Goal: Information Seeking & Learning: Learn about a topic

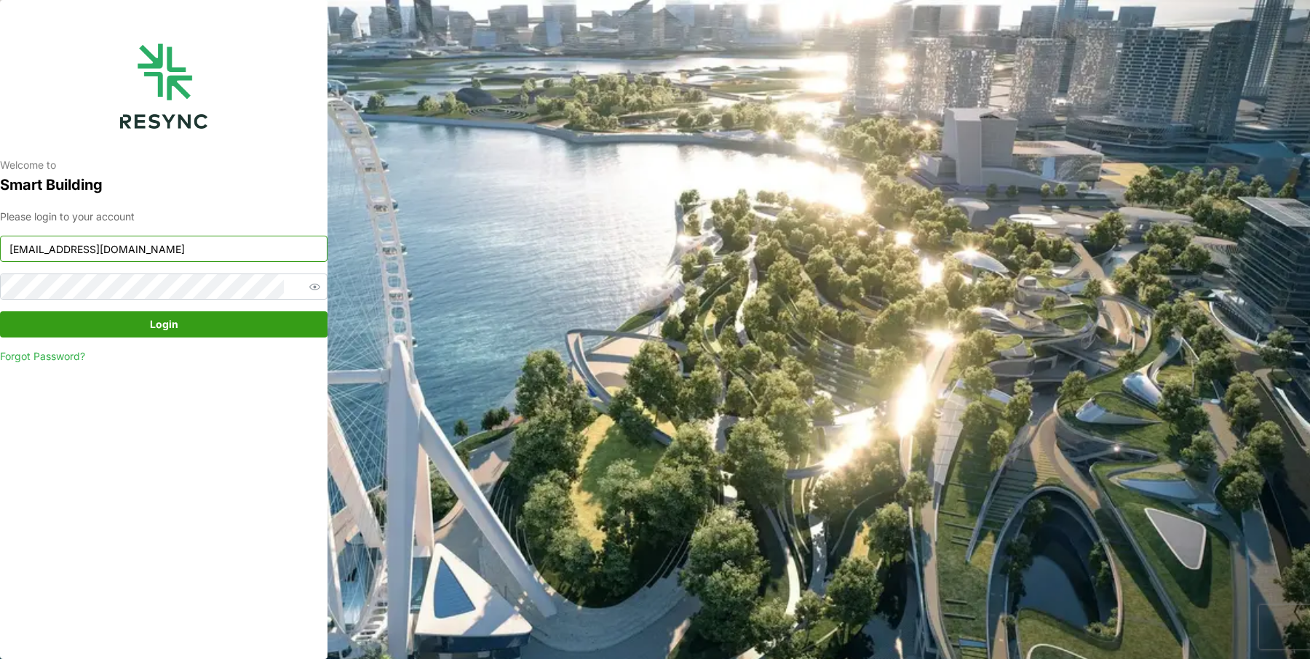
click at [196, 249] on input "mesp_display@resynctech.com" at bounding box center [163, 249] width 327 height 26
type input "mandai_internal@resynctech.com"
click at [170, 325] on span "Login" at bounding box center [164, 324] width 28 height 25
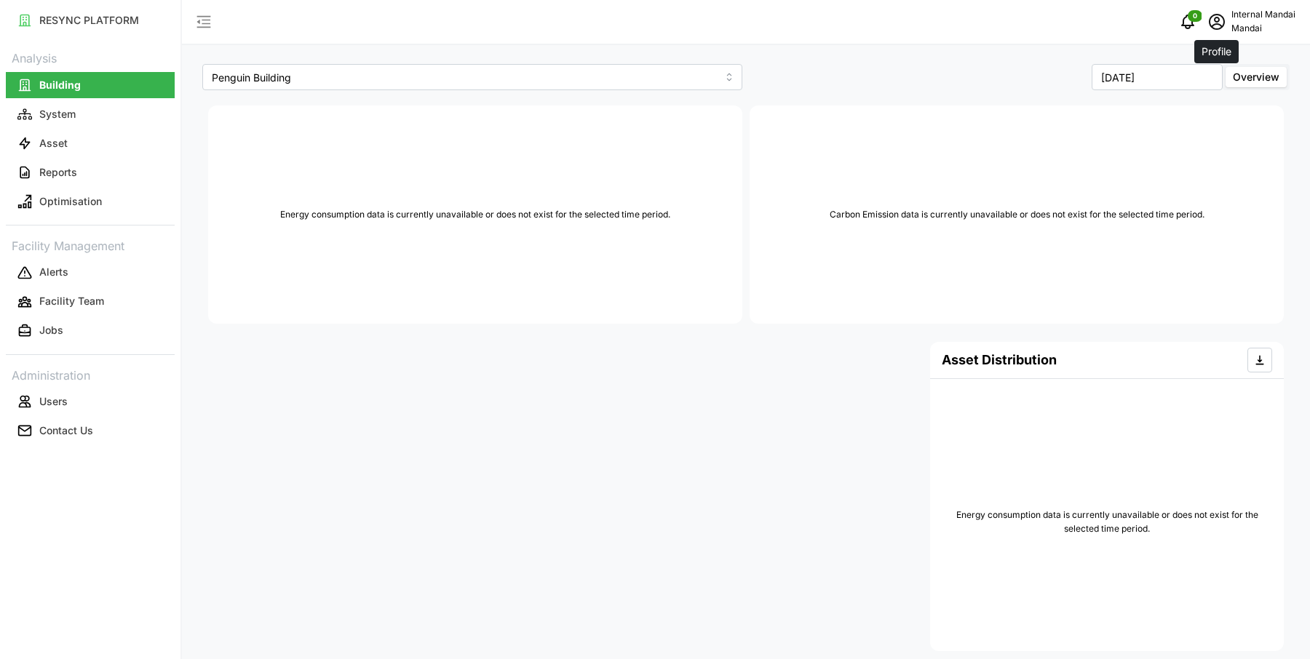
click at [1214, 23] on icon "schedule" at bounding box center [1216, 21] width 17 height 17
click at [1194, 105] on div "Logout" at bounding box center [1241, 110] width 103 height 16
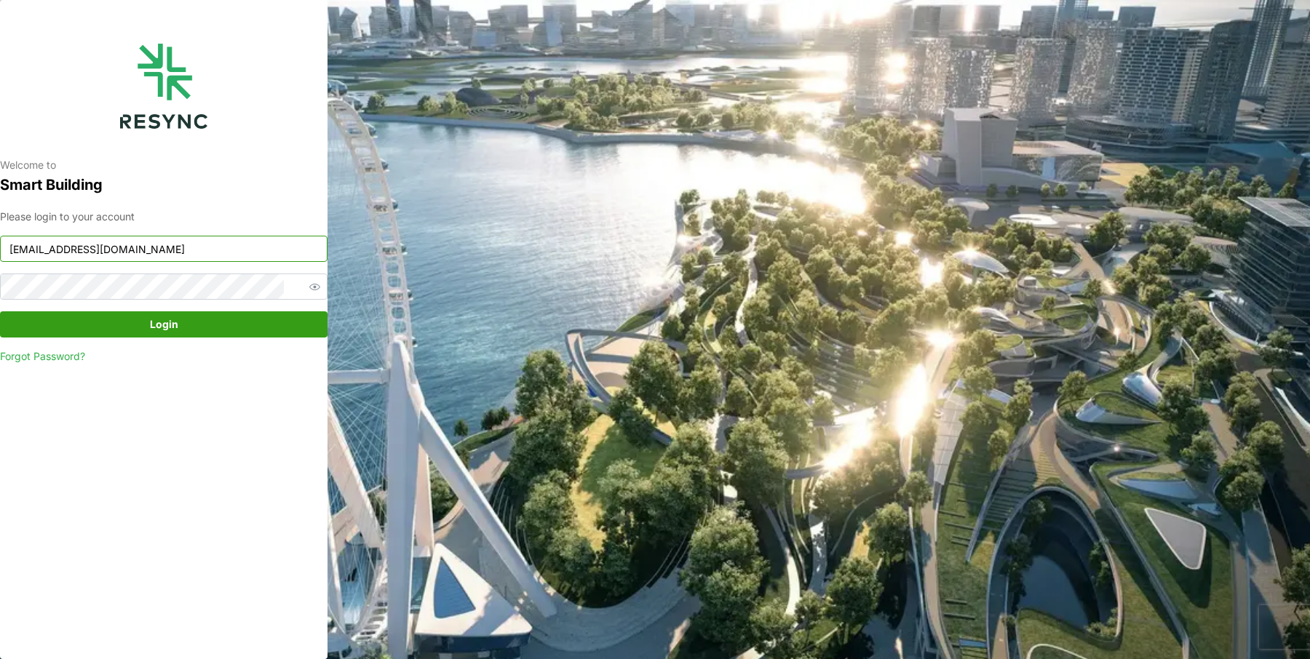
click at [172, 255] on input "mandai_internal@resynctech.com" at bounding box center [163, 249] width 327 height 26
type input "mesp_display@resynctech.com"
click at [208, 324] on span "Login" at bounding box center [164, 324] width 300 height 25
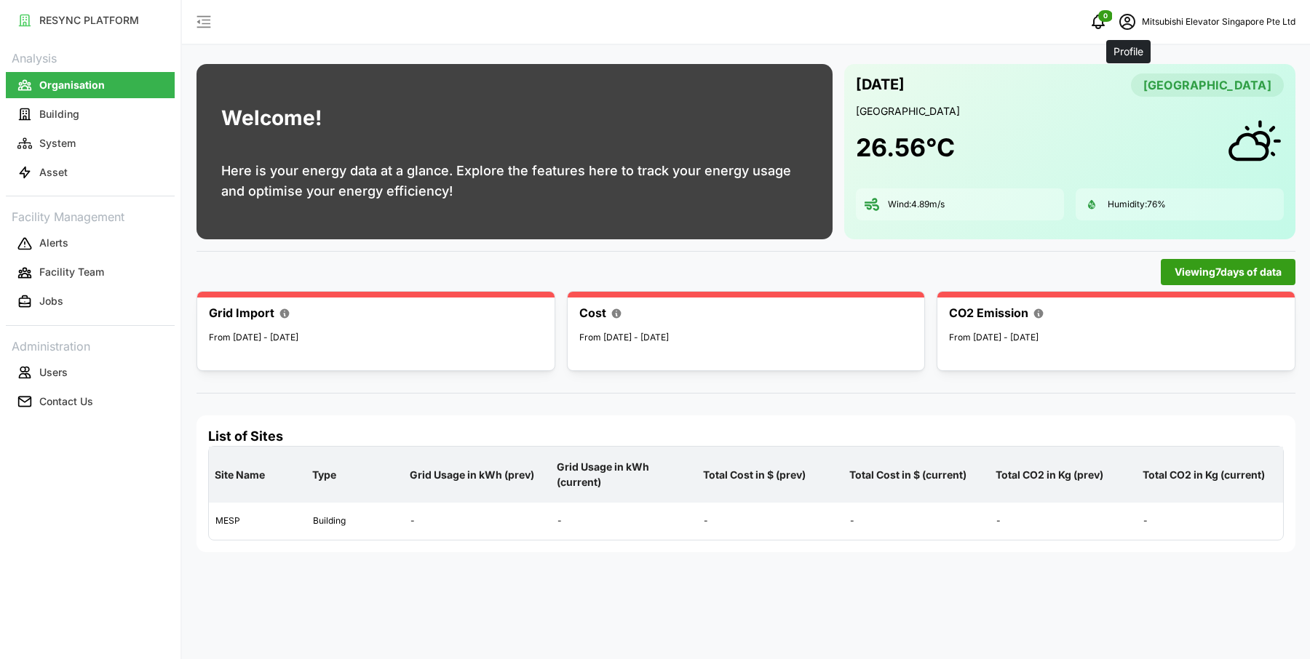
click at [1135, 20] on icon "schedule" at bounding box center [1127, 22] width 16 height 16
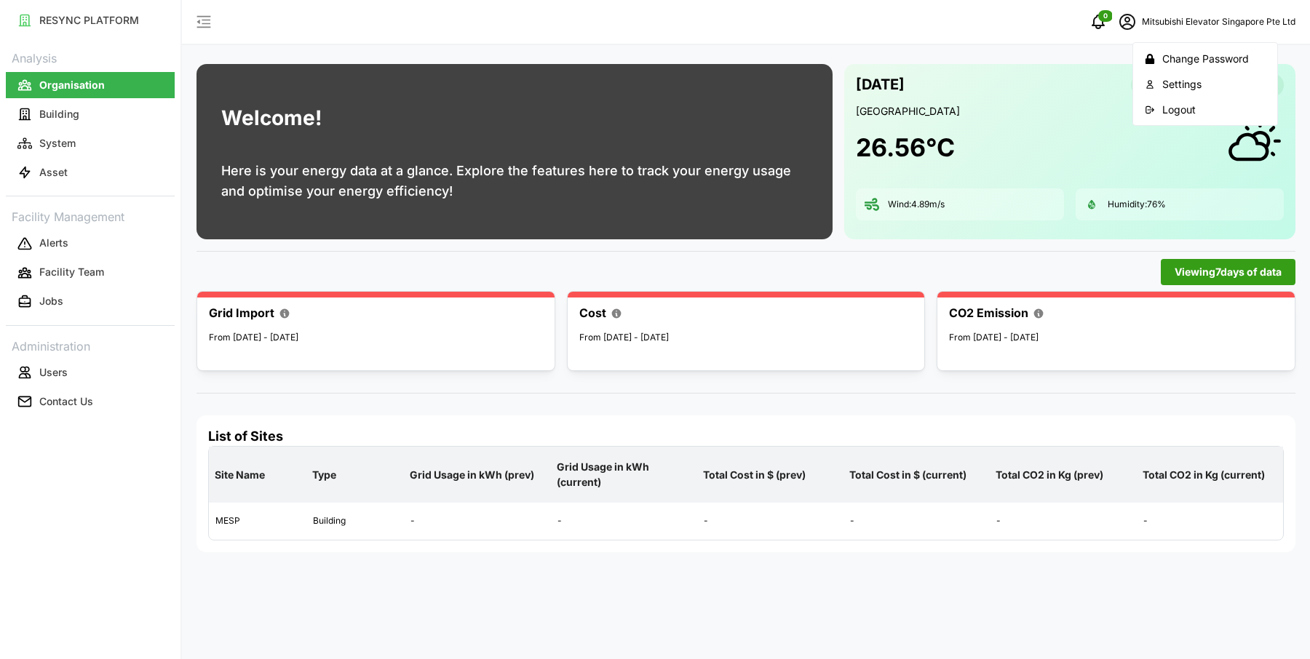
click at [1162, 109] on div "Logout" at bounding box center [1213, 110] width 103 height 16
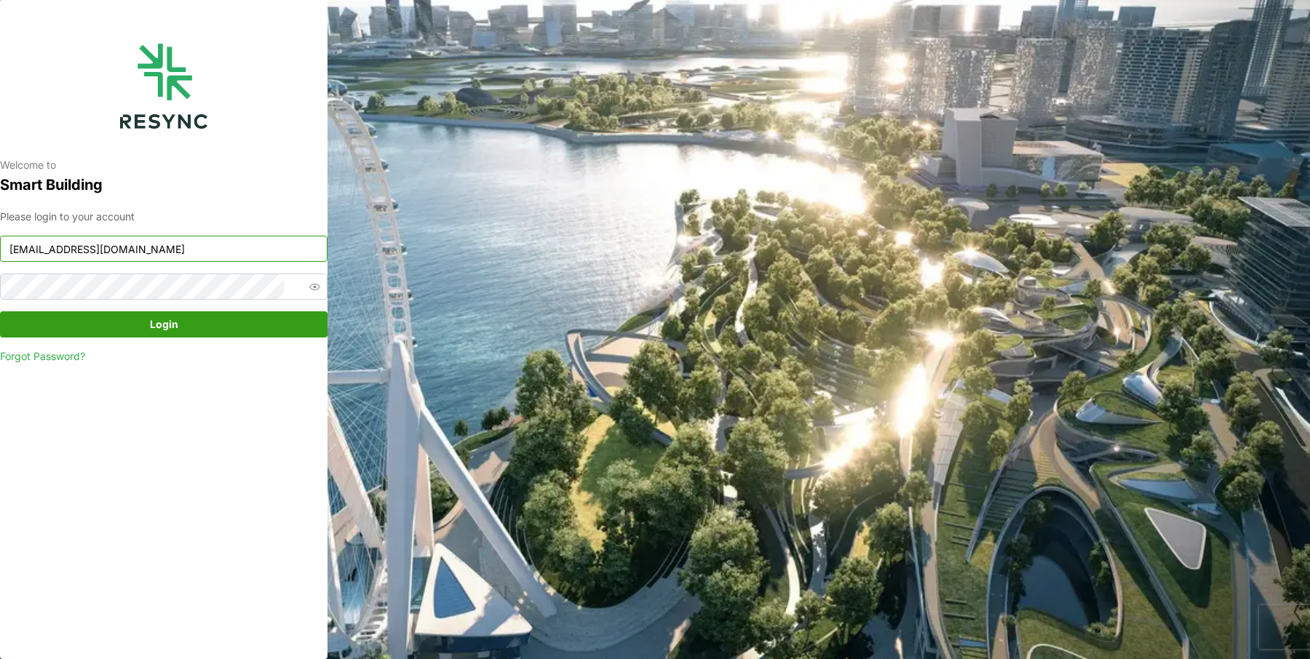
click at [79, 242] on input "mesp_display@resynctech.com" at bounding box center [163, 249] width 327 height 26
type input "mandai_display@resynctech.com"
click at [135, 319] on span "Login" at bounding box center [164, 324] width 300 height 25
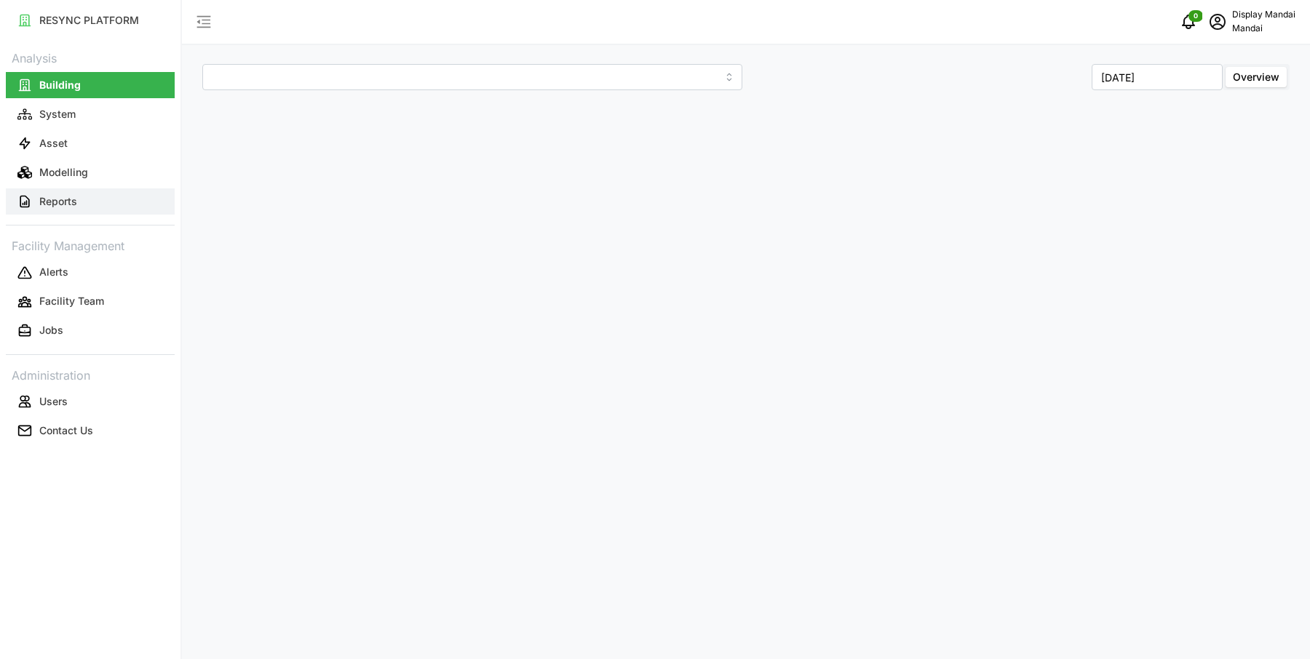
type input "Penguin Building"
click at [92, 191] on button "Reports" at bounding box center [90, 201] width 169 height 26
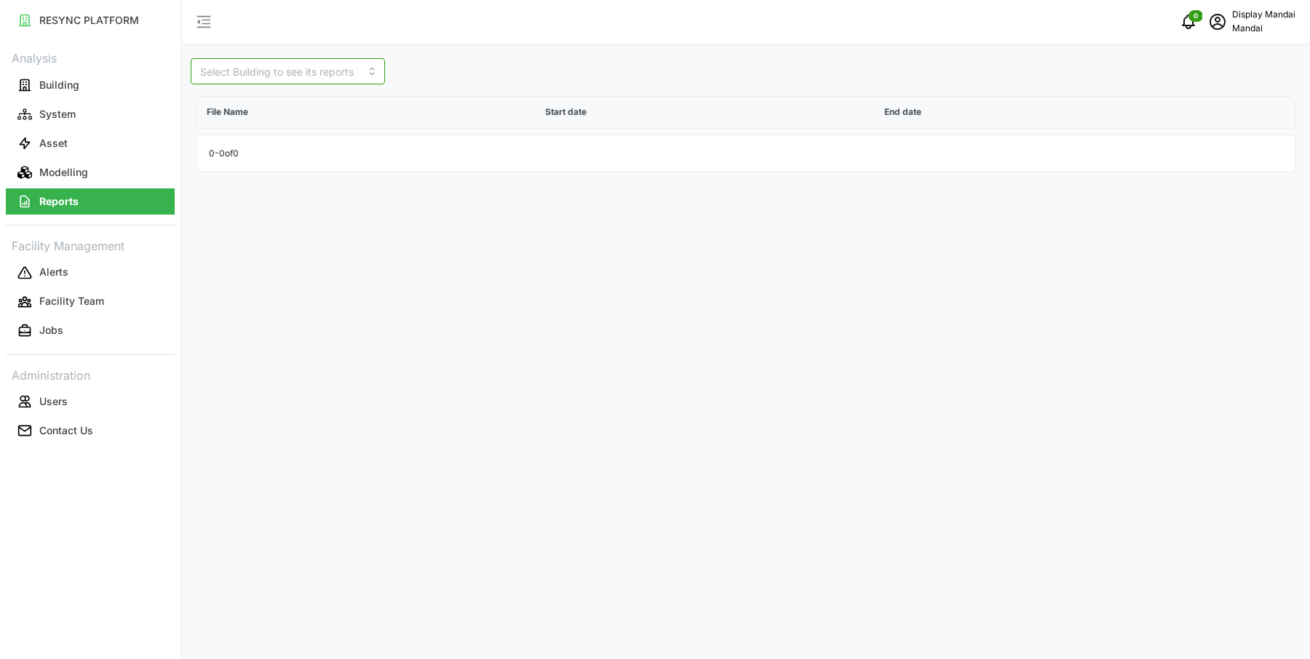
click at [293, 73] on input at bounding box center [288, 71] width 194 height 26
click at [290, 97] on div "Penguin Building" at bounding box center [265, 106] width 143 height 25
type input "Penguin Building"
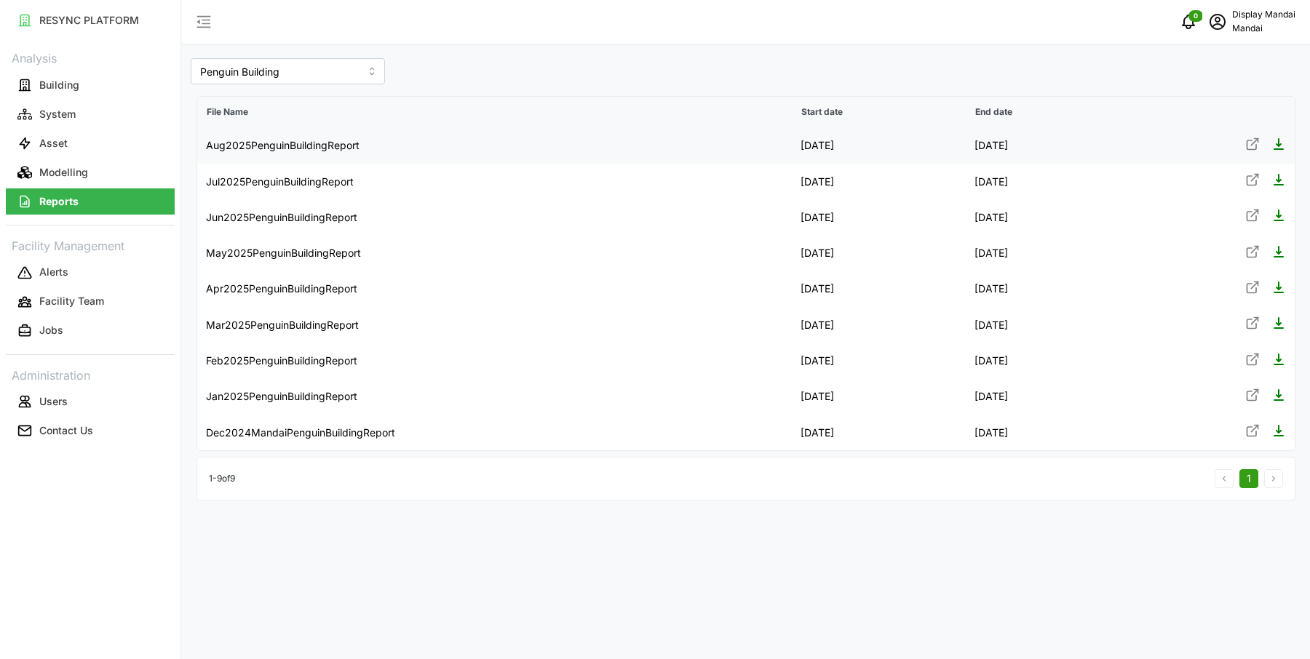
click at [1263, 149] on div at bounding box center [1211, 146] width 150 height 18
click at [1254, 145] on icon at bounding box center [1252, 144] width 15 height 15
click at [1215, 20] on icon "schedule" at bounding box center [1217, 20] width 6 height 6
click at [1203, 108] on div "Logout" at bounding box center [1241, 110] width 103 height 16
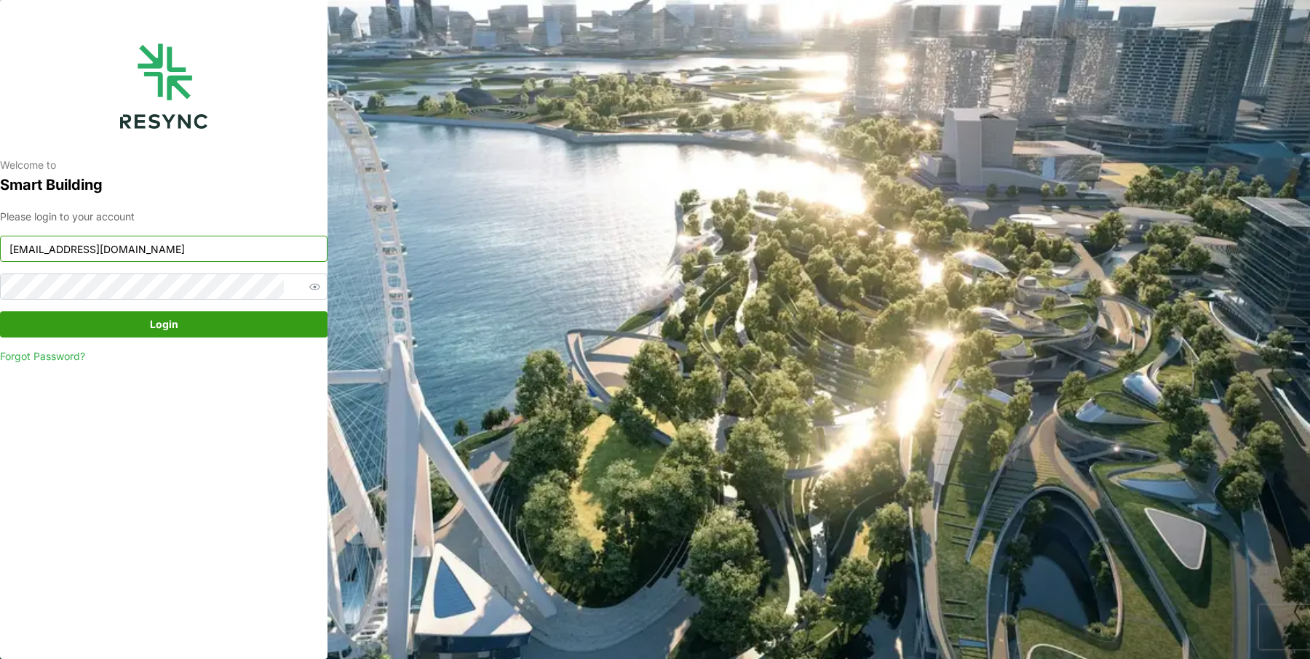
click at [120, 259] on input "[EMAIL_ADDRESS][DOMAIN_NAME]" at bounding box center [163, 249] width 327 height 26
type input "ponte_group_display@resynctech.com"
click at [188, 319] on span "Login" at bounding box center [164, 324] width 300 height 25
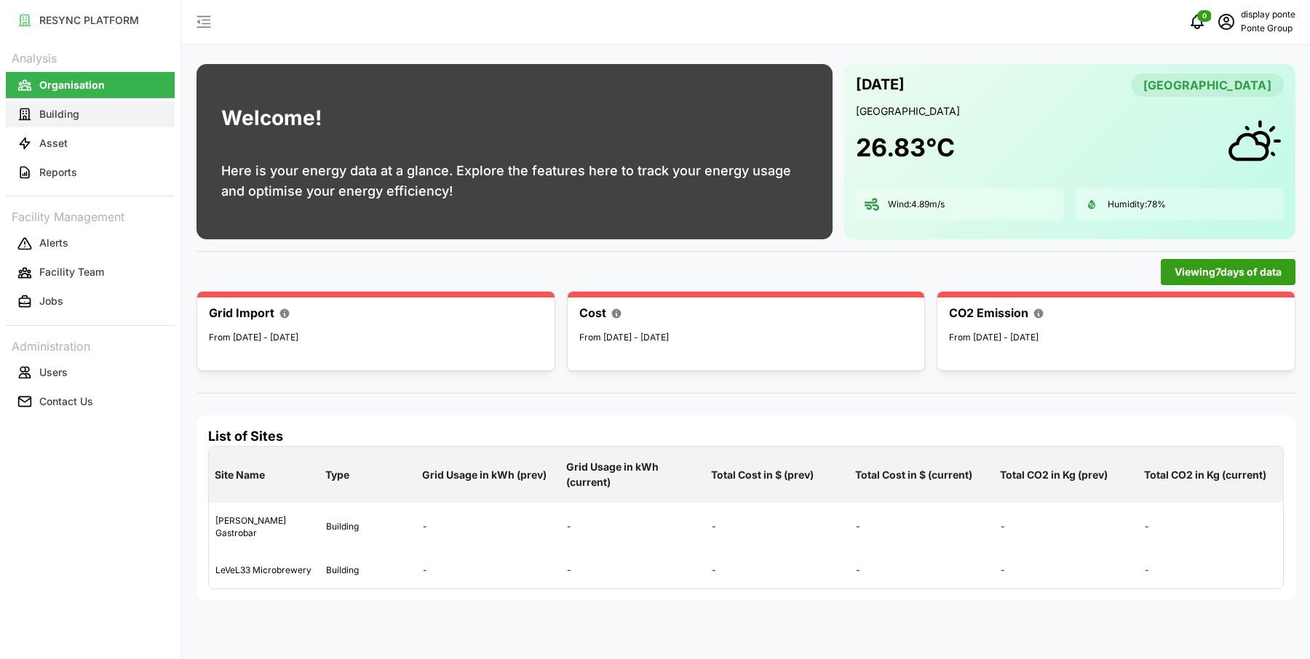
click at [95, 114] on button "Building" at bounding box center [90, 114] width 169 height 26
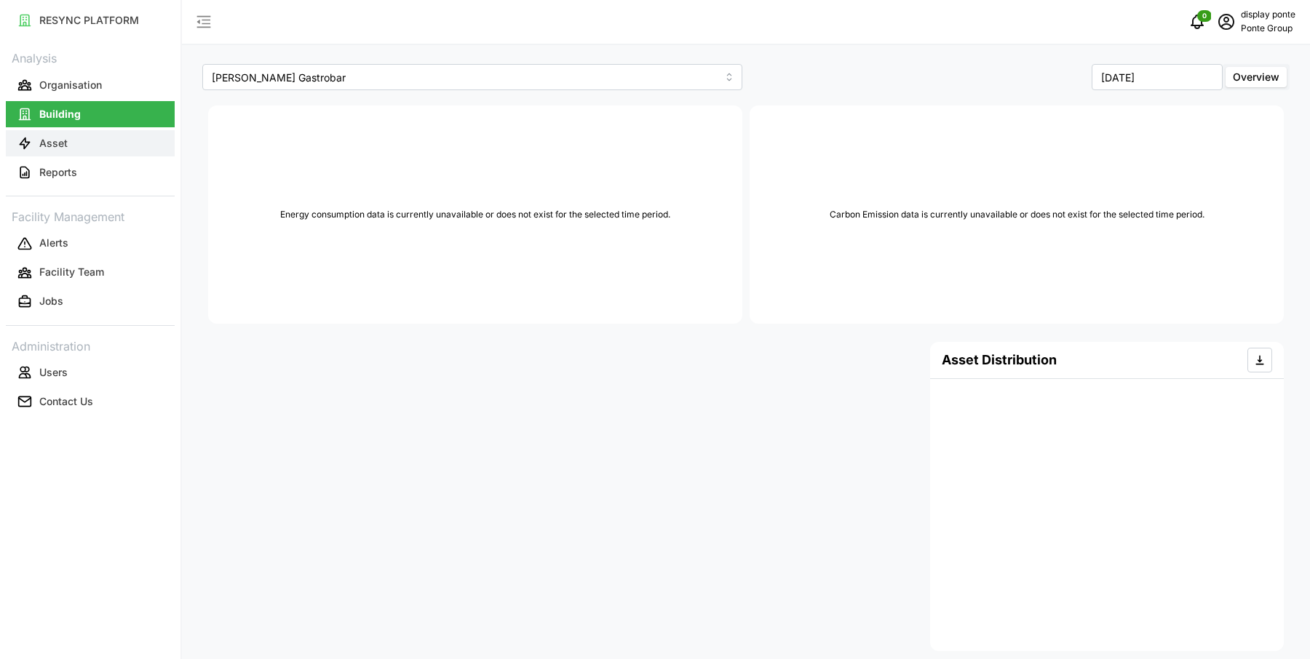
click at [81, 140] on button "Asset" at bounding box center [90, 143] width 169 height 26
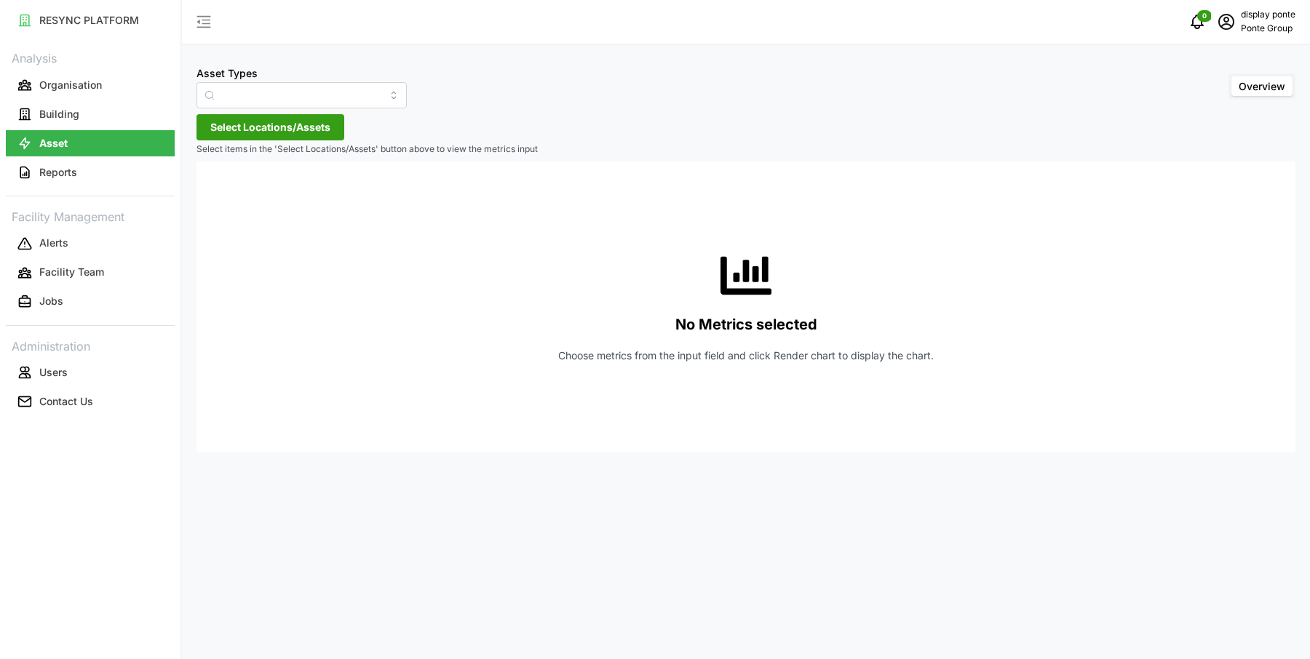
type input "Air Handling Unit"
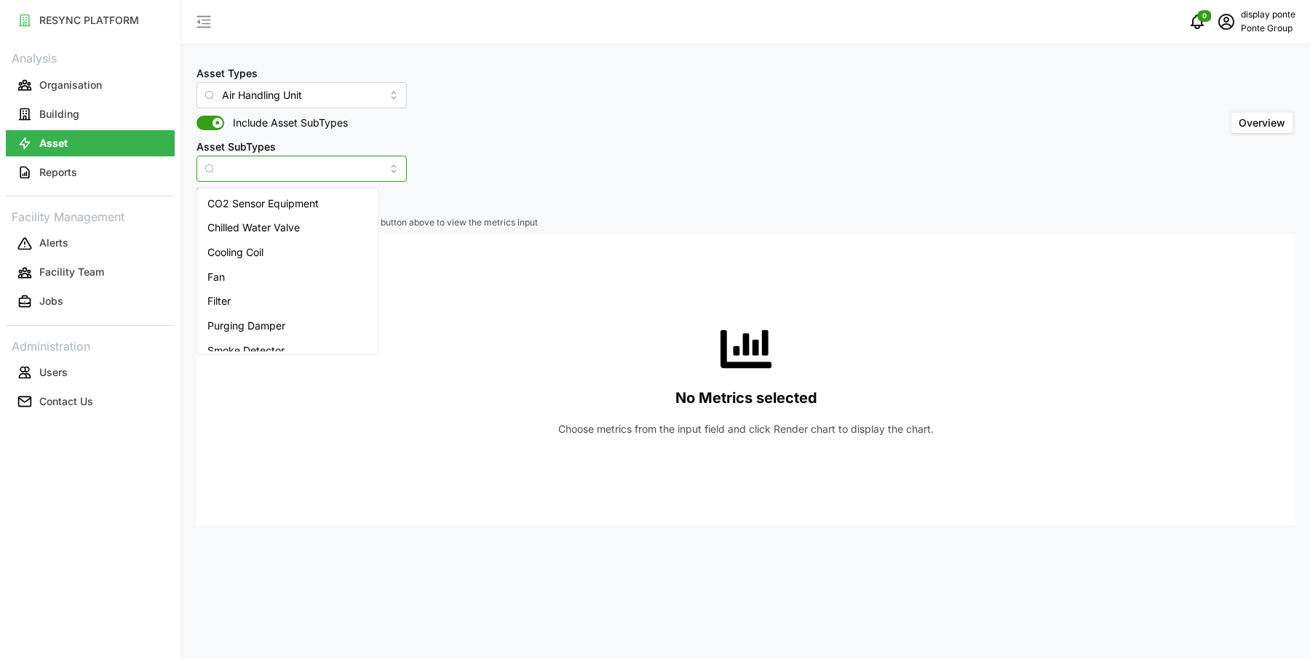
click at [301, 167] on input "Asset SubTypes" at bounding box center [301, 169] width 210 height 26
click at [273, 269] on div "Fan" at bounding box center [287, 277] width 175 height 25
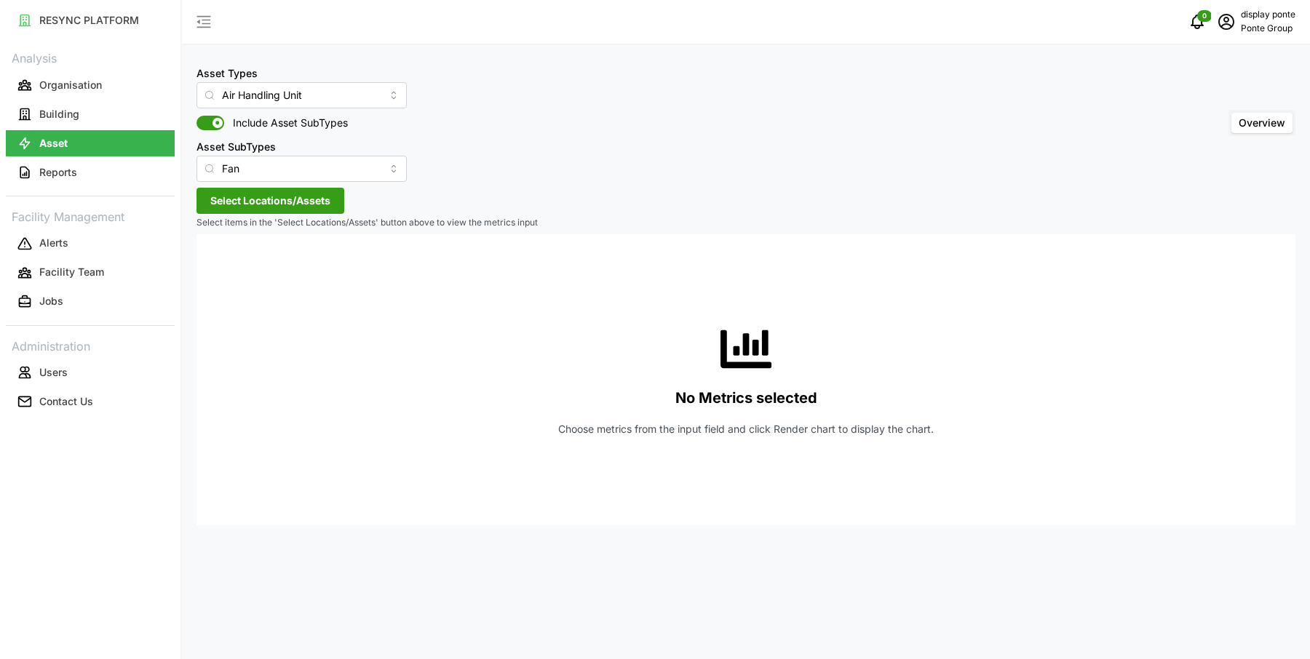
click at [285, 208] on span "Select Locations/Assets" at bounding box center [270, 200] width 120 height 25
click at [234, 269] on span "Select MBFC" at bounding box center [232, 267] width 9 height 9
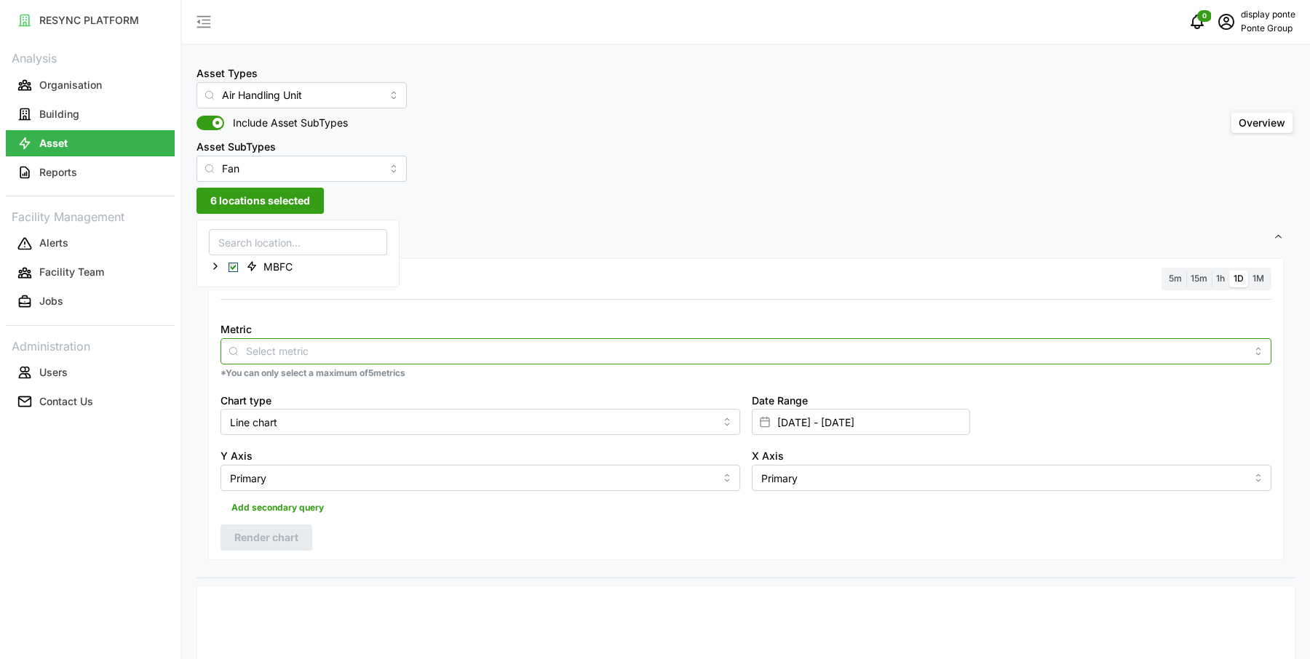
click at [291, 347] on input "Metric" at bounding box center [746, 351] width 1000 height 16
click at [272, 432] on span "Fan Status" at bounding box center [256, 434] width 51 height 16
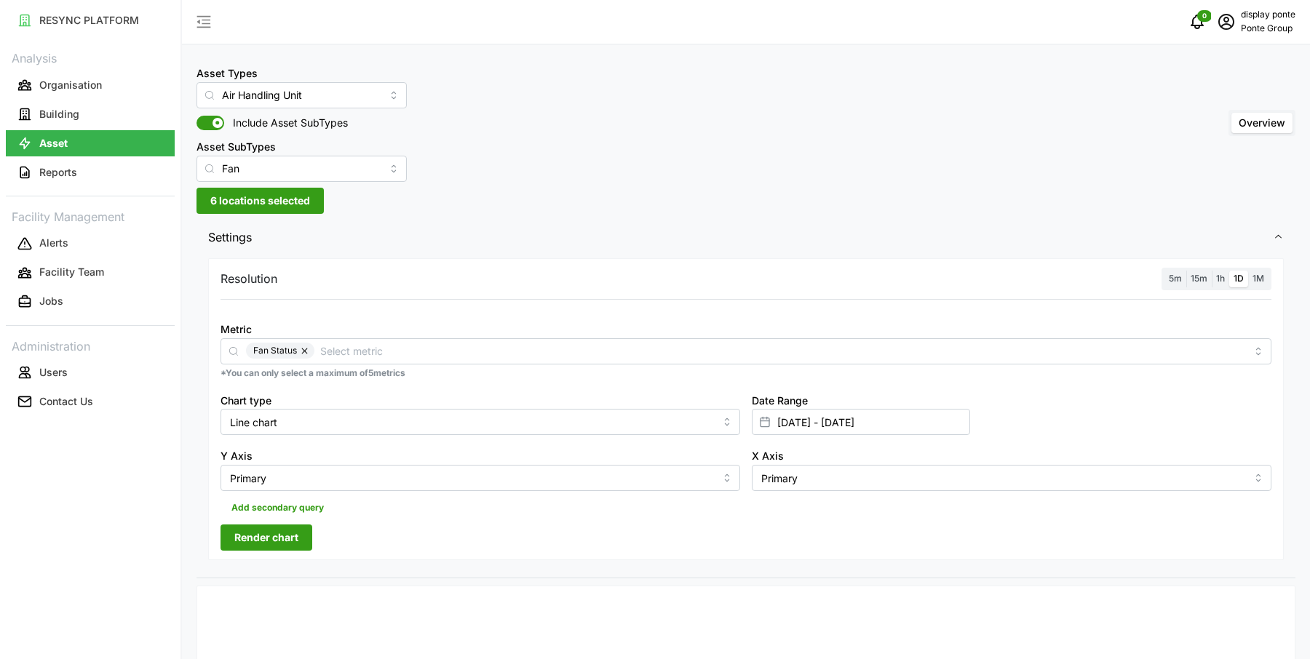
click at [596, 303] on div at bounding box center [746, 309] width 1062 height 12
click at [1164, 272] on div "5m" at bounding box center [1175, 279] width 22 height 17
click at [1175, 279] on span "5m" at bounding box center [1174, 278] width 13 height 11
click at [1164, 271] on input "5m" at bounding box center [1164, 271] width 0 height 0
click at [245, 540] on span "Render chart" at bounding box center [266, 537] width 64 height 25
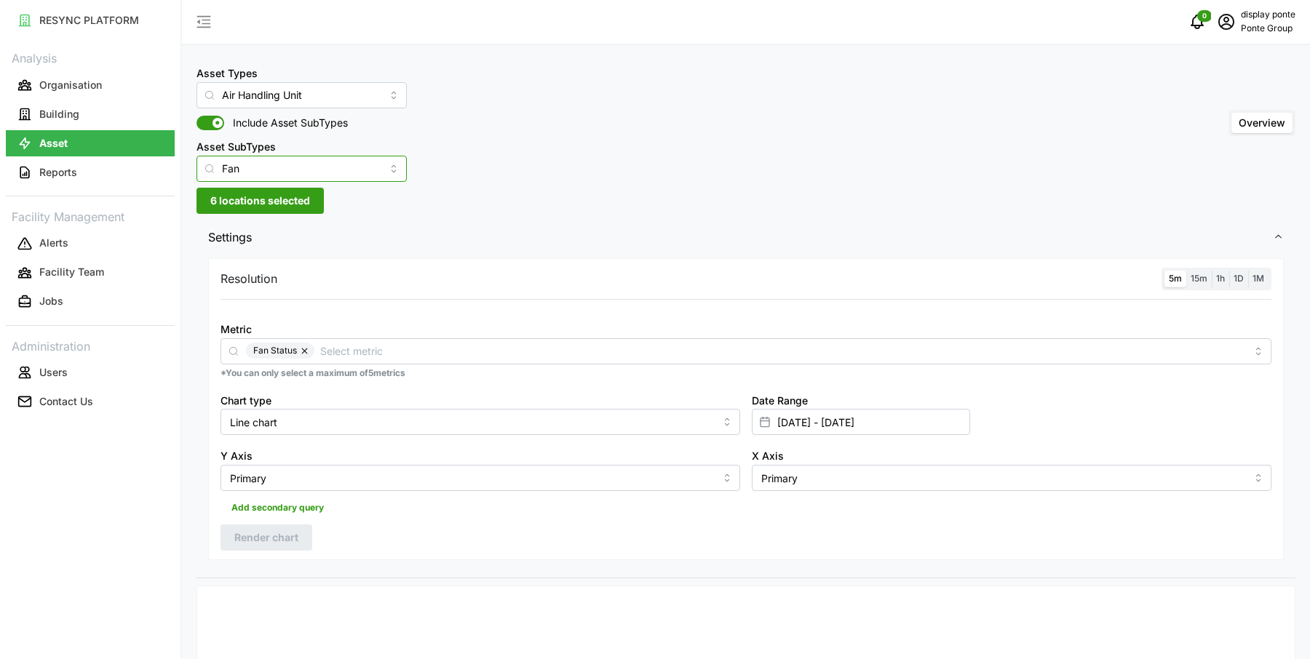
click at [299, 166] on input "Fan" at bounding box center [301, 169] width 210 height 26
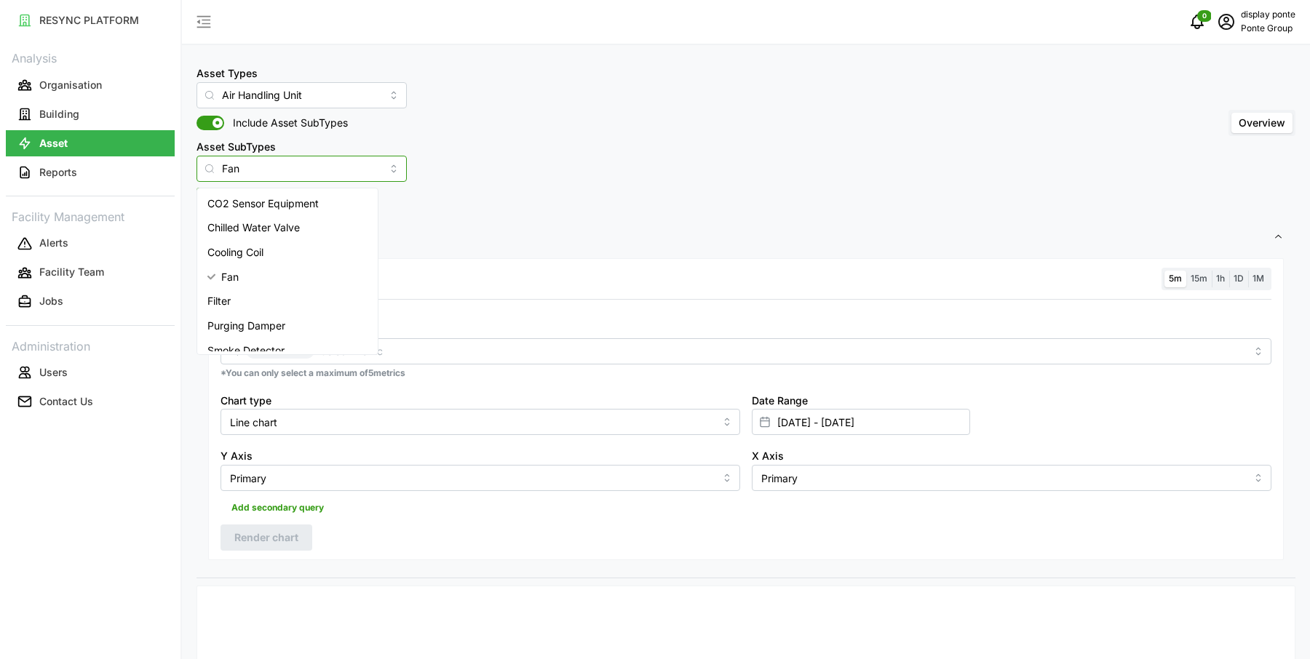
click at [327, 202] on div "CO2 Sensor Equipment" at bounding box center [287, 203] width 175 height 25
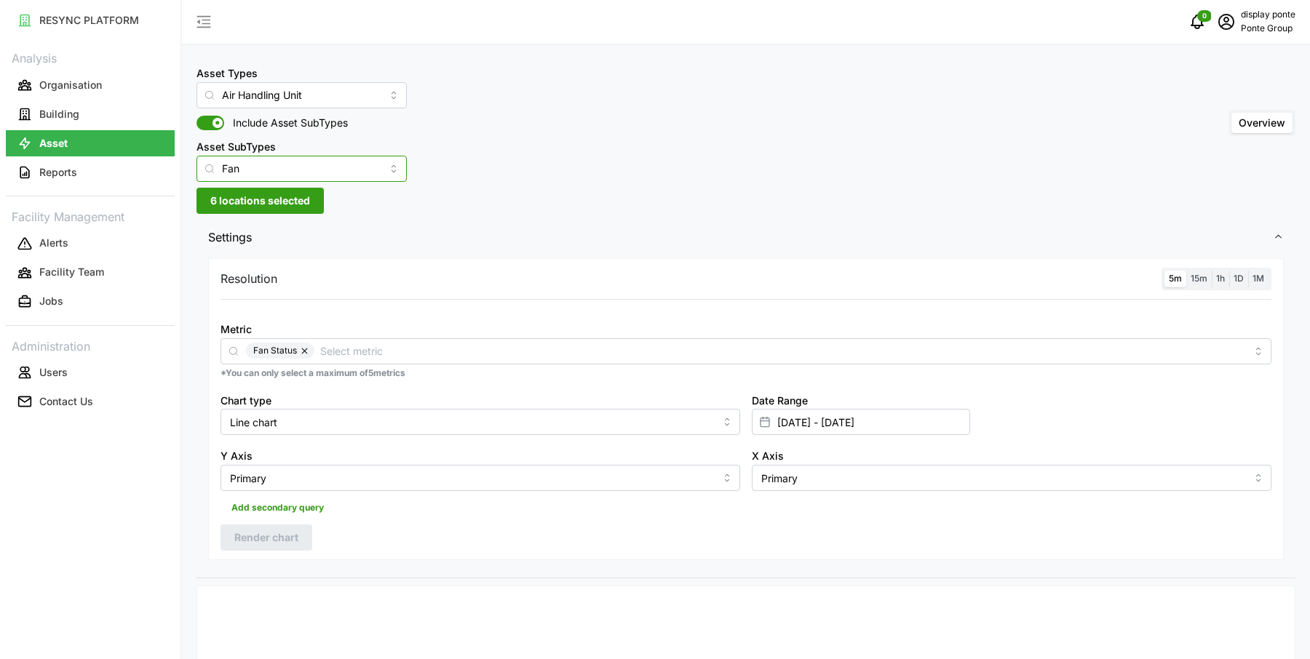
type input "CO2 Sensor Equipment"
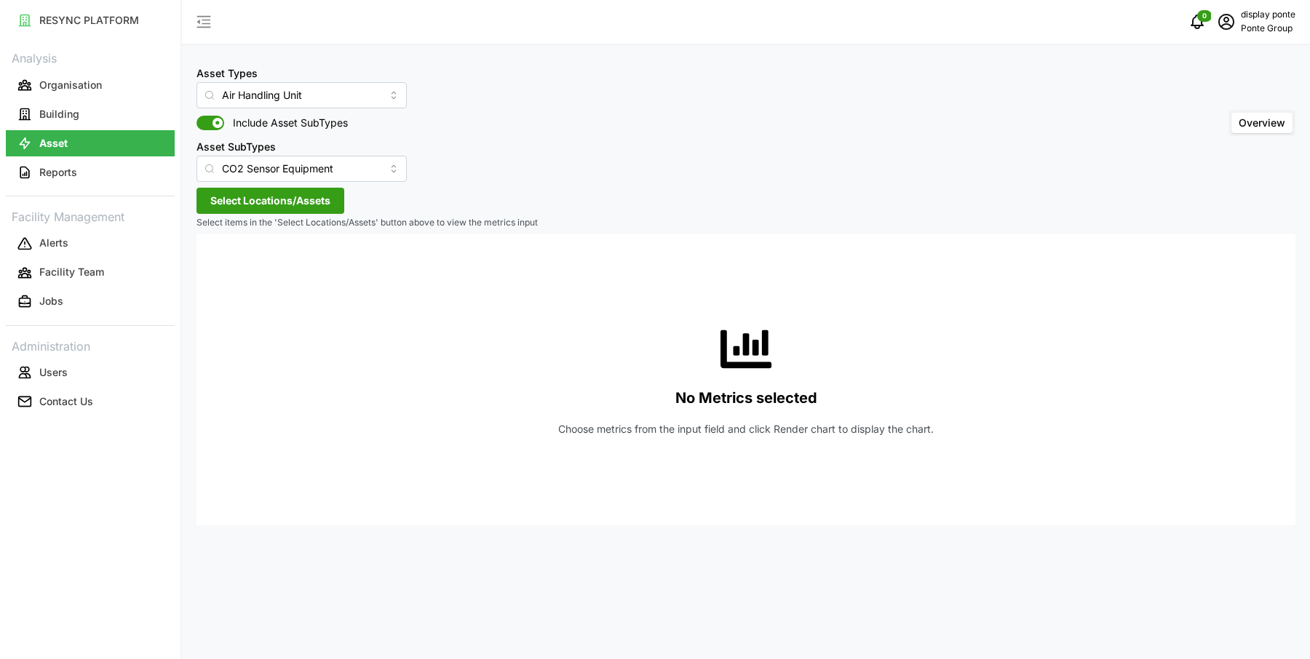
click at [307, 201] on span "Select Locations/Assets" at bounding box center [270, 200] width 120 height 25
click at [234, 267] on span "Select MBFC" at bounding box center [232, 267] width 9 height 9
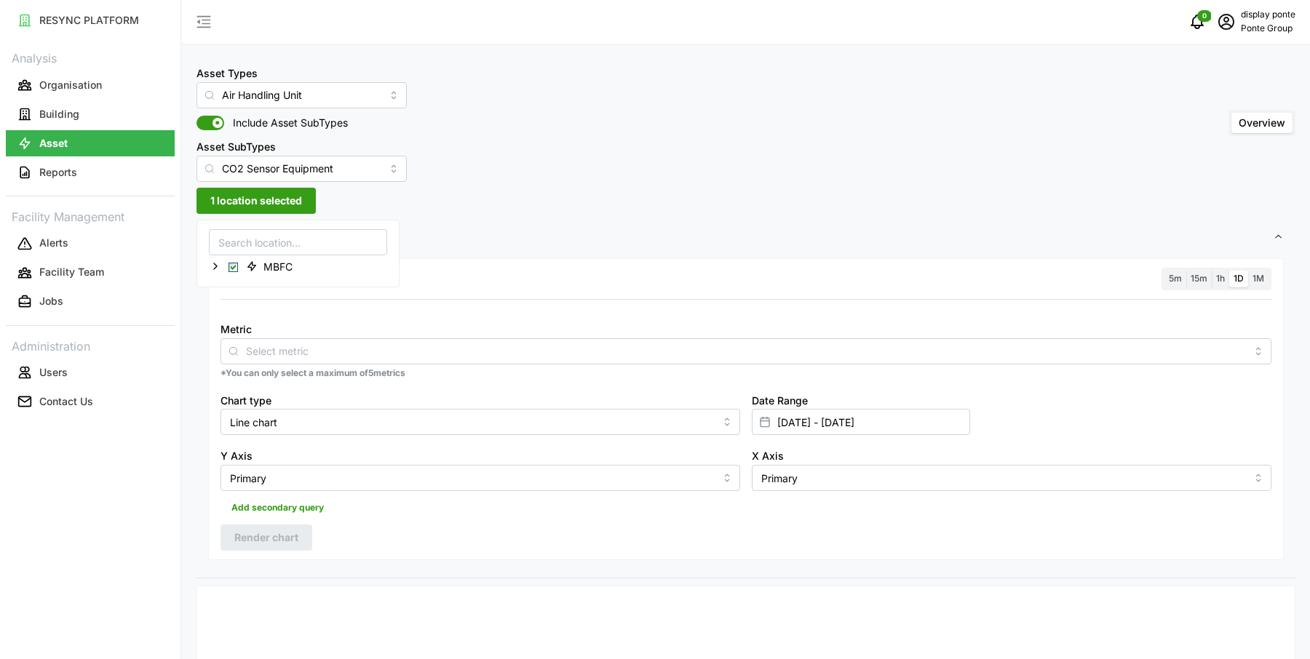
click at [403, 367] on p "*You can only select a maximum of 5 metrics" at bounding box center [745, 373] width 1051 height 12
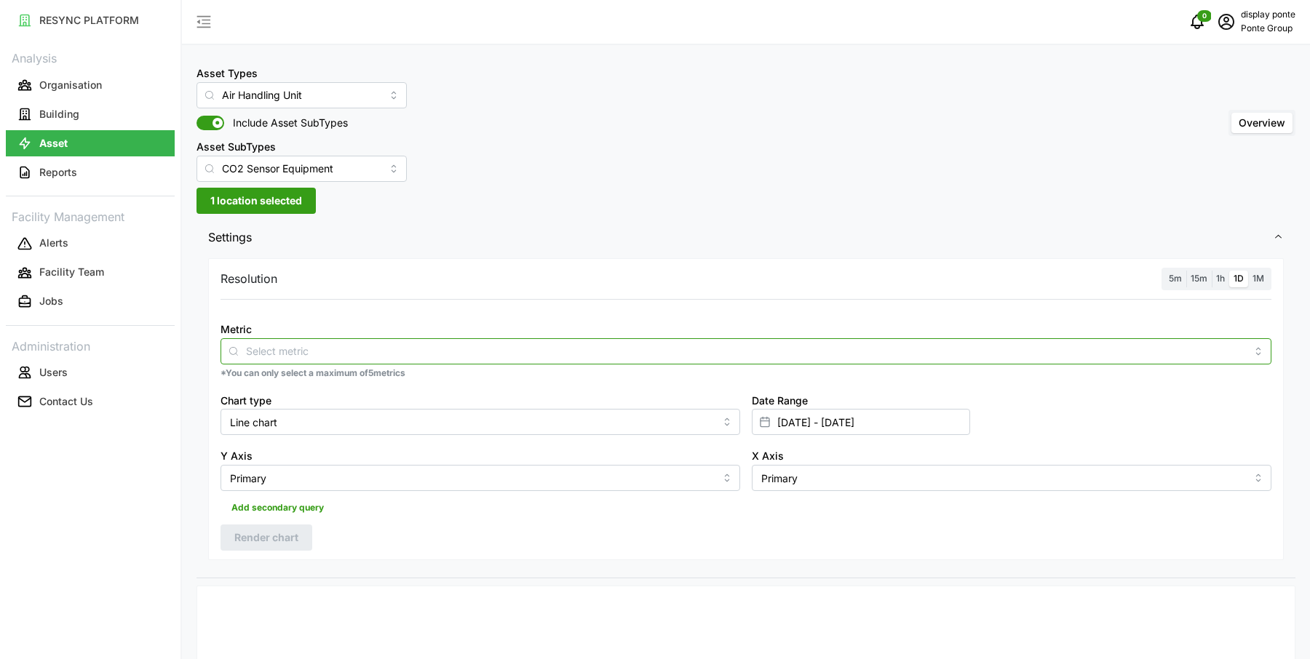
click at [396, 350] on input "Metric" at bounding box center [746, 351] width 1000 height 16
click at [376, 397] on div "CO2 Sensor" at bounding box center [746, 385] width 1044 height 25
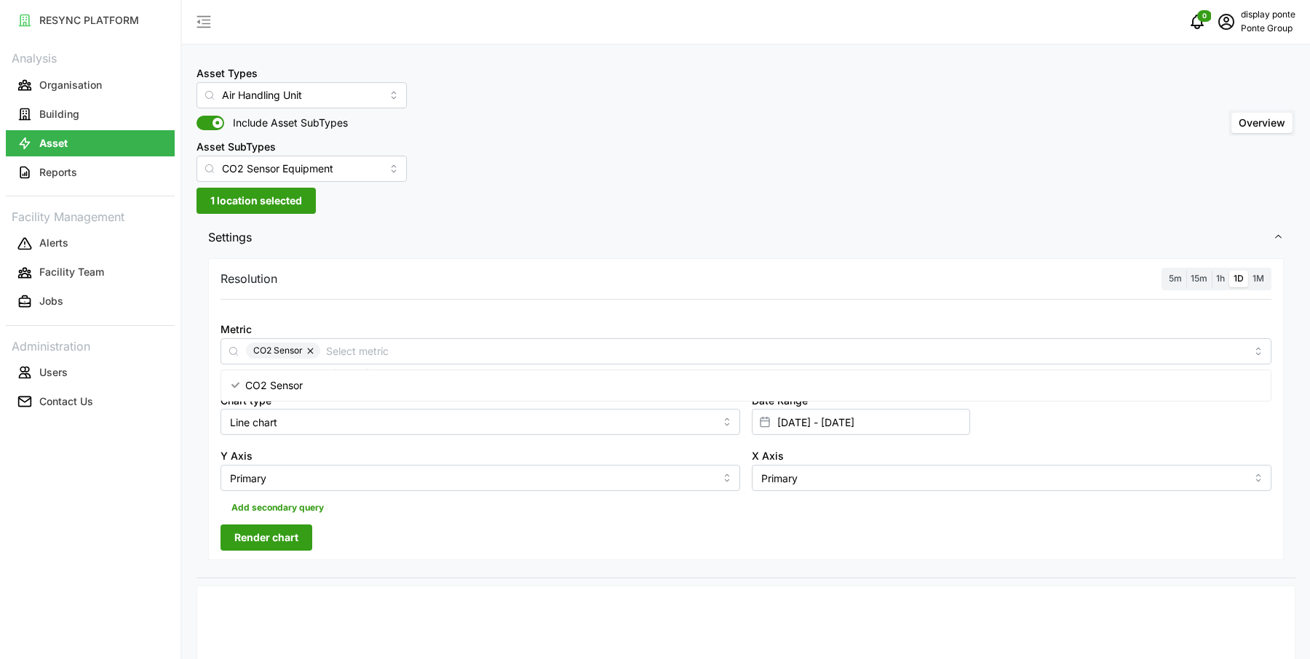
click at [1157, 250] on span "Settings" at bounding box center [740, 238] width 1064 height 36
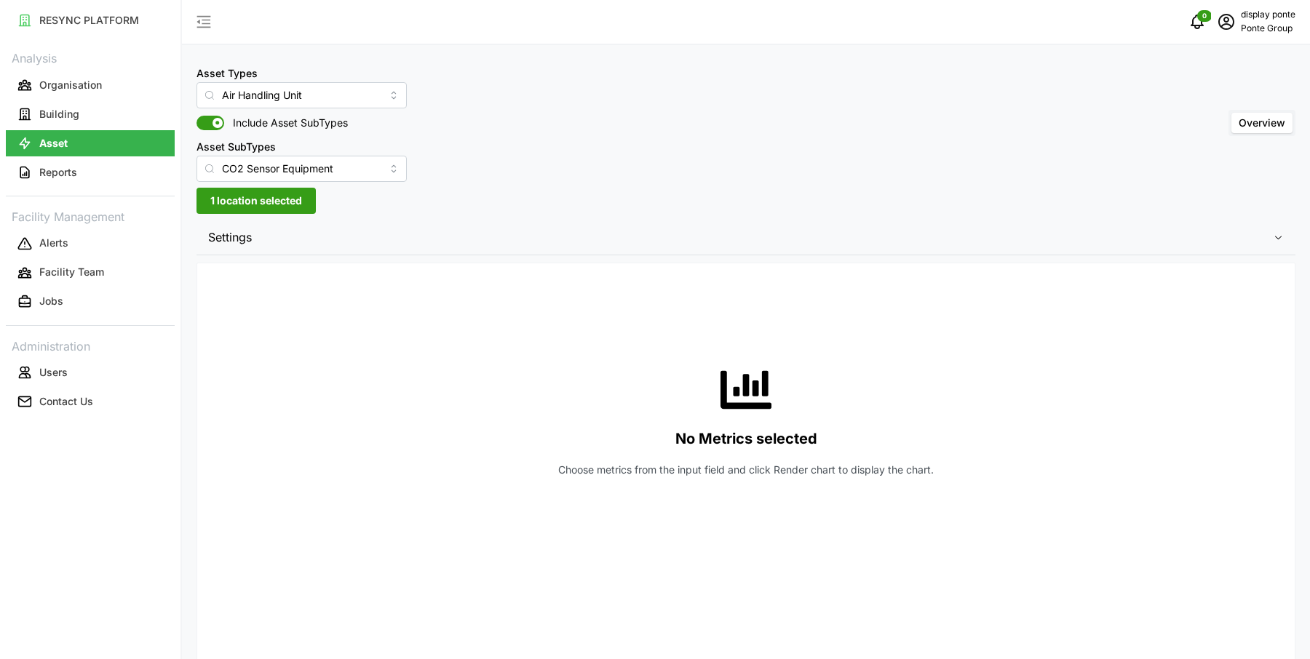
click at [1153, 243] on span "Settings" at bounding box center [740, 238] width 1064 height 36
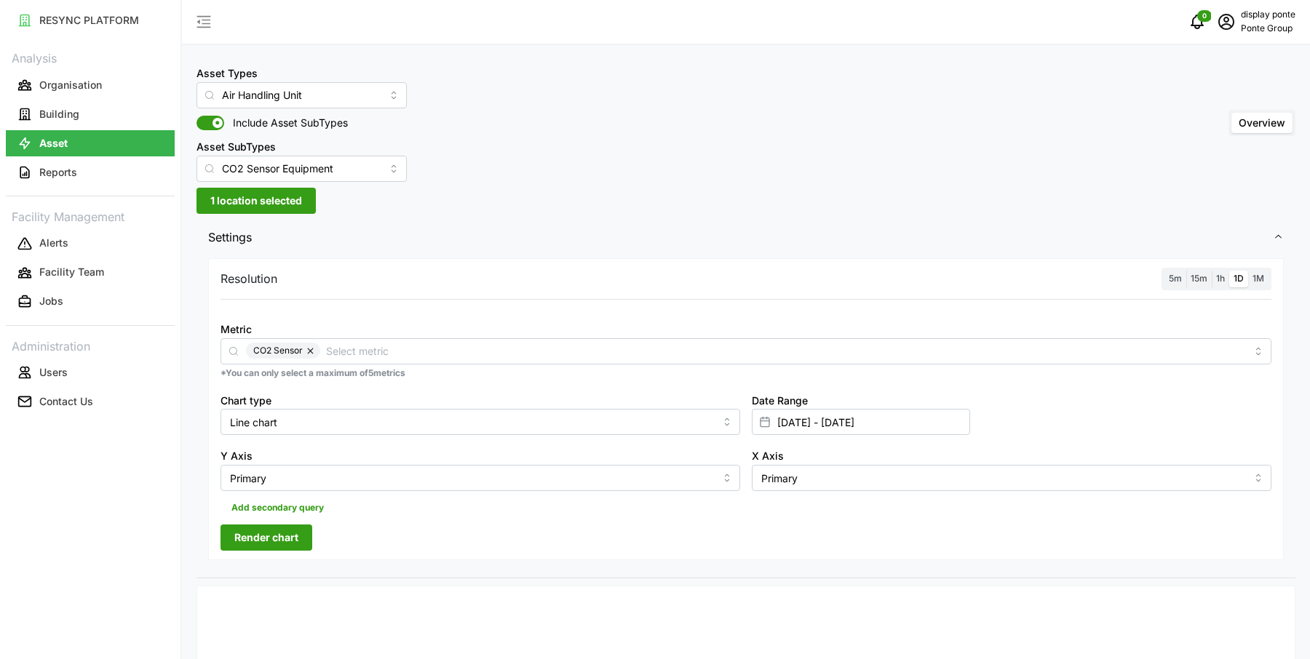
click at [1182, 281] on label "5m" at bounding box center [1175, 279] width 22 height 17
click at [1164, 271] on input "5m" at bounding box center [1164, 271] width 0 height 0
click at [301, 530] on button "Render chart" at bounding box center [266, 538] width 92 height 26
click at [93, 117] on button "Building" at bounding box center [90, 114] width 169 height 26
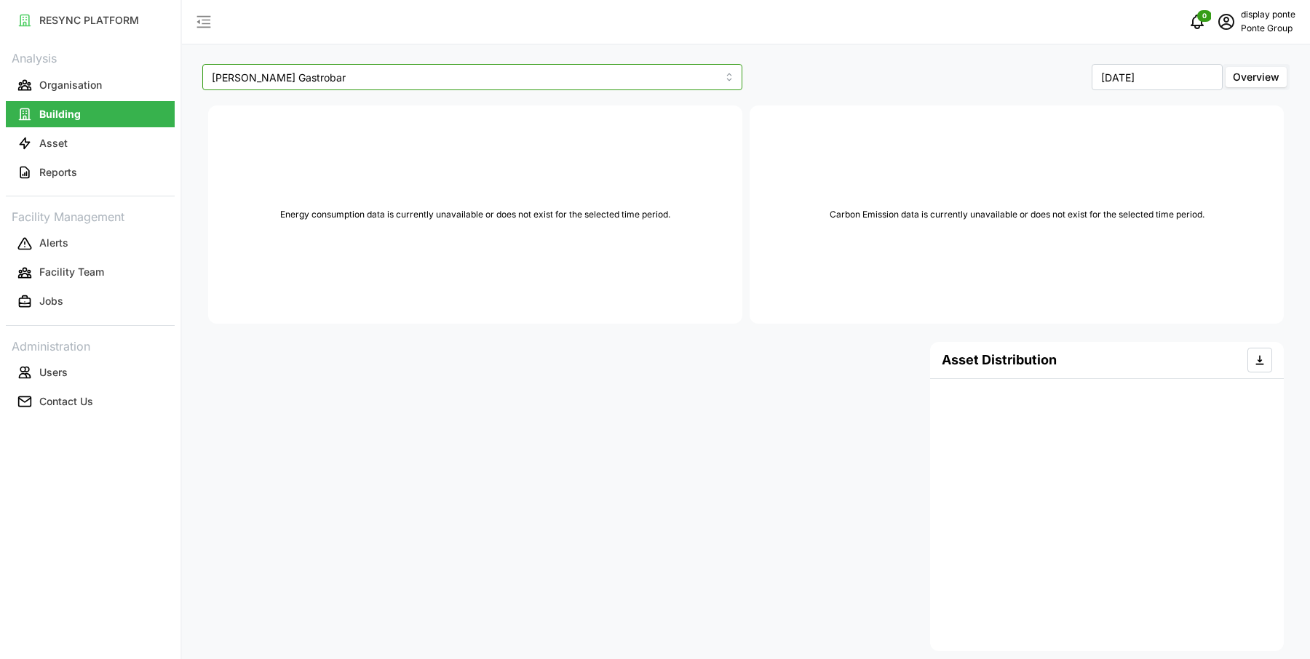
click at [525, 76] on input "Erwin's Gastrobar" at bounding box center [472, 77] width 540 height 26
click at [479, 135] on div "LeVeL33 Microbrewery" at bounding box center [472, 136] width 533 height 25
type input "LeVeL33 Microbrewery"
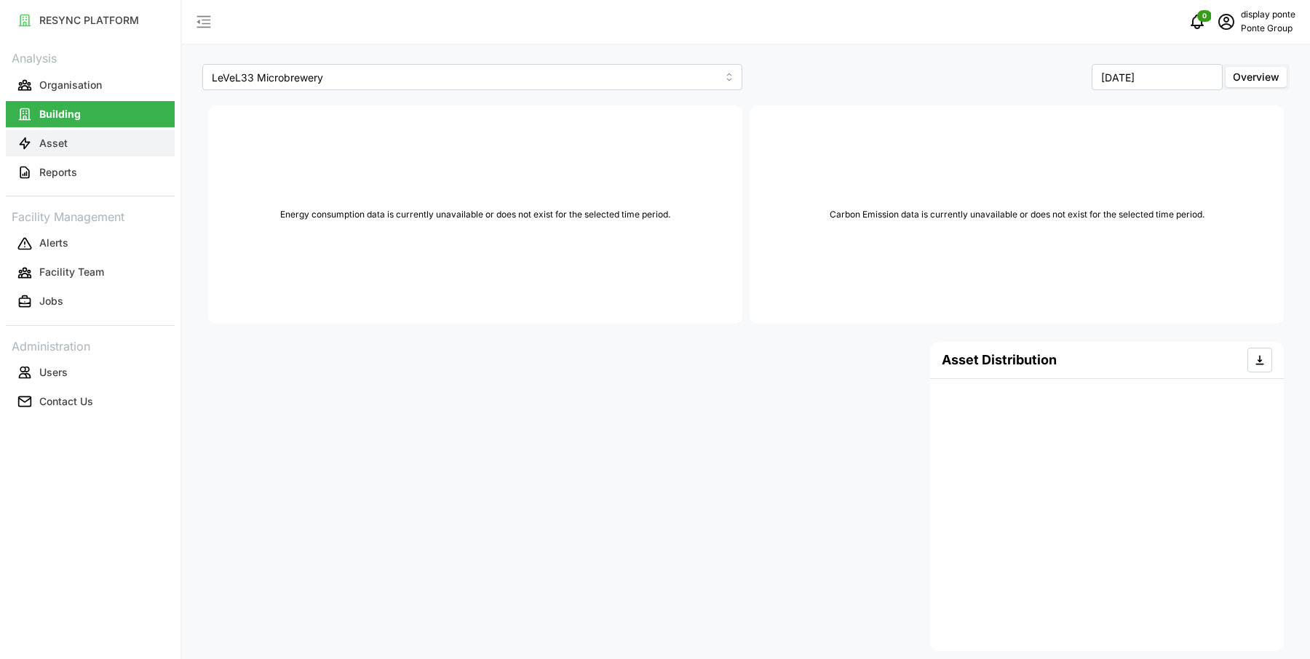
click at [92, 143] on button "Asset" at bounding box center [90, 143] width 169 height 26
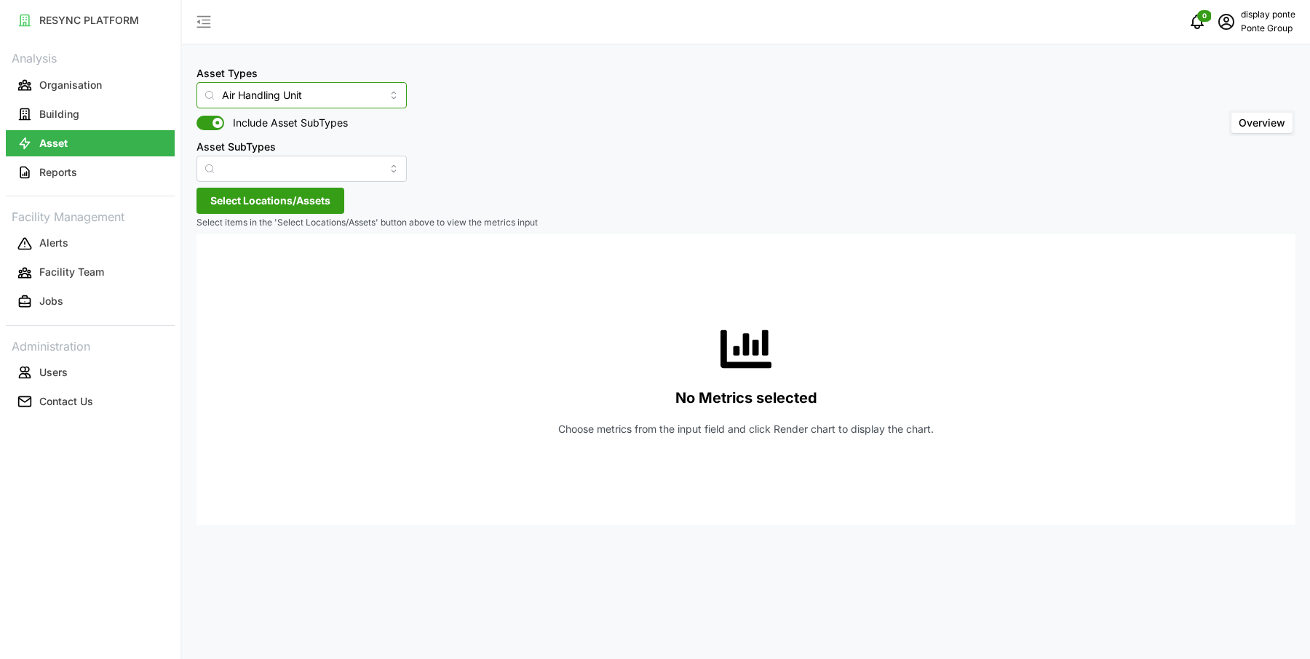
click at [263, 96] on input "Air Handling Unit" at bounding box center [301, 95] width 210 height 26
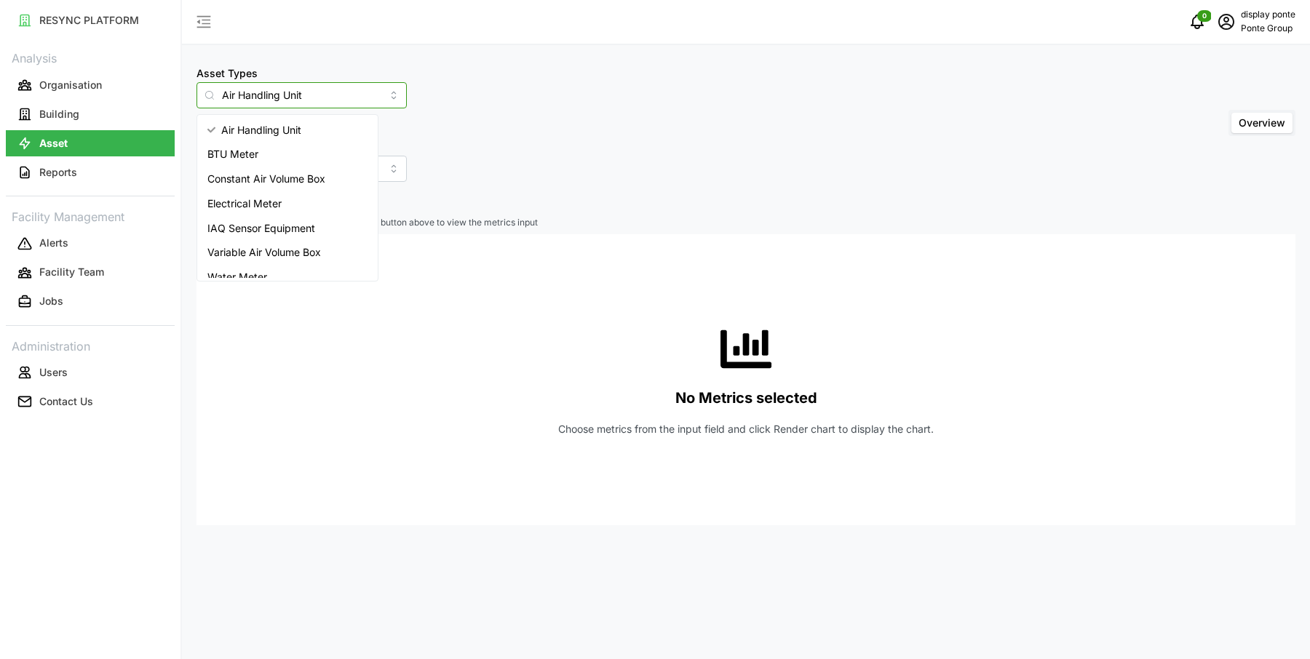
click at [255, 196] on span "Electrical Meter" at bounding box center [244, 204] width 74 height 16
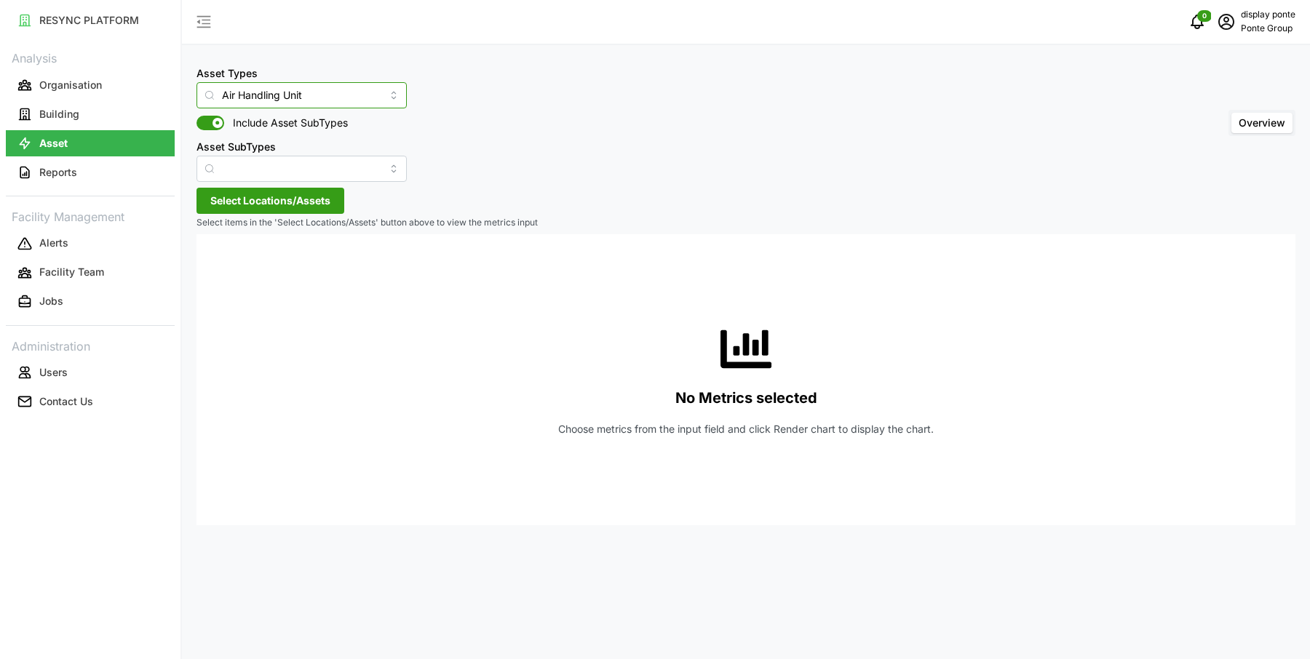
type input "Electrical Meter"
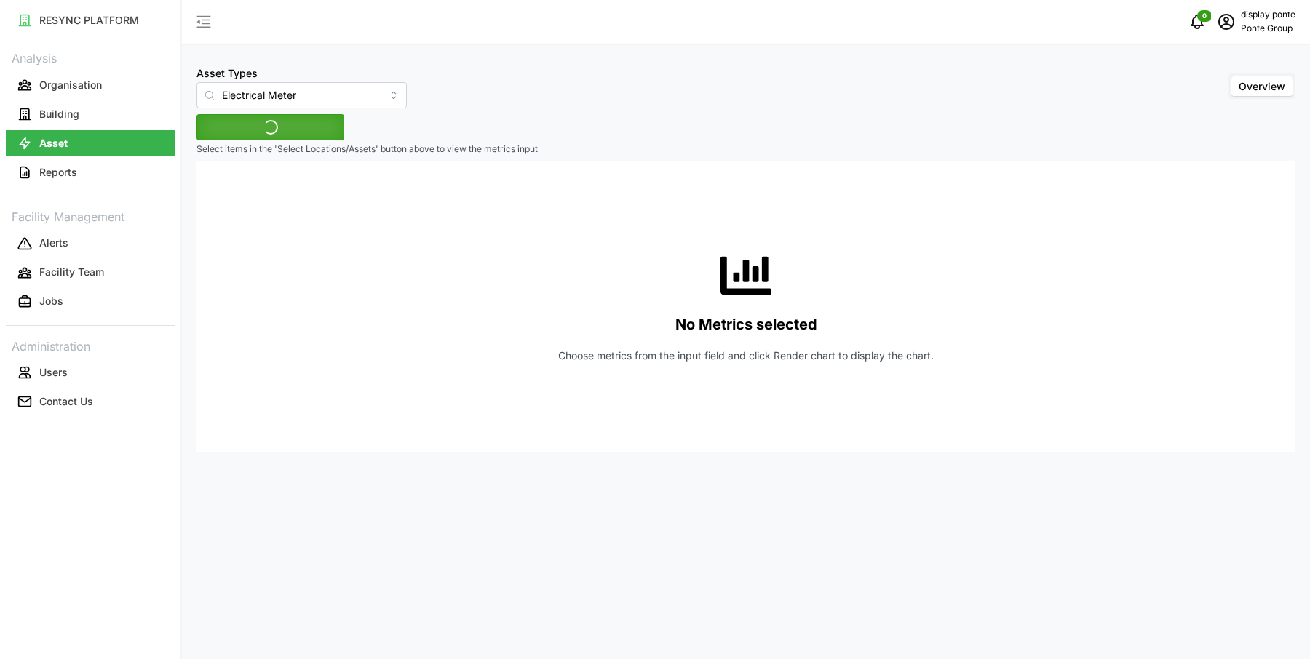
click at [244, 192] on div "No Metrics selected Choose metrics from the input field and click Render chart …" at bounding box center [745, 307] width 1075 height 291
click at [247, 133] on span "Select Locations/Assets" at bounding box center [270, 127] width 120 height 25
click at [230, 189] on span "Select MBFC" at bounding box center [232, 193] width 9 height 9
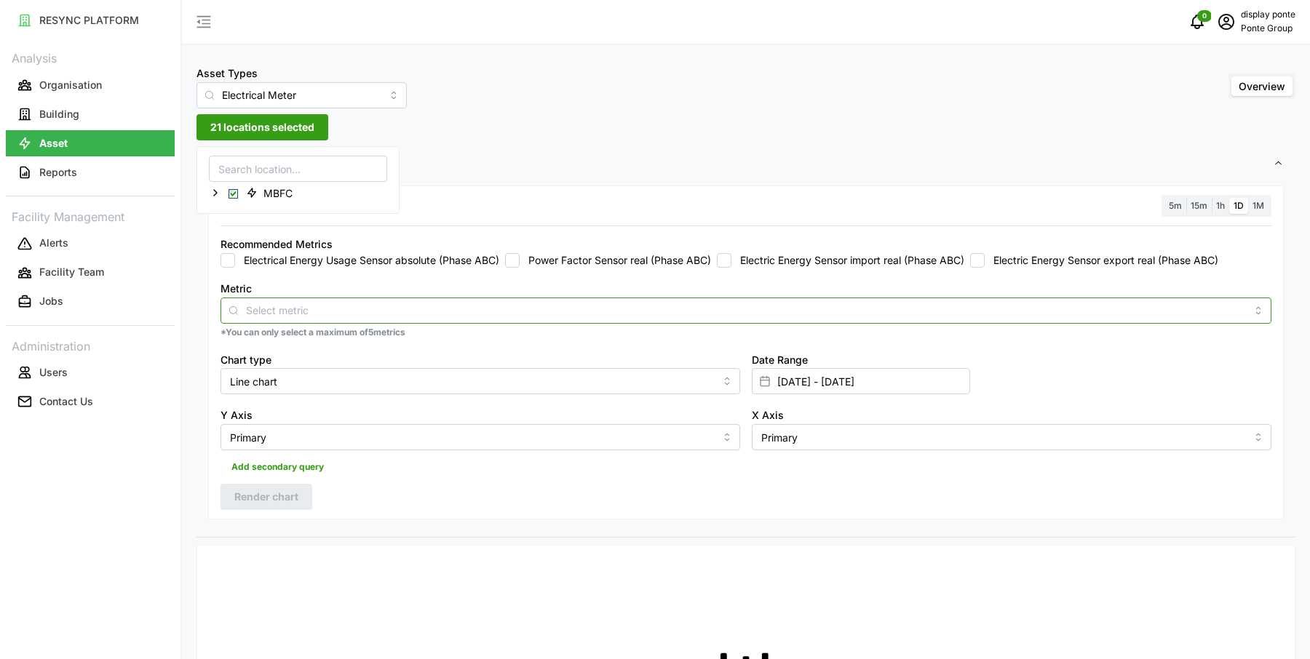
click at [692, 312] on input "Metric" at bounding box center [746, 310] width 1000 height 16
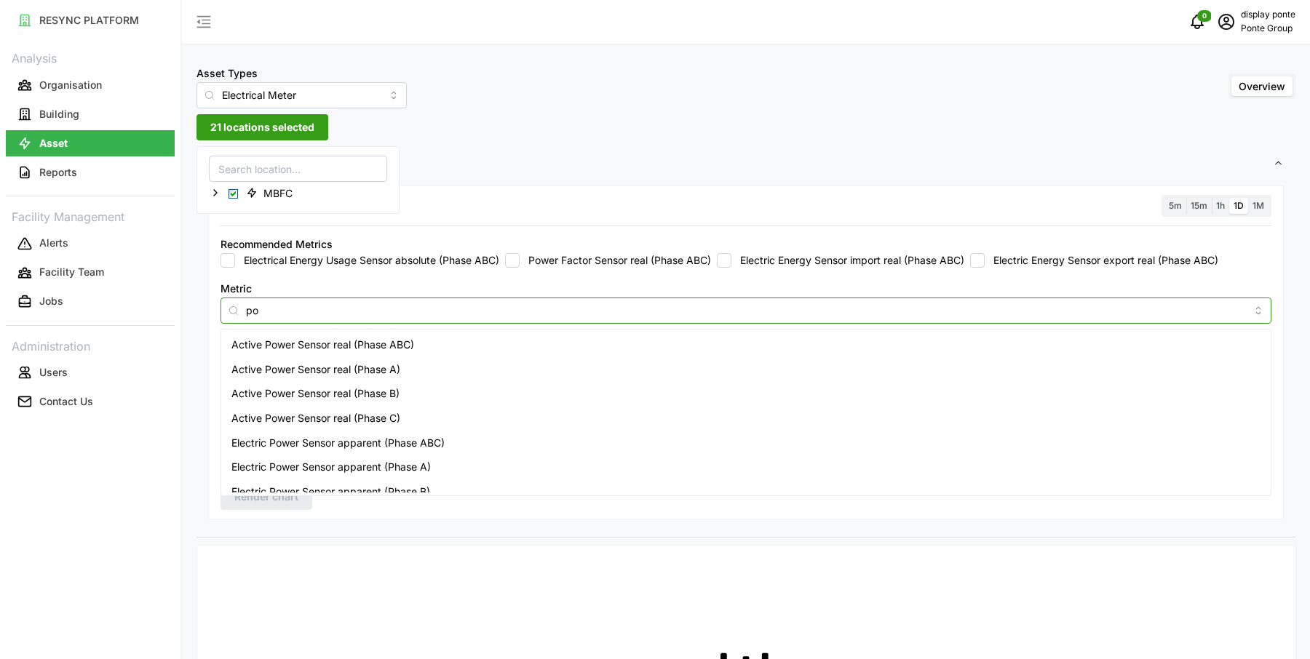
type input "p"
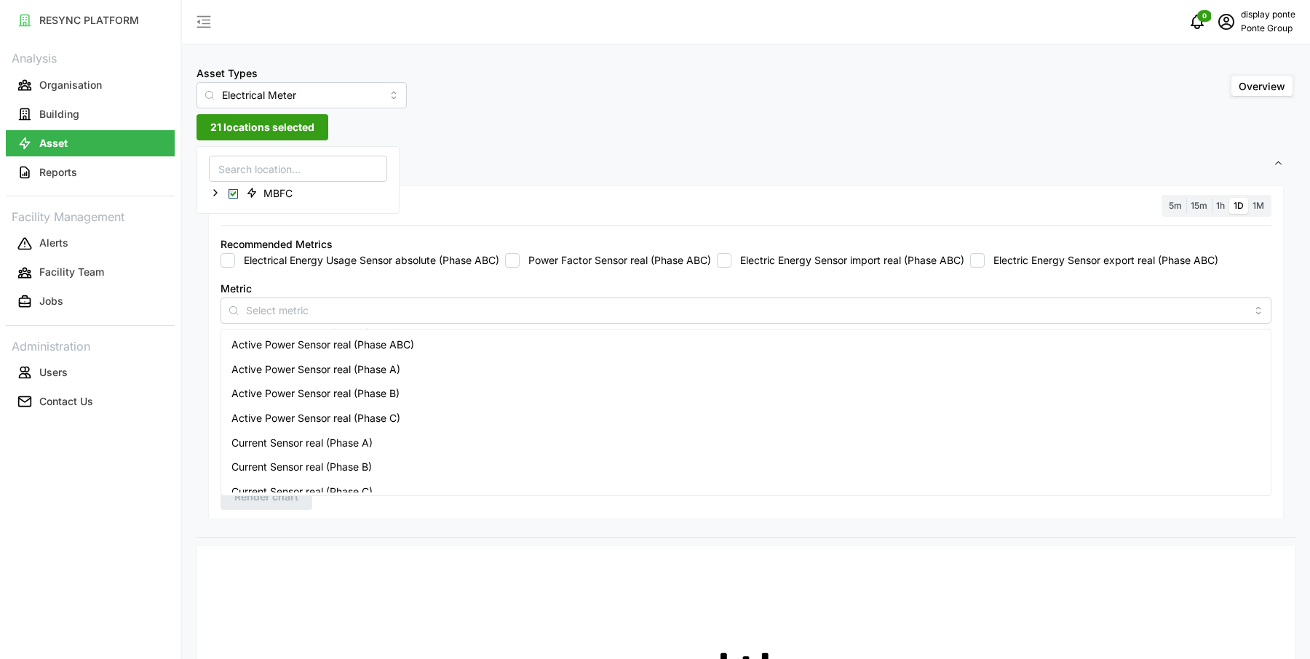
click at [458, 253] on label "Electrical Energy Usage Sensor absolute (Phase ABC)" at bounding box center [367, 260] width 264 height 15
click at [235, 253] on input "Electrical Energy Usage Sensor absolute (Phase ABC)" at bounding box center [227, 260] width 15 height 15
checkbox input "true"
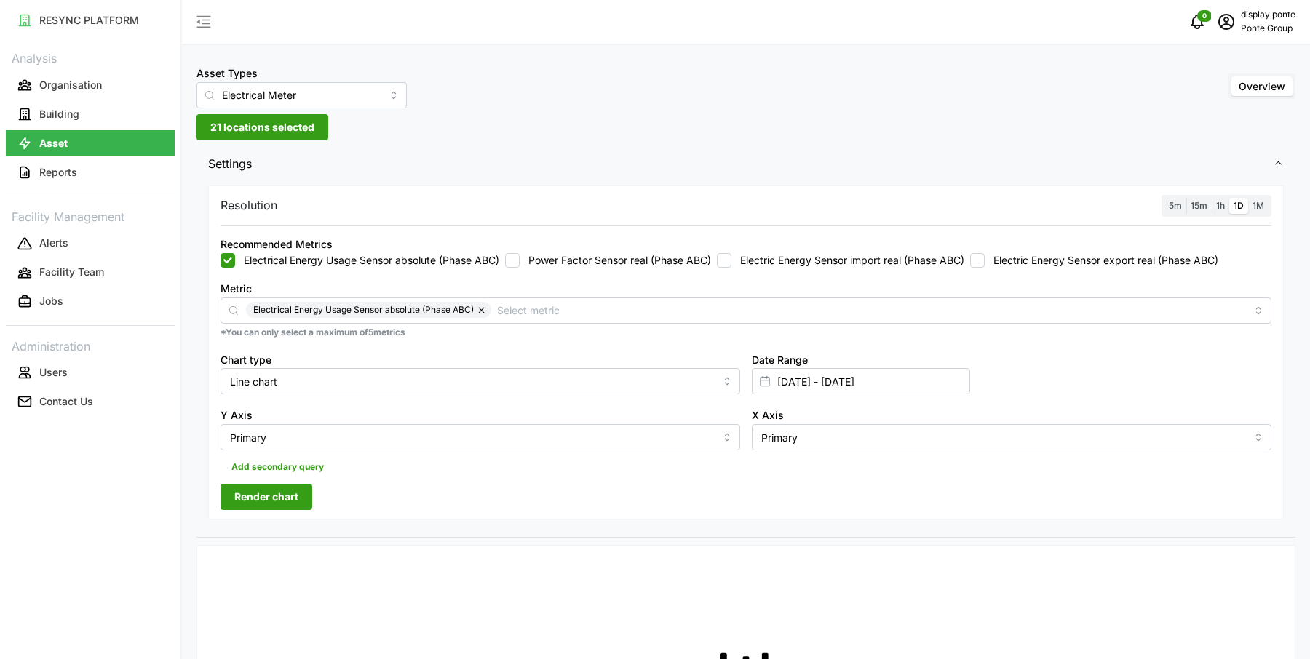
click at [1171, 207] on span "5m" at bounding box center [1174, 205] width 13 height 11
click at [1164, 198] on input "5m" at bounding box center [1164, 198] width 0 height 0
click at [289, 486] on span "Render chart" at bounding box center [266, 497] width 64 height 25
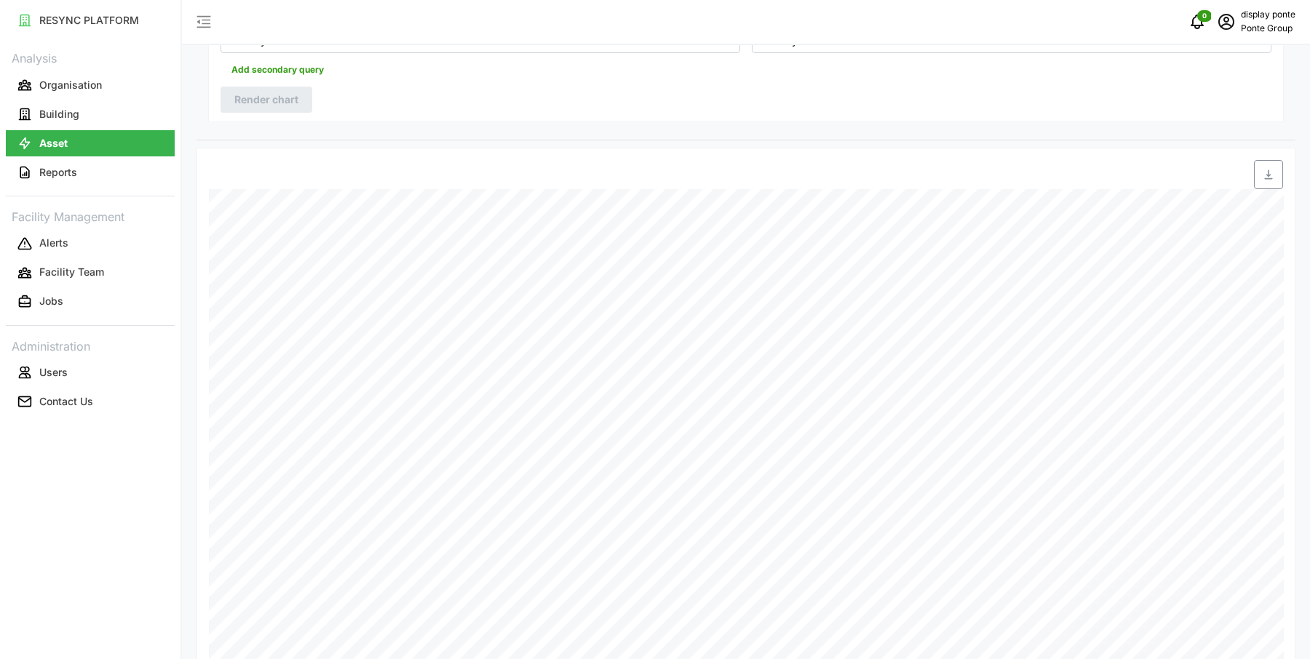
scroll to position [466, 0]
click at [105, 116] on button "Building" at bounding box center [90, 114] width 169 height 26
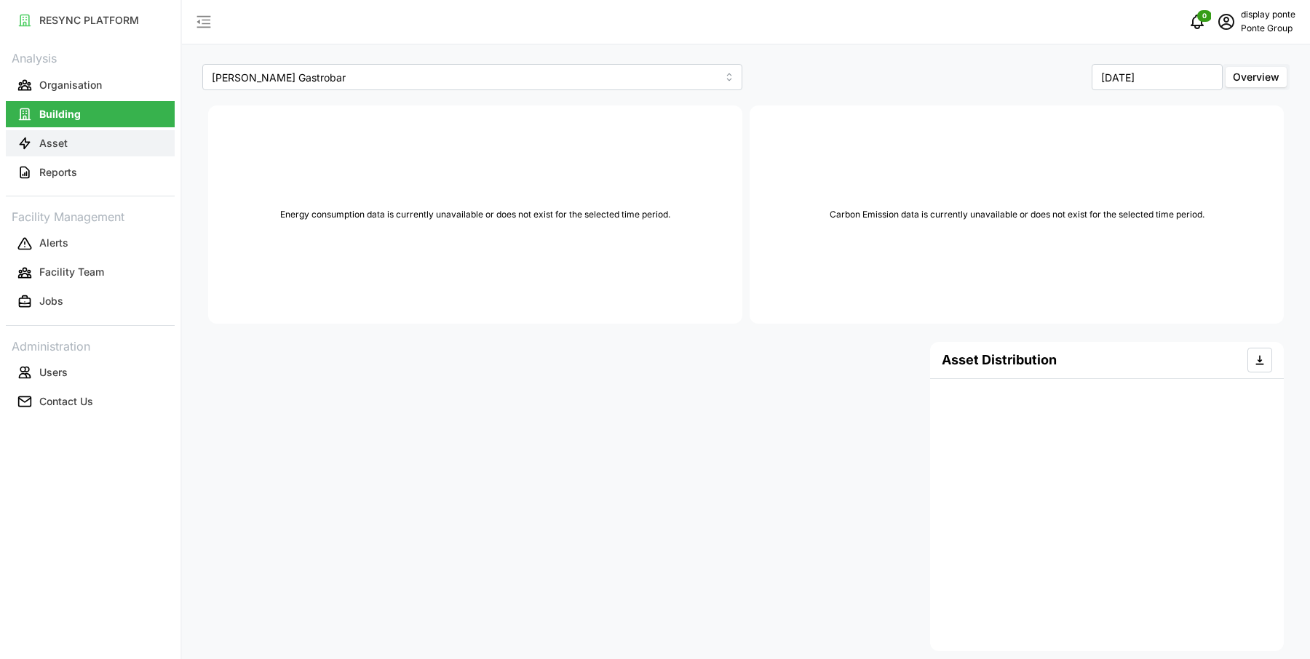
click at [97, 137] on button "Asset" at bounding box center [90, 143] width 169 height 26
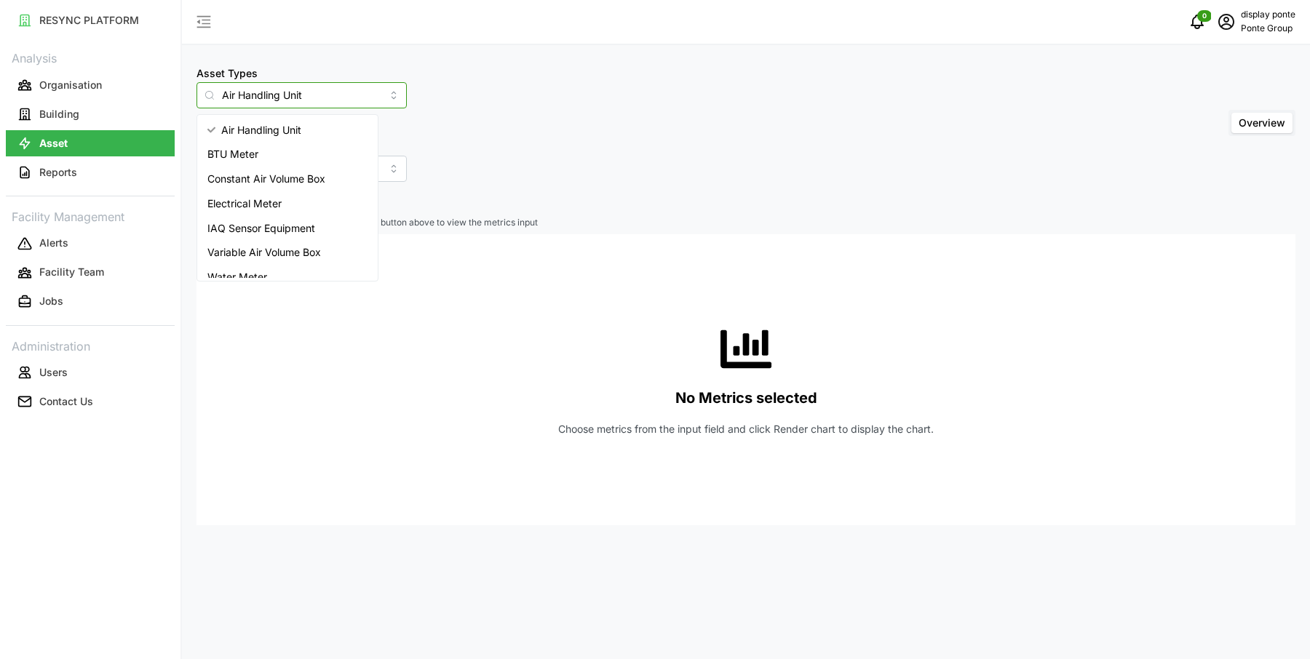
click at [329, 100] on input "Air Handling Unit" at bounding box center [301, 95] width 210 height 26
click at [276, 196] on span "Electrical Meter" at bounding box center [244, 204] width 74 height 16
type input "Electrical Meter"
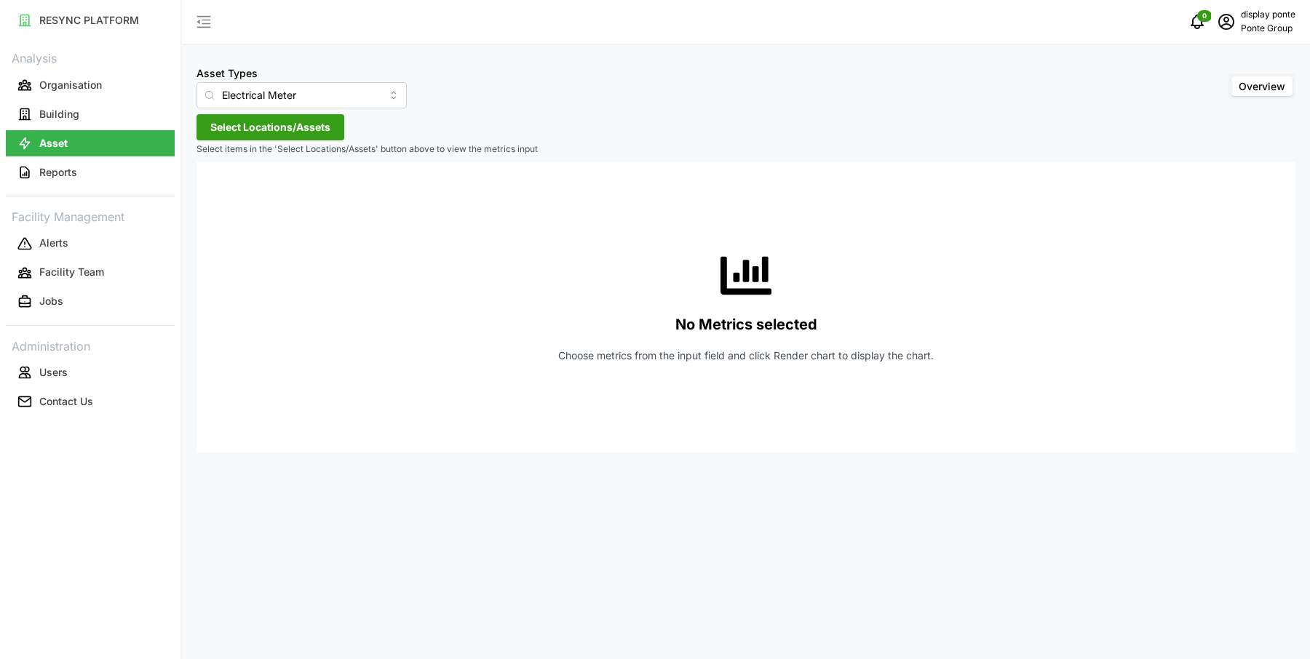
click at [249, 126] on span "Select Locations/Assets" at bounding box center [270, 127] width 120 height 25
click at [214, 191] on icon at bounding box center [216, 193] width 12 height 12
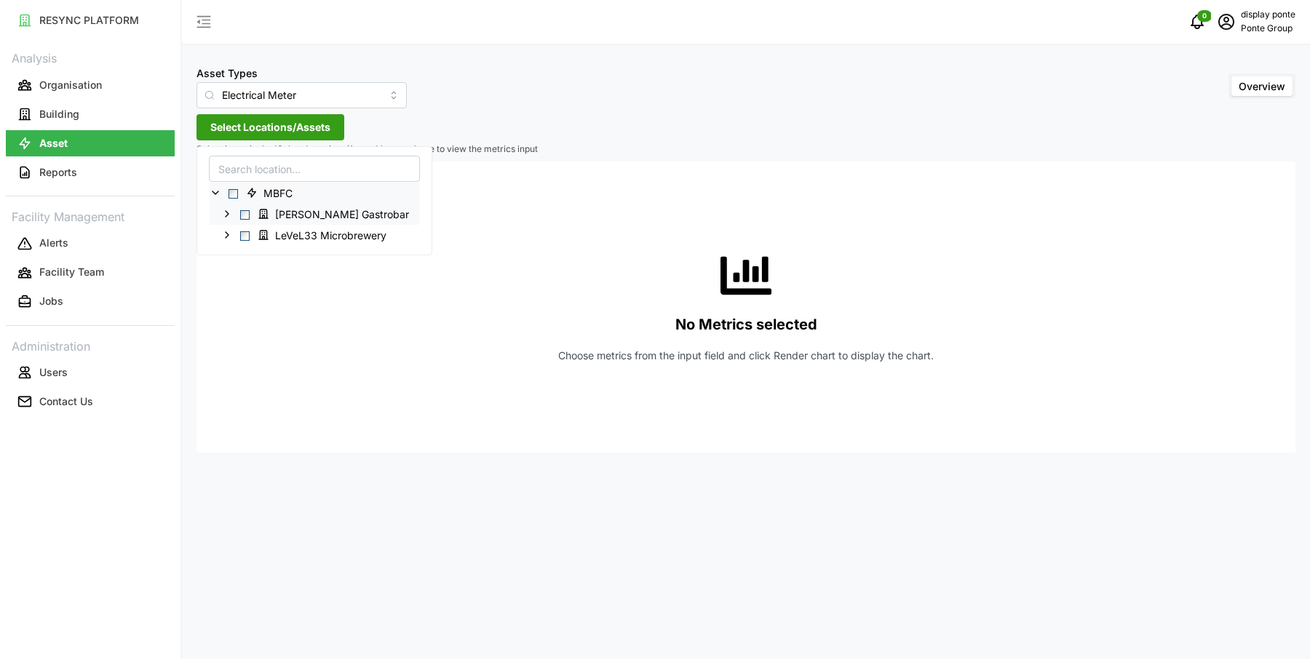
click at [230, 217] on icon at bounding box center [227, 214] width 12 height 12
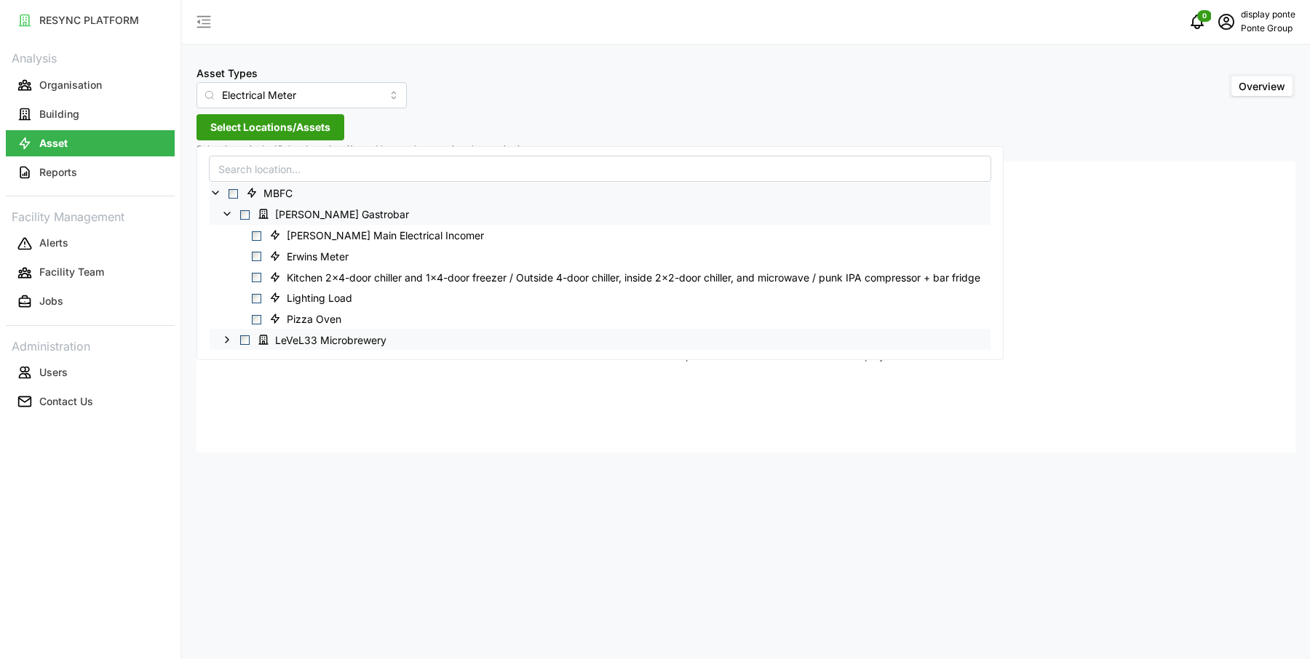
click at [226, 340] on polyline at bounding box center [227, 340] width 3 height 6
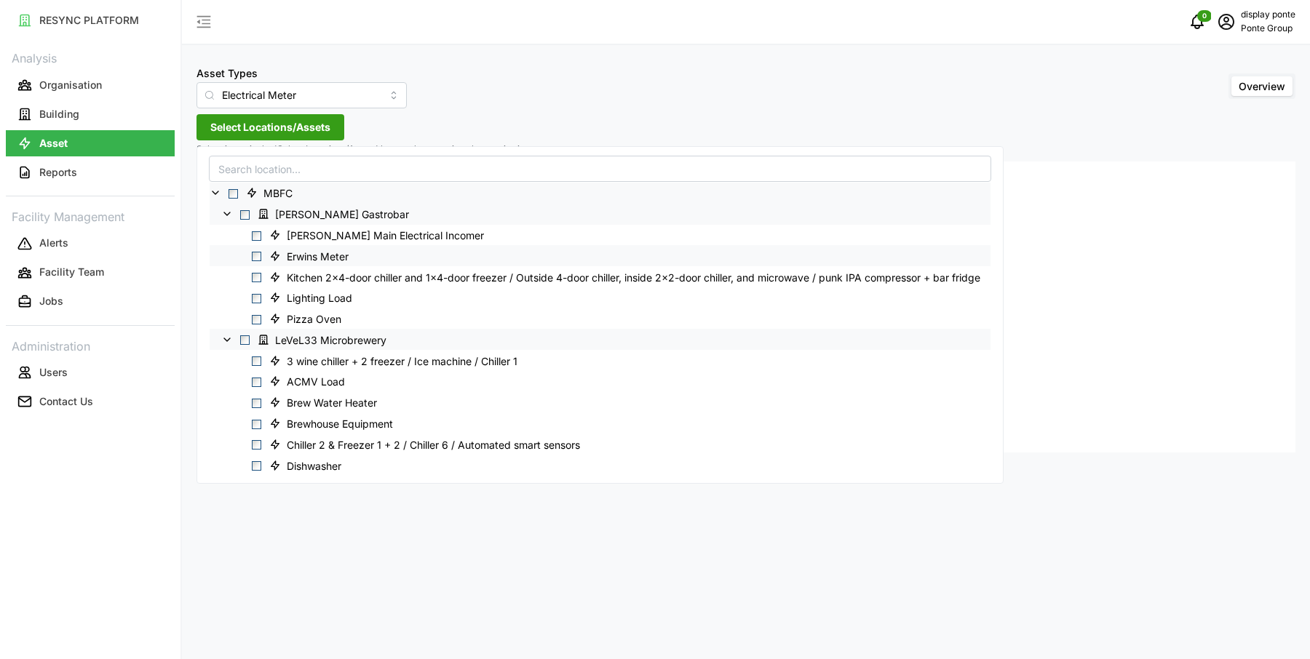
click at [315, 252] on span "Erwins Meter" at bounding box center [318, 257] width 62 height 15
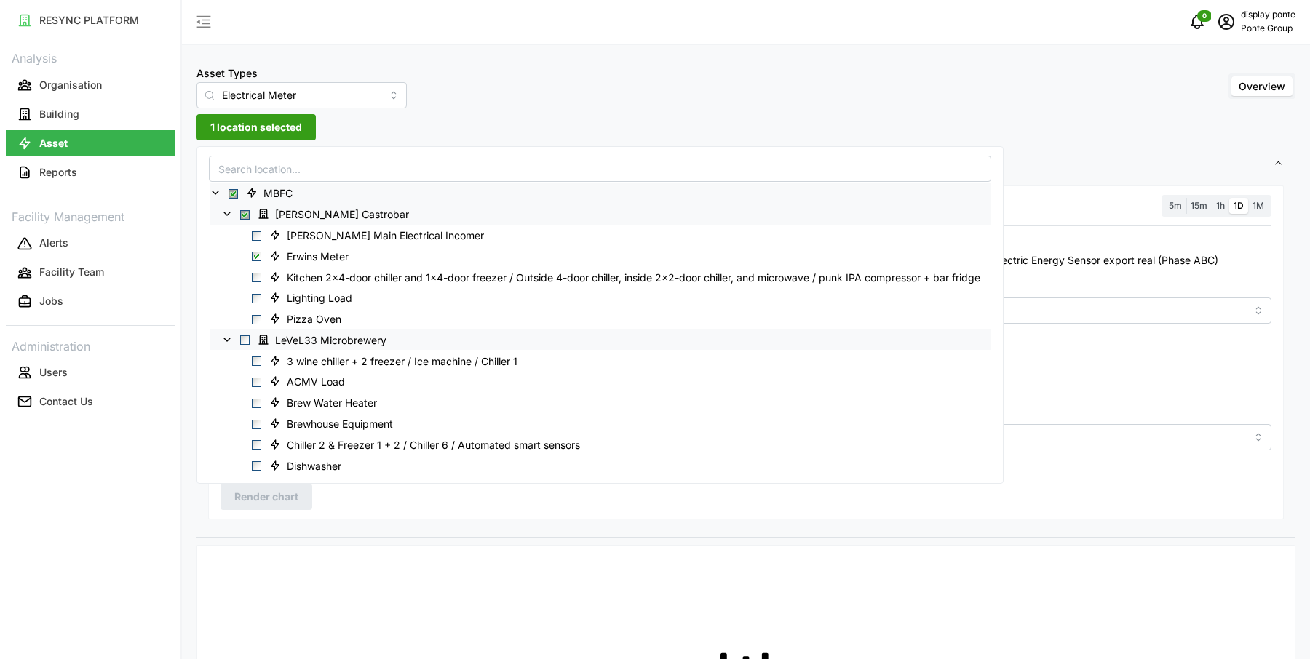
click at [696, 92] on div "Asset Types Electrical Meter Overview" at bounding box center [745, 86] width 1099 height 44
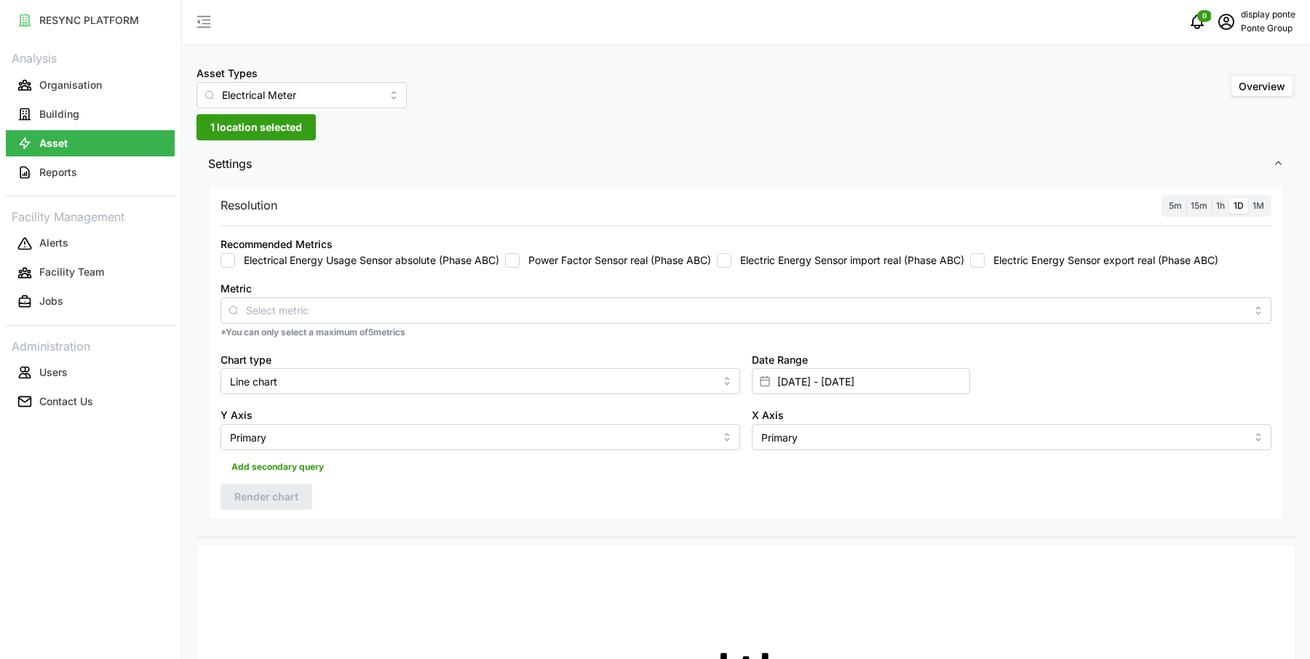
click at [381, 255] on label "Electrical Energy Usage Sensor absolute (Phase ABC)" at bounding box center [367, 260] width 264 height 15
click at [235, 255] on input "Electrical Energy Usage Sensor absolute (Phase ABC)" at bounding box center [227, 260] width 15 height 15
checkbox input "true"
click at [276, 516] on div "Resolution 5m 15m 1h 1D 1M Recommended Metrics Electrical Energy Usage Sensor a…" at bounding box center [745, 353] width 1075 height 335
click at [278, 494] on span "Render chart" at bounding box center [266, 497] width 64 height 25
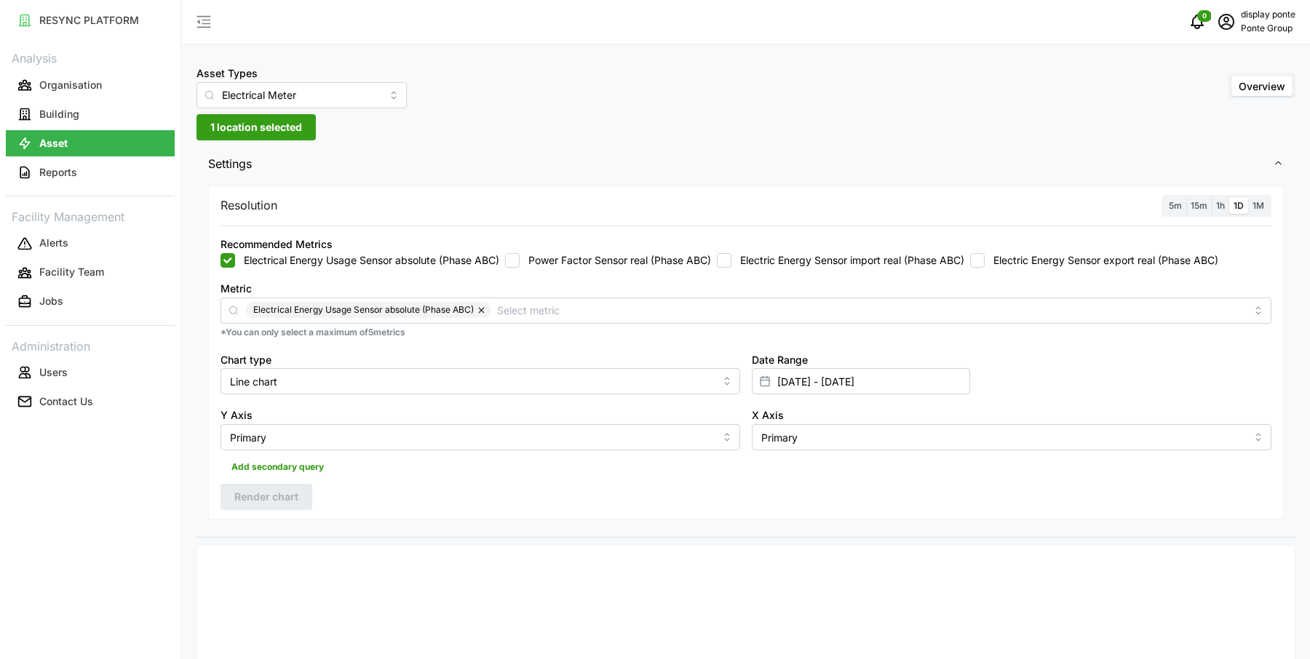
click at [294, 122] on span "1 location selected" at bounding box center [256, 127] width 92 height 25
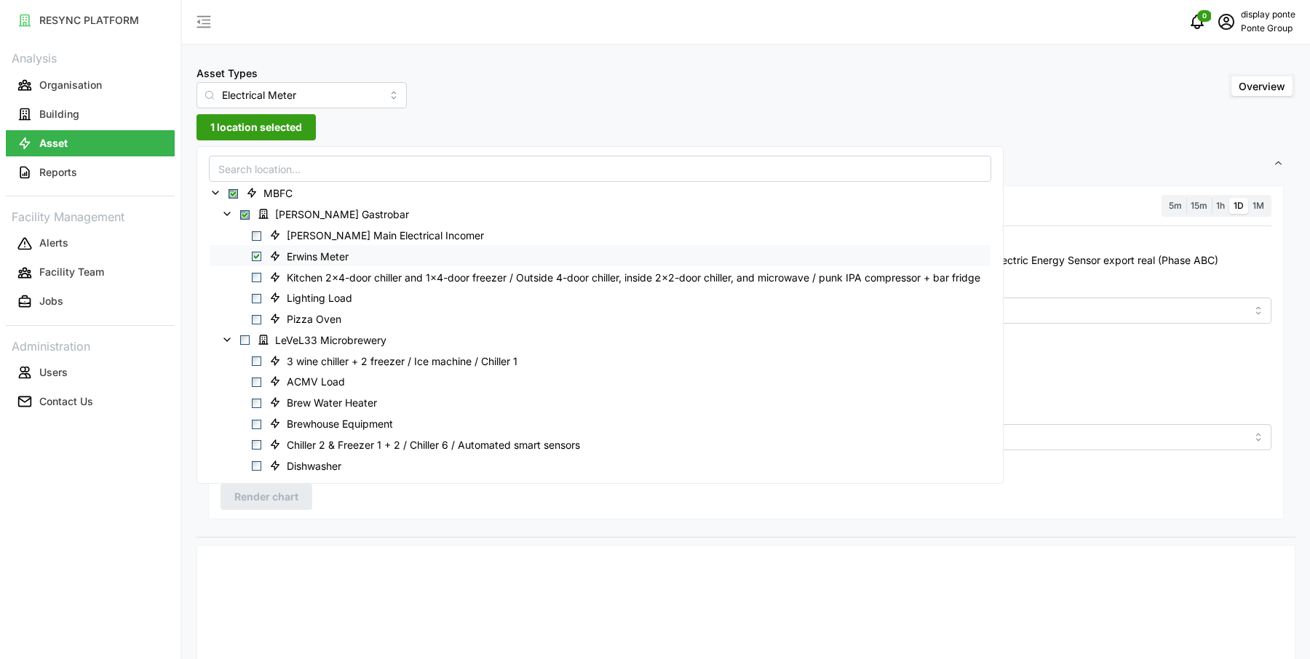
click at [256, 258] on span "Select Erwins Meter" at bounding box center [256, 256] width 9 height 9
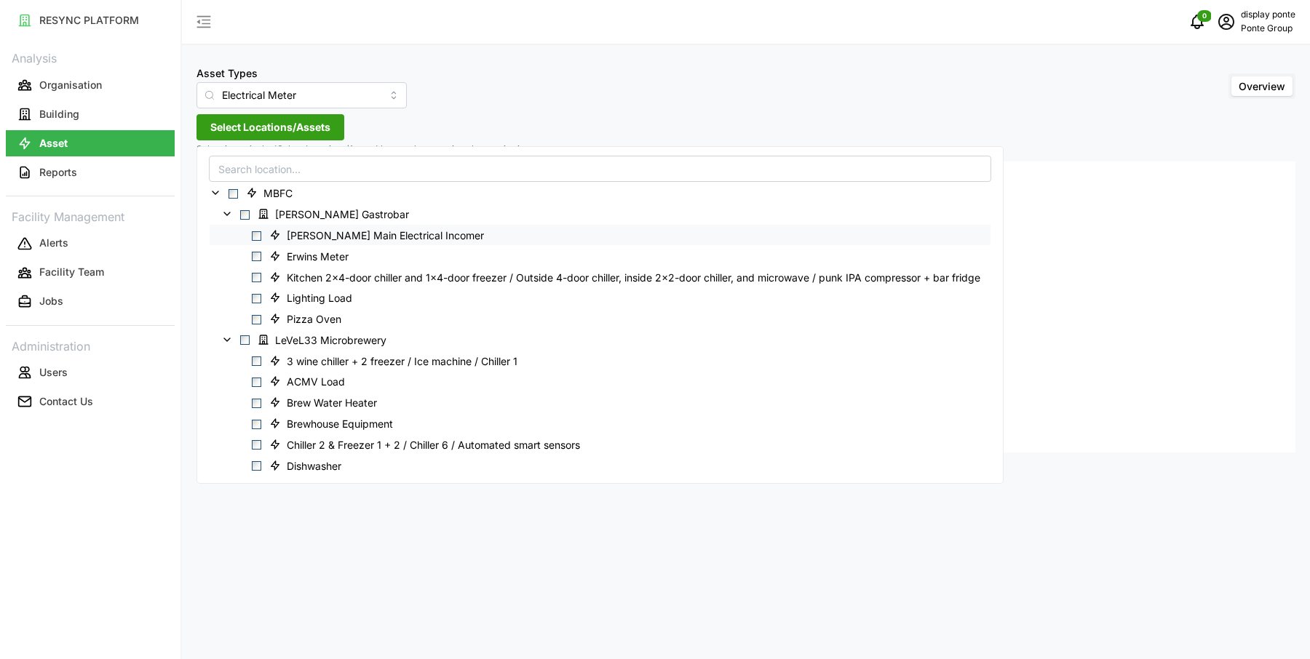
click at [258, 233] on span "Select Erwin Main Electrical Incomer" at bounding box center [256, 235] width 9 height 9
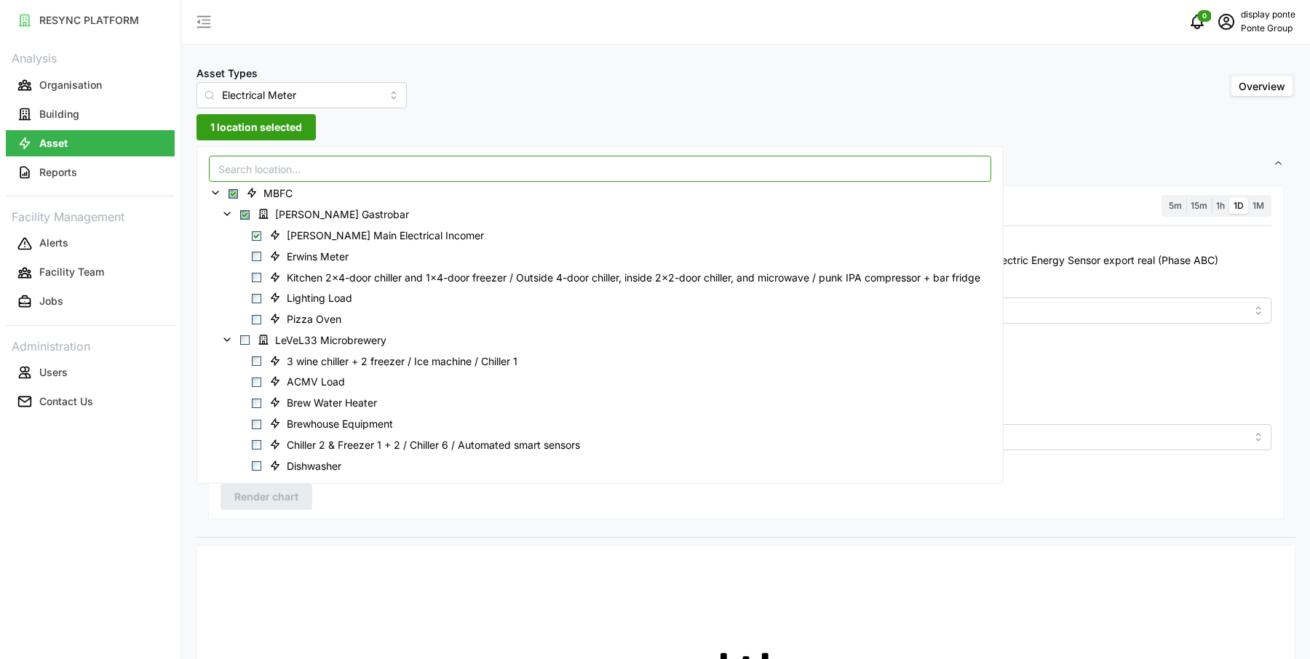
click at [538, 173] on input at bounding box center [600, 169] width 782 height 26
click at [615, 107] on div "Asset Types Electrical Meter Overview" at bounding box center [745, 86] width 1099 height 44
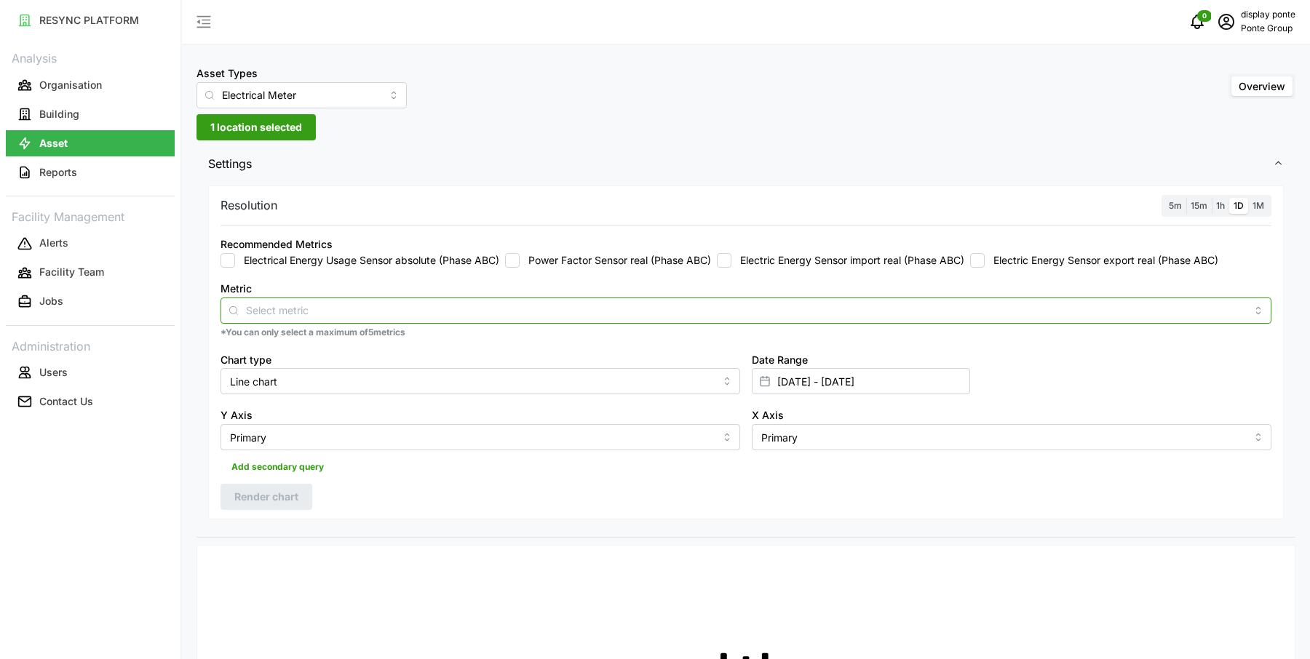
click at [298, 310] on input "Metric" at bounding box center [746, 310] width 1000 height 16
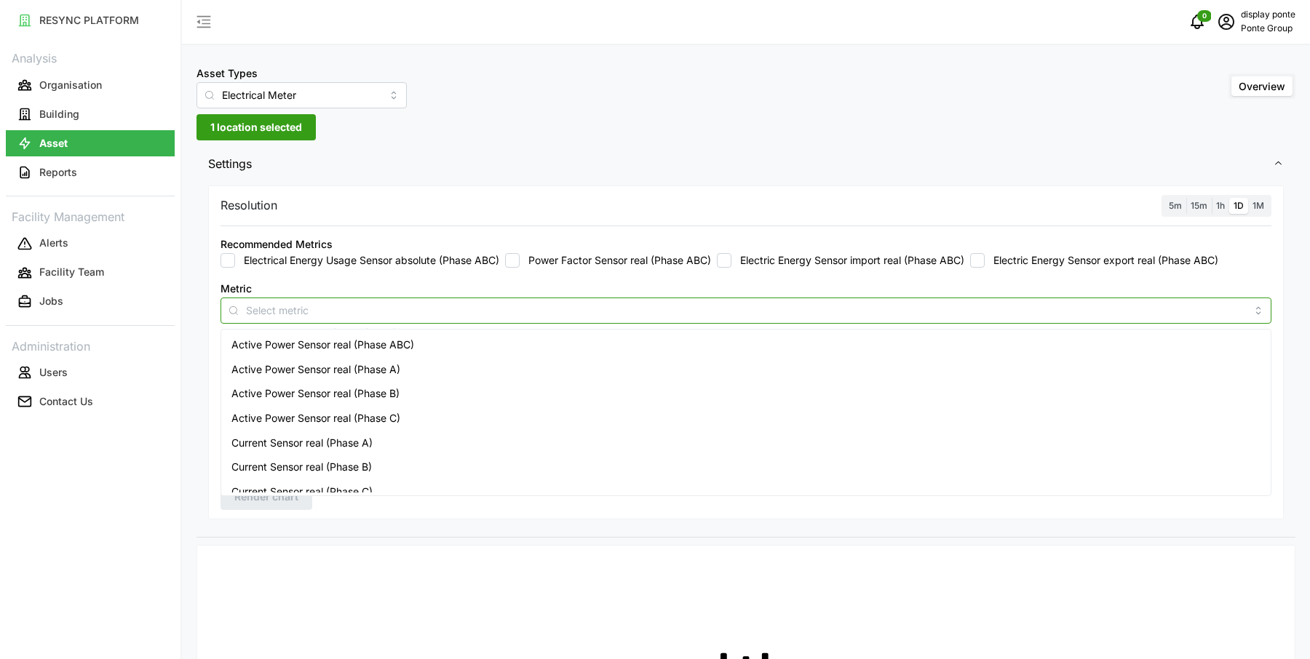
click at [293, 346] on span "Active Power Sensor real (Phase ABC)" at bounding box center [322, 345] width 183 height 16
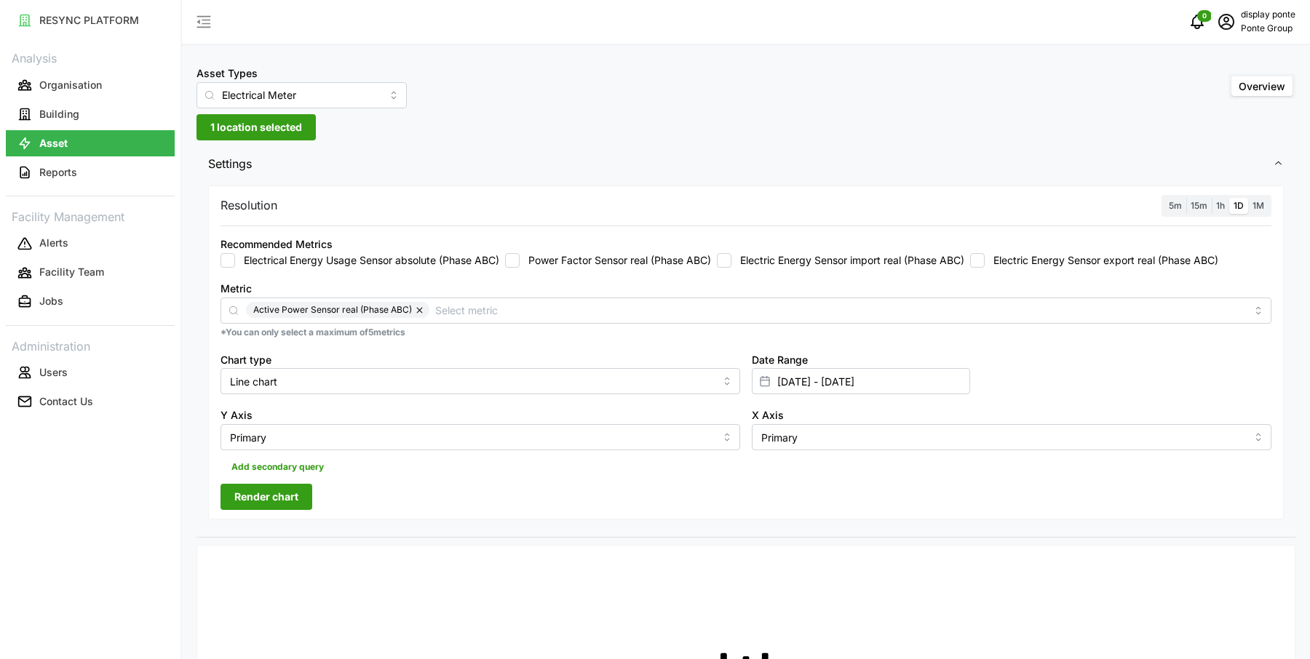
click at [276, 506] on span "Render chart" at bounding box center [266, 497] width 64 height 25
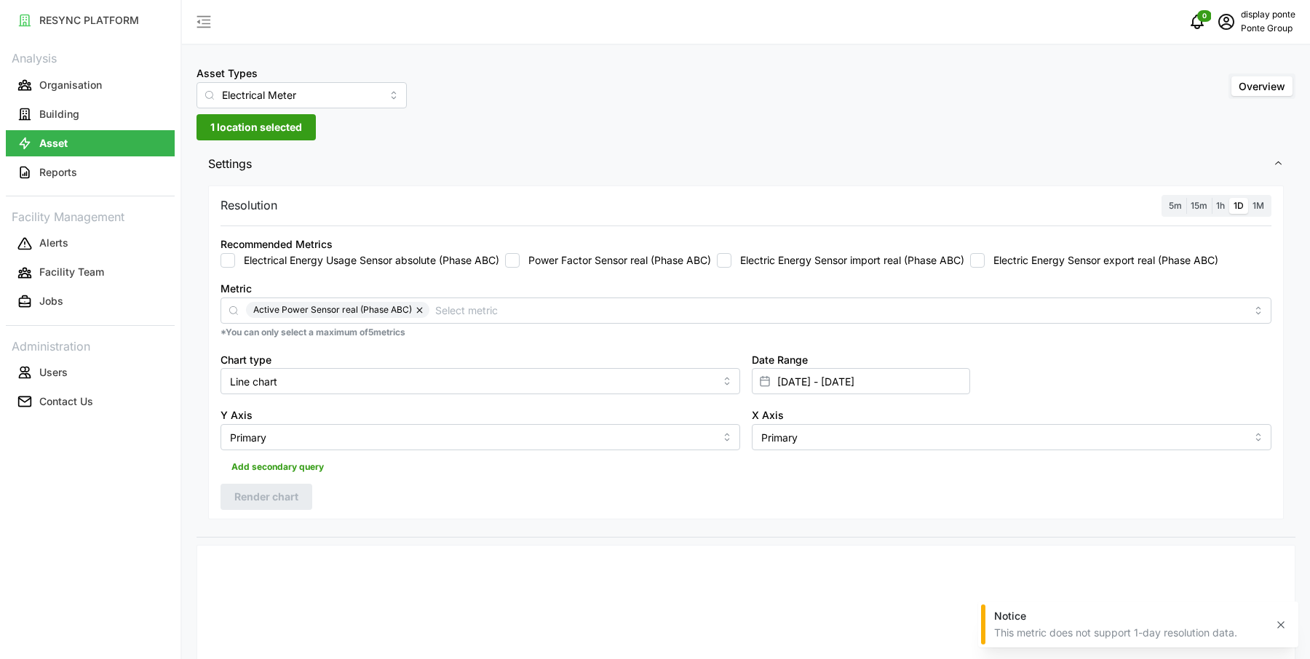
click at [365, 260] on label "Electrical Energy Usage Sensor absolute (Phase ABC)" at bounding box center [367, 260] width 264 height 15
click at [235, 260] on input "Electrical Energy Usage Sensor absolute (Phase ABC)" at bounding box center [227, 260] width 15 height 15
checkbox input "true"
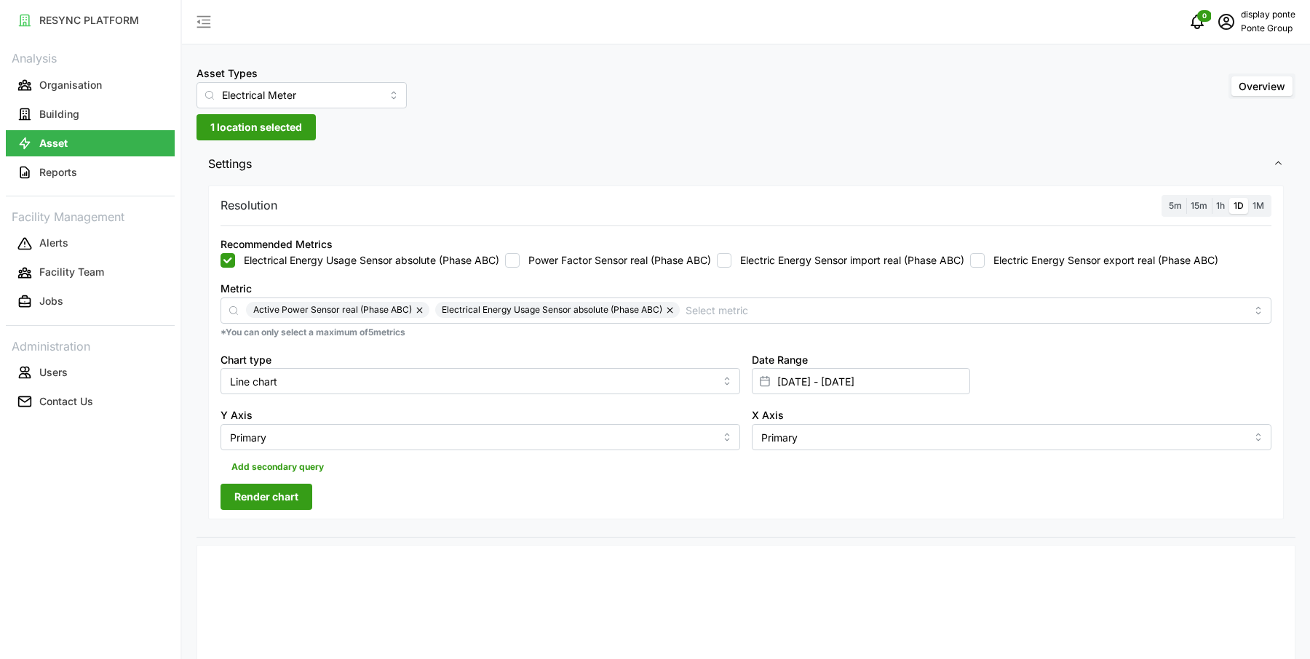
click at [414, 311] on button "button" at bounding box center [420, 310] width 17 height 16
click at [267, 506] on span "Render chart" at bounding box center [266, 497] width 64 height 25
click at [1174, 203] on span "5m" at bounding box center [1174, 205] width 13 height 11
click at [1164, 198] on input "5m" at bounding box center [1164, 198] width 0 height 0
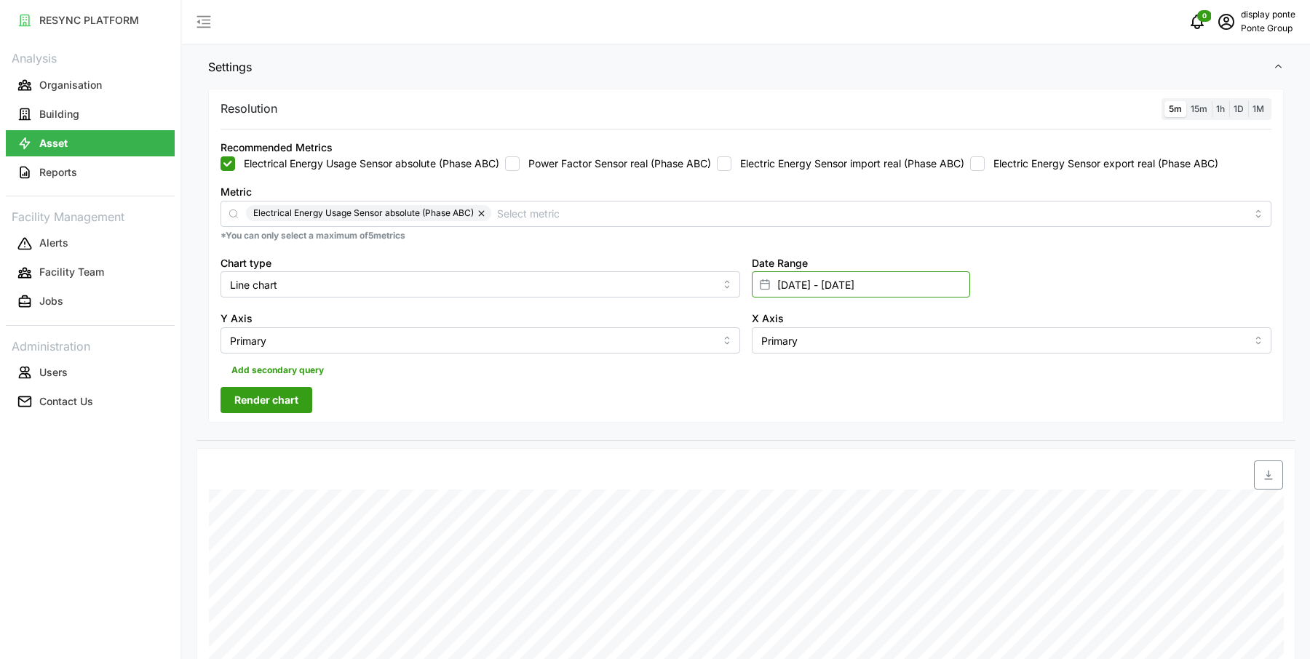
click at [813, 287] on input "[DATE] - [DATE]" at bounding box center [861, 284] width 218 height 26
click at [1228, 110] on label "1h" at bounding box center [1219, 109] width 17 height 17
click at [1211, 101] on input "1h" at bounding box center [1211, 101] width 0 height 0
click at [1244, 105] on label "1D" at bounding box center [1238, 109] width 19 height 17
click at [1229, 101] on input "1D" at bounding box center [1229, 101] width 0 height 0
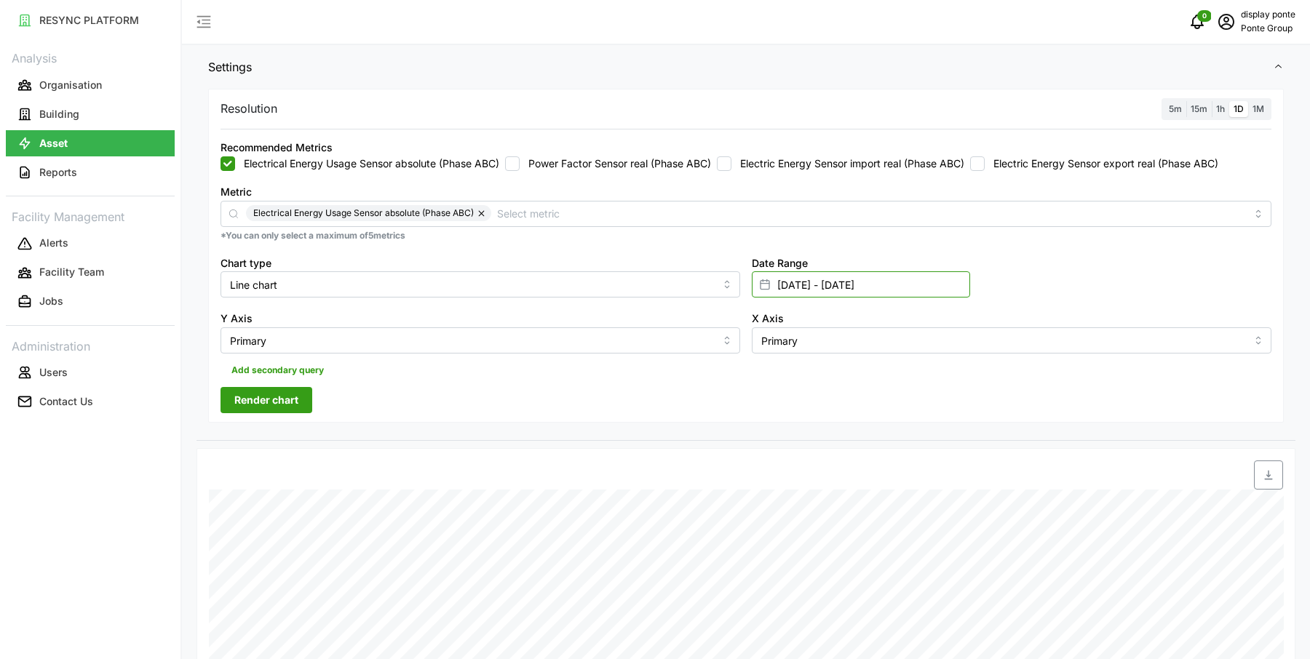
click at [797, 290] on input "[DATE] - [DATE]" at bounding box center [861, 284] width 218 height 26
click at [777, 366] on button "button" at bounding box center [783, 375] width 26 height 26
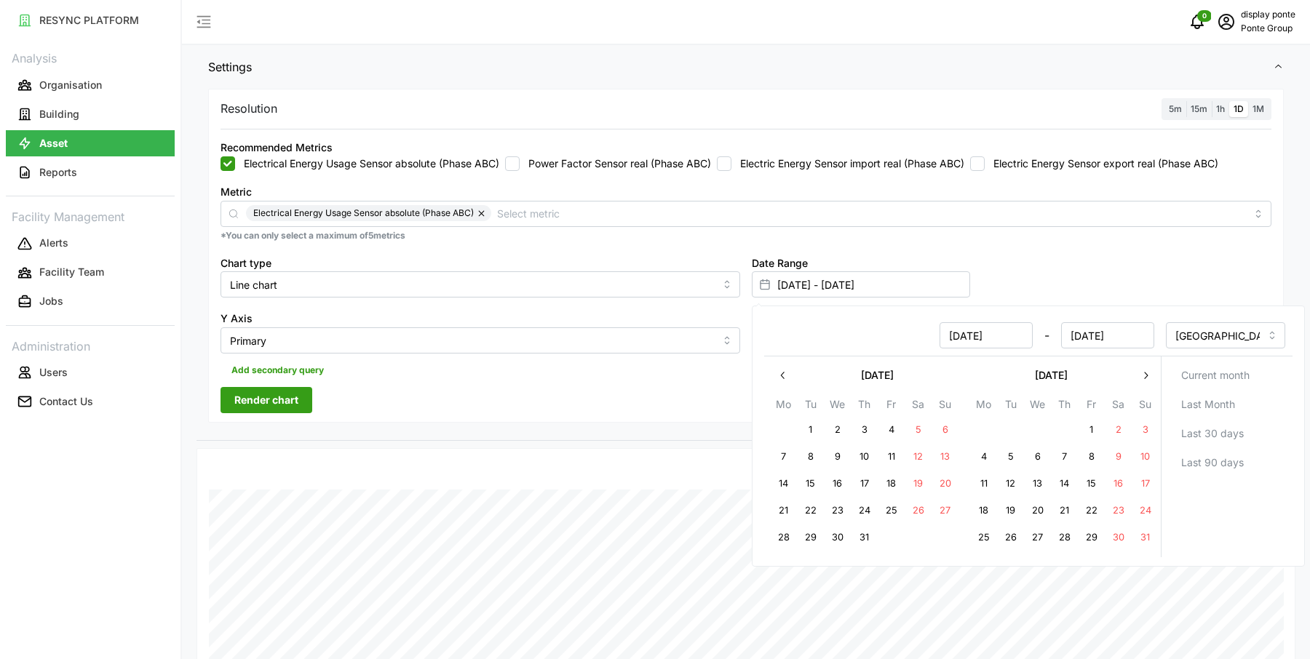
click at [813, 431] on button "1" at bounding box center [810, 430] width 26 height 26
type input "01 Jul 2025 - 02 Sep 2025"
type input "01 Jul 2025"
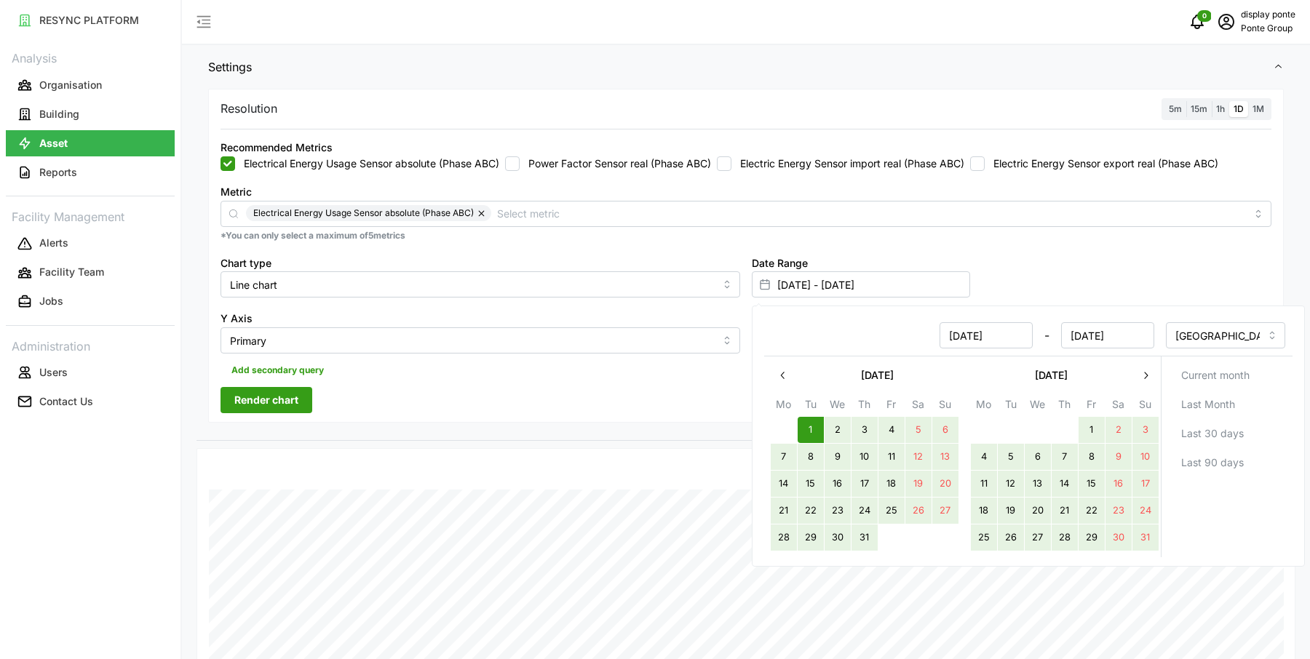
click at [1138, 533] on button "31" at bounding box center [1145, 538] width 26 height 26
type input "01 Jul 2025 - 31 Aug 2025"
type input "31 Aug 2025"
click at [382, 386] on div "Resolution 5m 15m 1h 1D 1M Recommended Metrics Electrical Energy Usage Sensor a…" at bounding box center [745, 256] width 1075 height 335
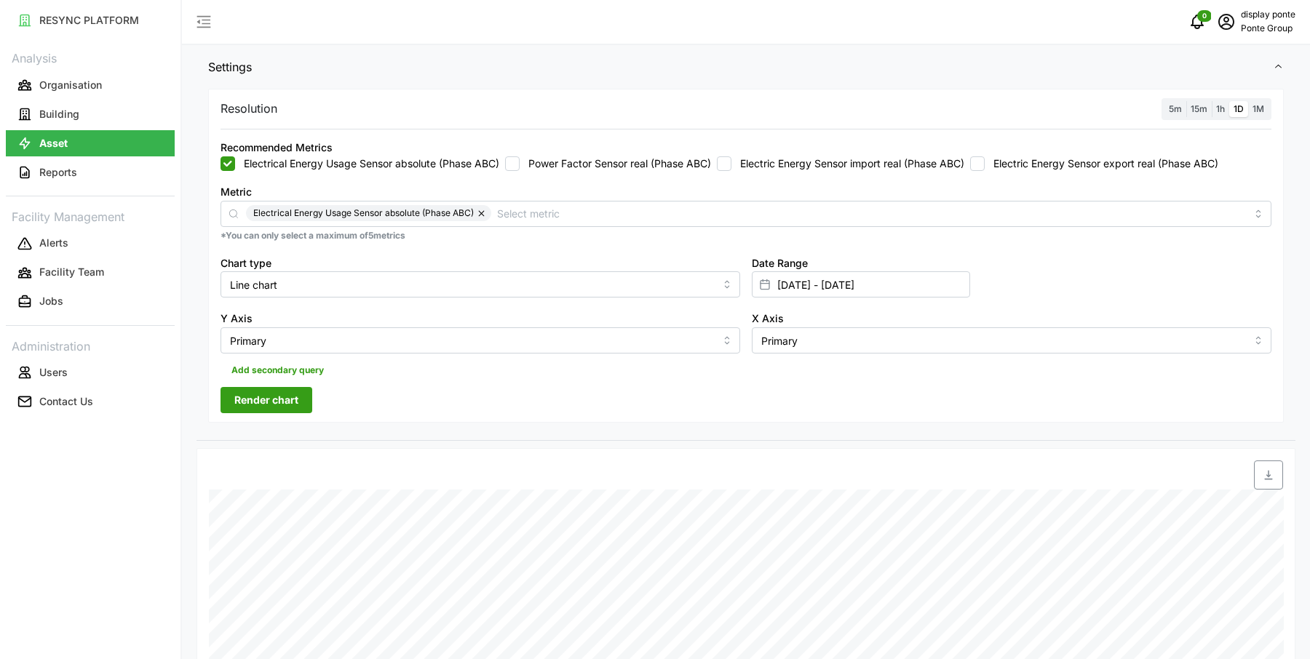
click at [294, 400] on span "Render chart" at bounding box center [266, 400] width 64 height 25
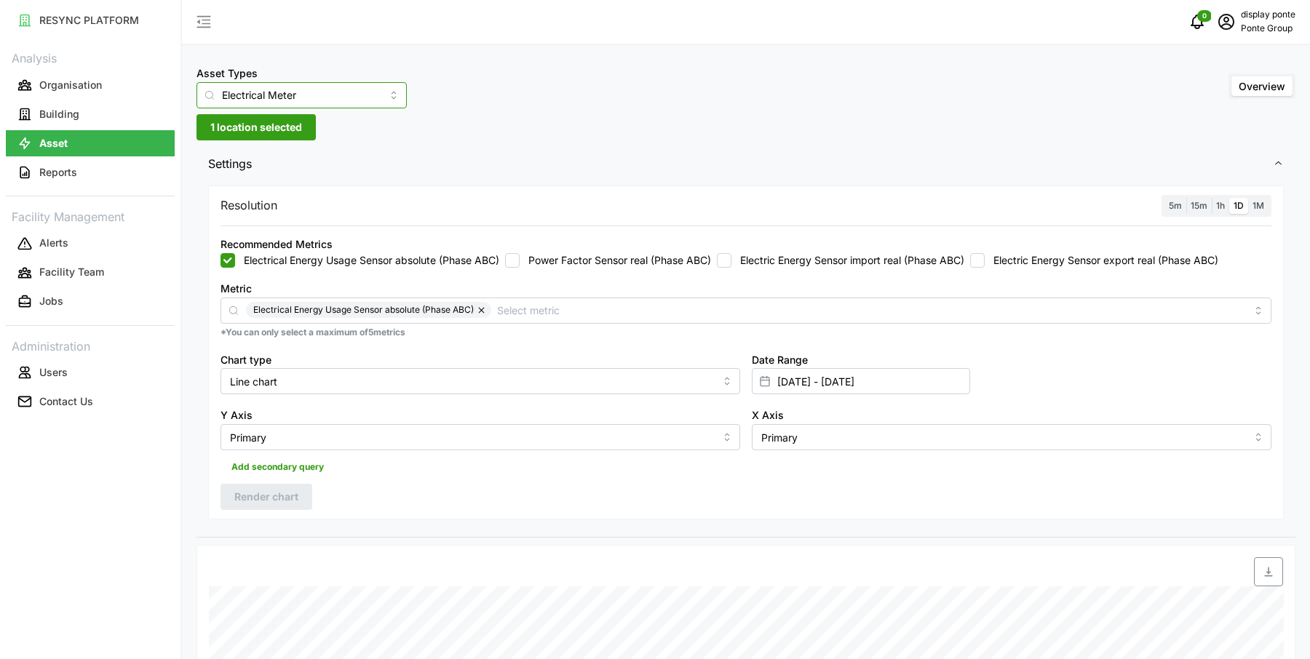
click at [352, 103] on input "Electrical Meter" at bounding box center [301, 95] width 210 height 26
click at [436, 133] on div "Asset Types Electrical Meter Overview 1 location selected Settings Resolution 5…" at bounding box center [746, 563] width 1128 height 1127
click at [280, 131] on span "1 location selected" at bounding box center [256, 127] width 92 height 25
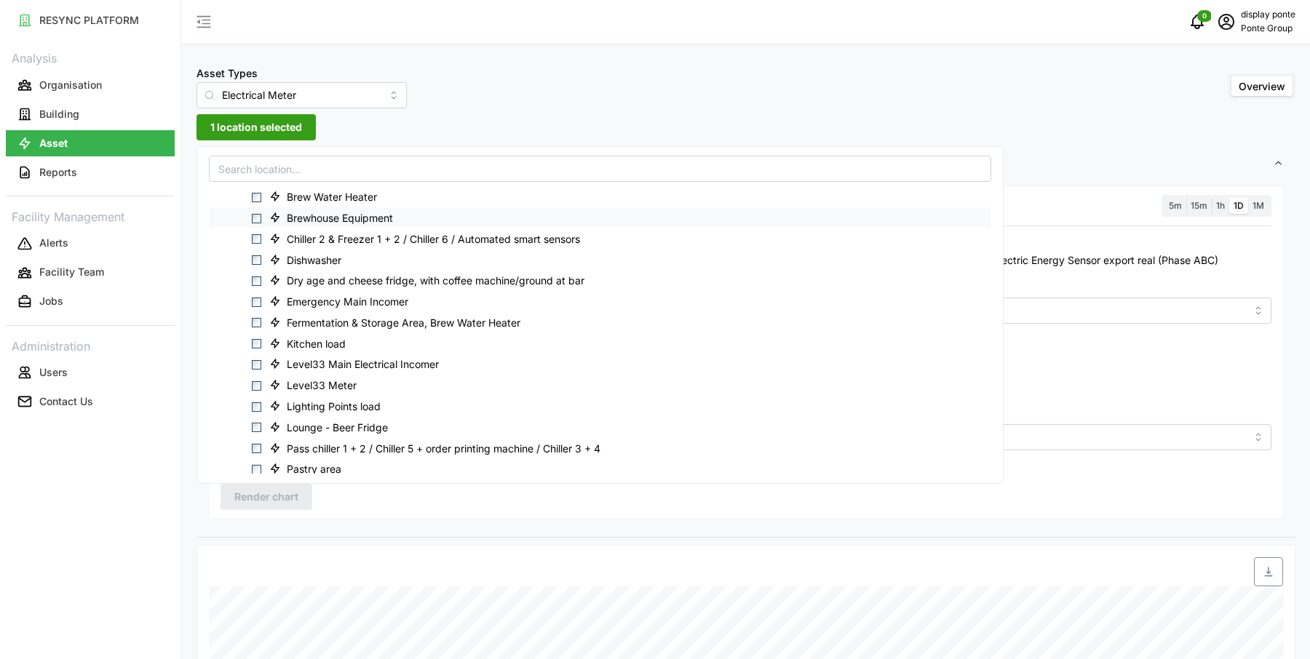
scroll to position [227, 0]
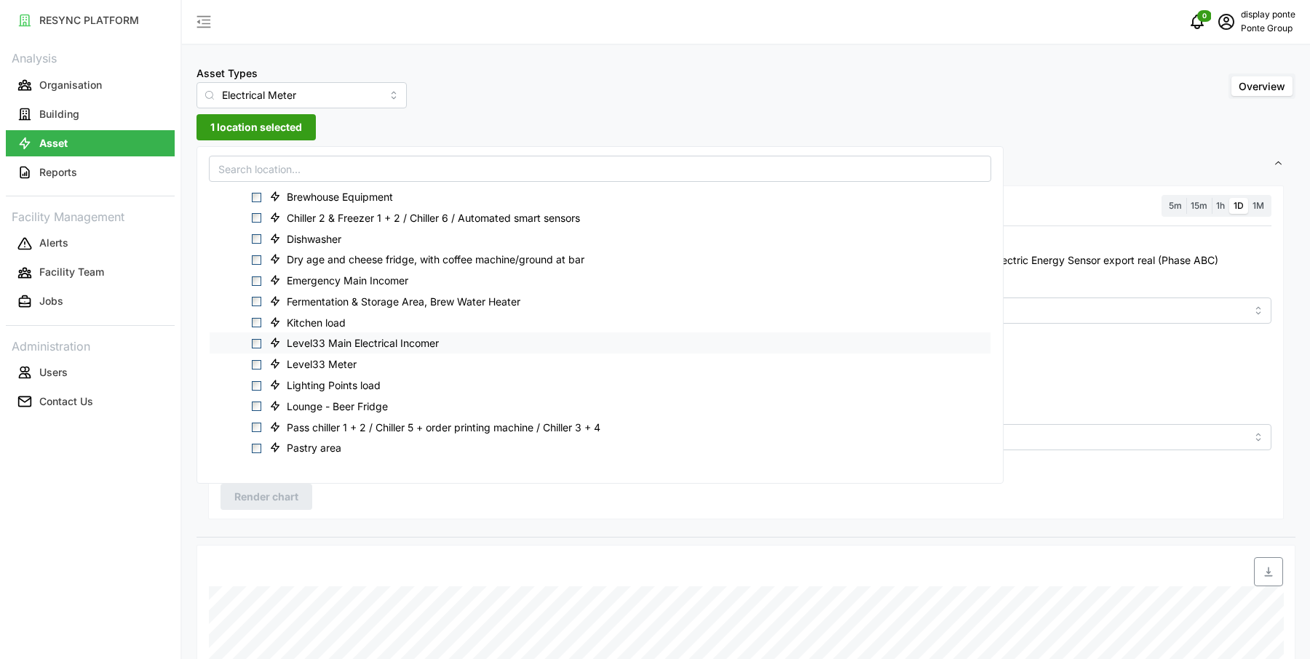
click at [257, 343] on span "Select Level33 Main Electrical Incomer" at bounding box center [256, 343] width 9 height 9
click at [263, 493] on span "Render chart" at bounding box center [266, 497] width 64 height 25
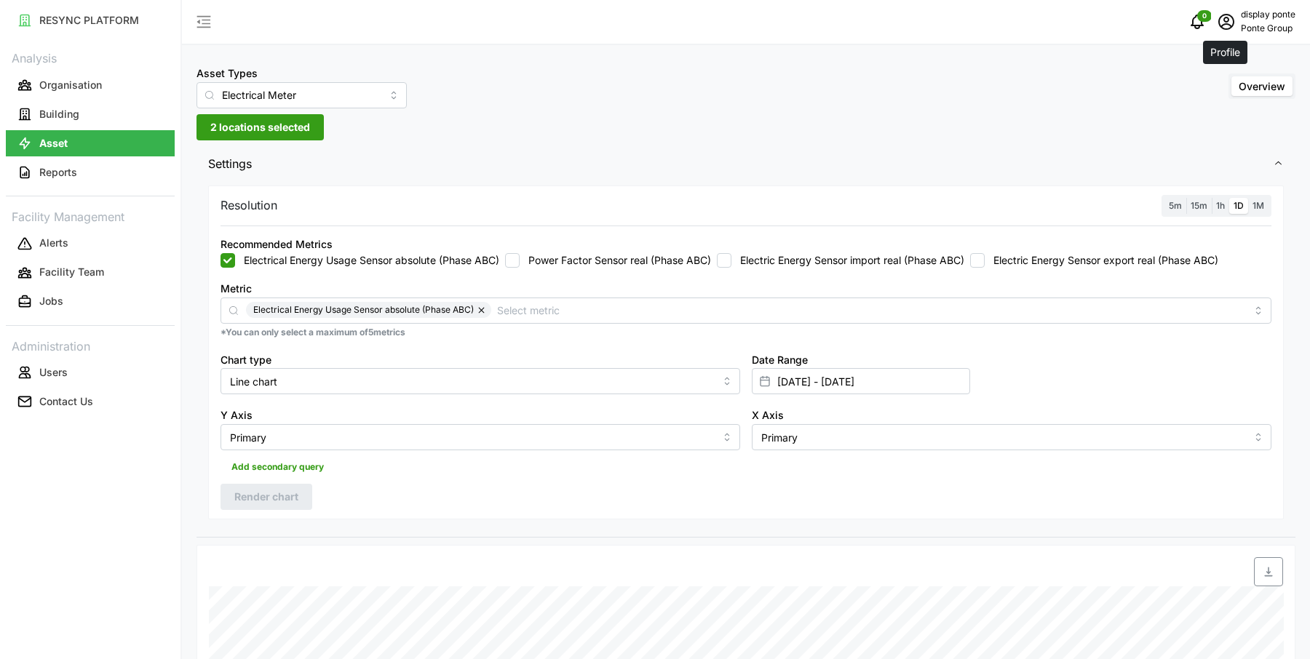
click at [1226, 31] on span "schedule" at bounding box center [1226, 22] width 28 height 28
click at [1211, 115] on div "Logout" at bounding box center [1241, 110] width 103 height 16
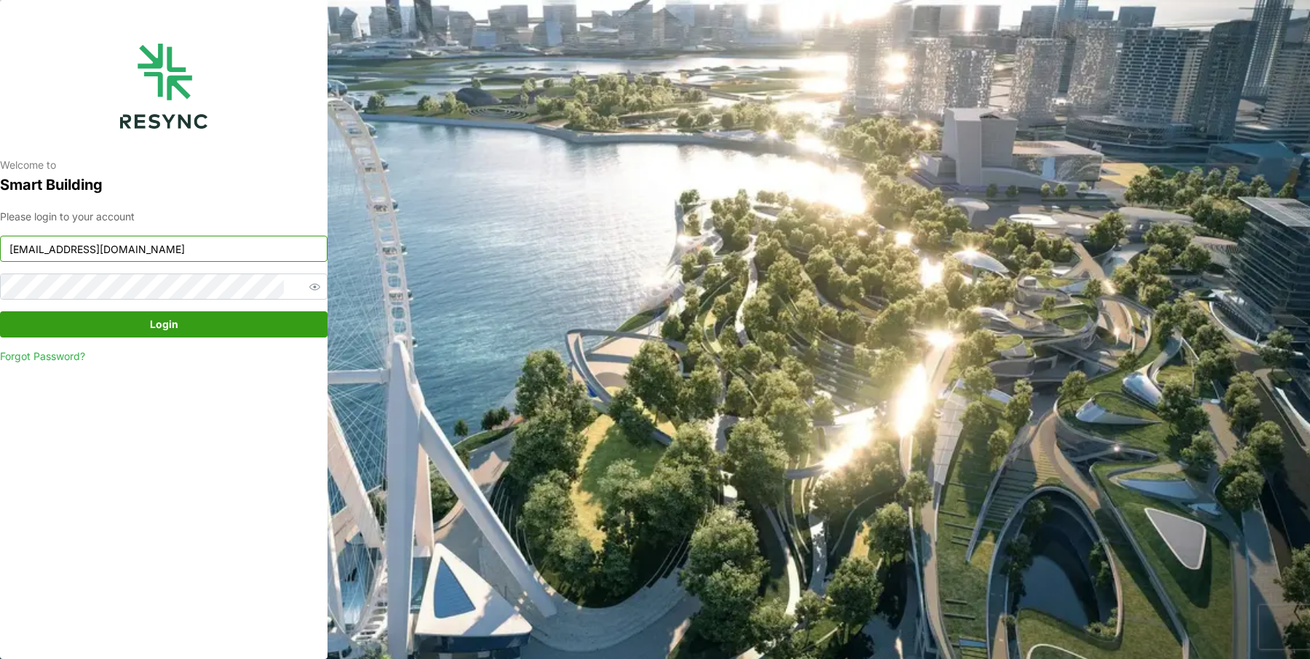
click at [149, 253] on input "[EMAIL_ADDRESS][DOMAIN_NAME]" at bounding box center [163, 249] width 327 height 26
type input "[EMAIL_ADDRESS][DOMAIN_NAME]"
click at [190, 329] on span "Login" at bounding box center [164, 324] width 300 height 25
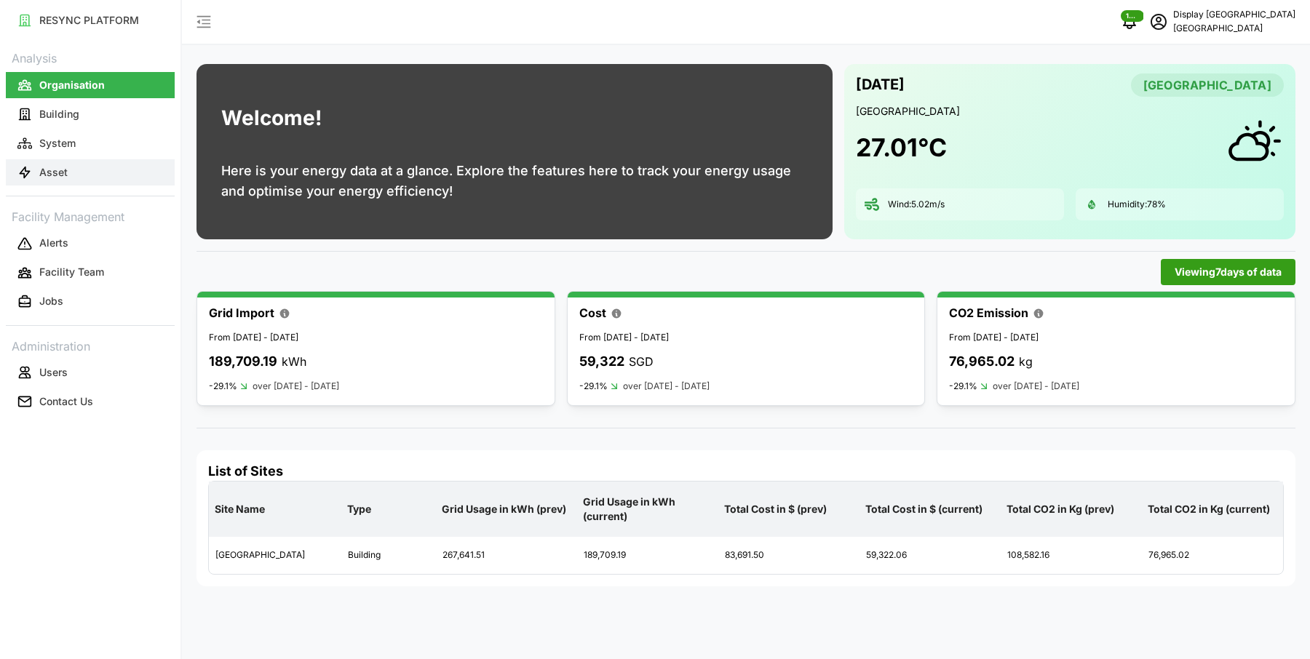
click at [64, 169] on p "Asset" at bounding box center [53, 172] width 28 height 15
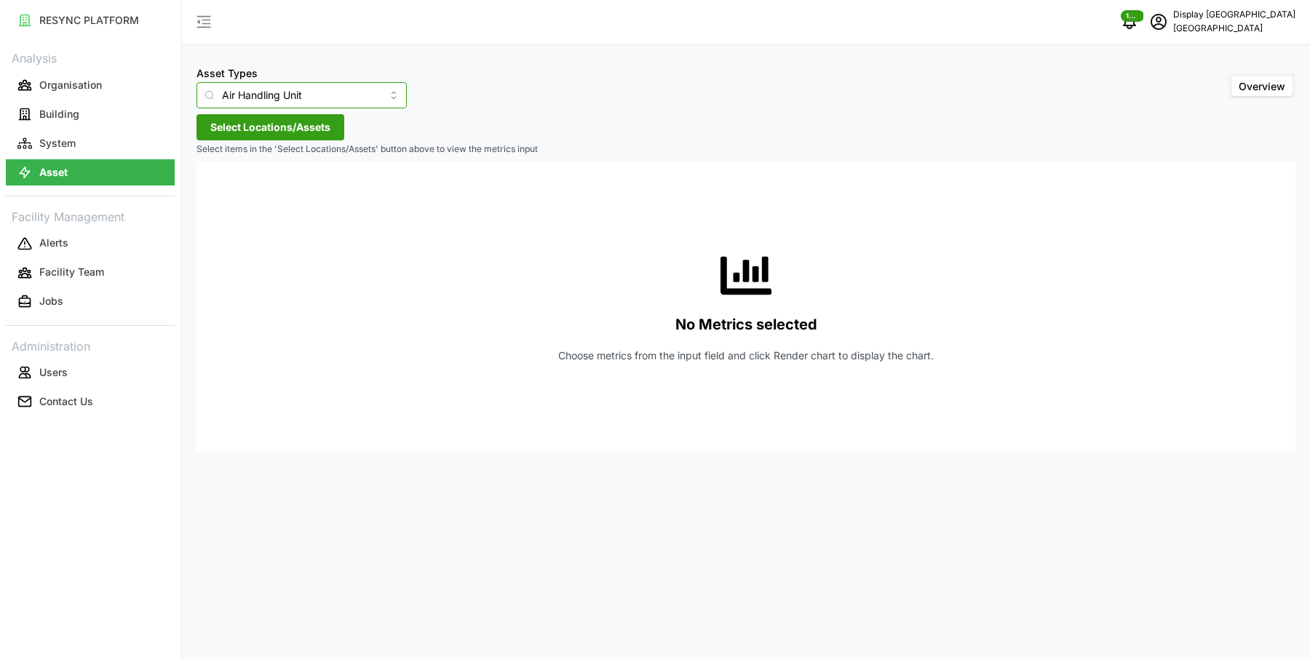
click at [253, 93] on input "Air Handling Unit" at bounding box center [301, 95] width 210 height 26
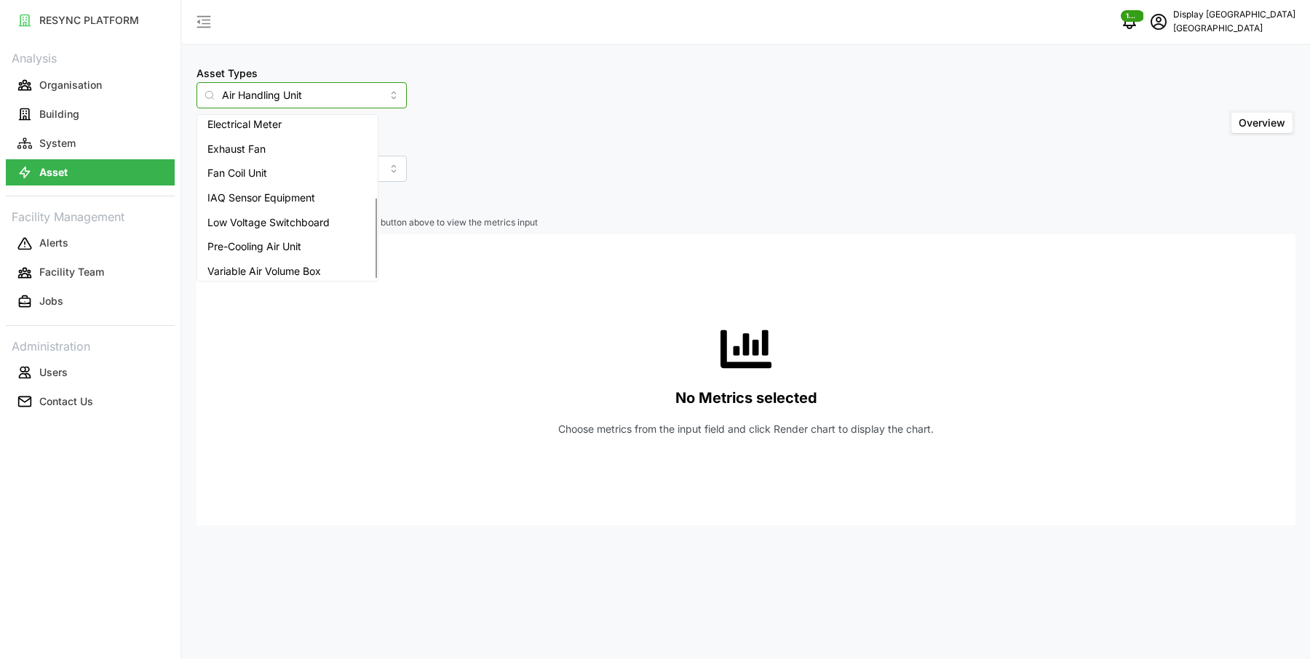
scroll to position [159, 0]
click at [263, 253] on div "Variable Air Volume Box" at bounding box center [287, 265] width 175 height 25
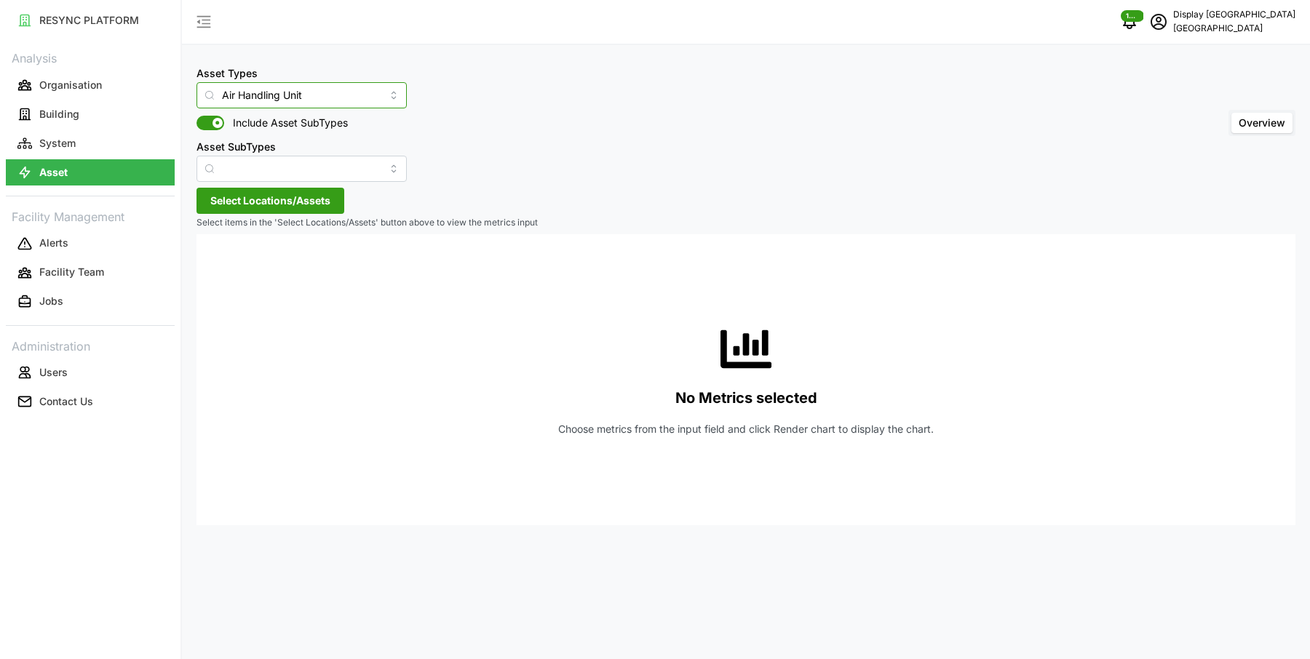
type input "Variable Air Volume Box"
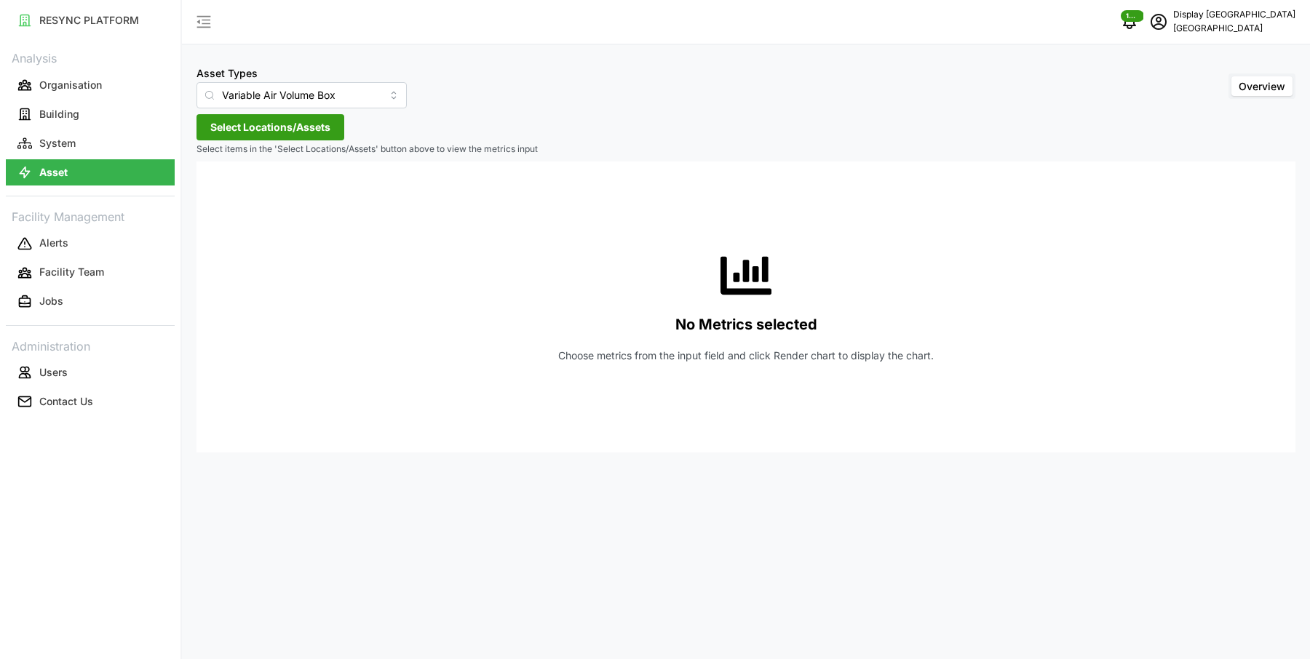
click at [298, 130] on span "Select Locations/Assets" at bounding box center [270, 127] width 120 height 25
click at [212, 191] on icon at bounding box center [216, 193] width 12 height 12
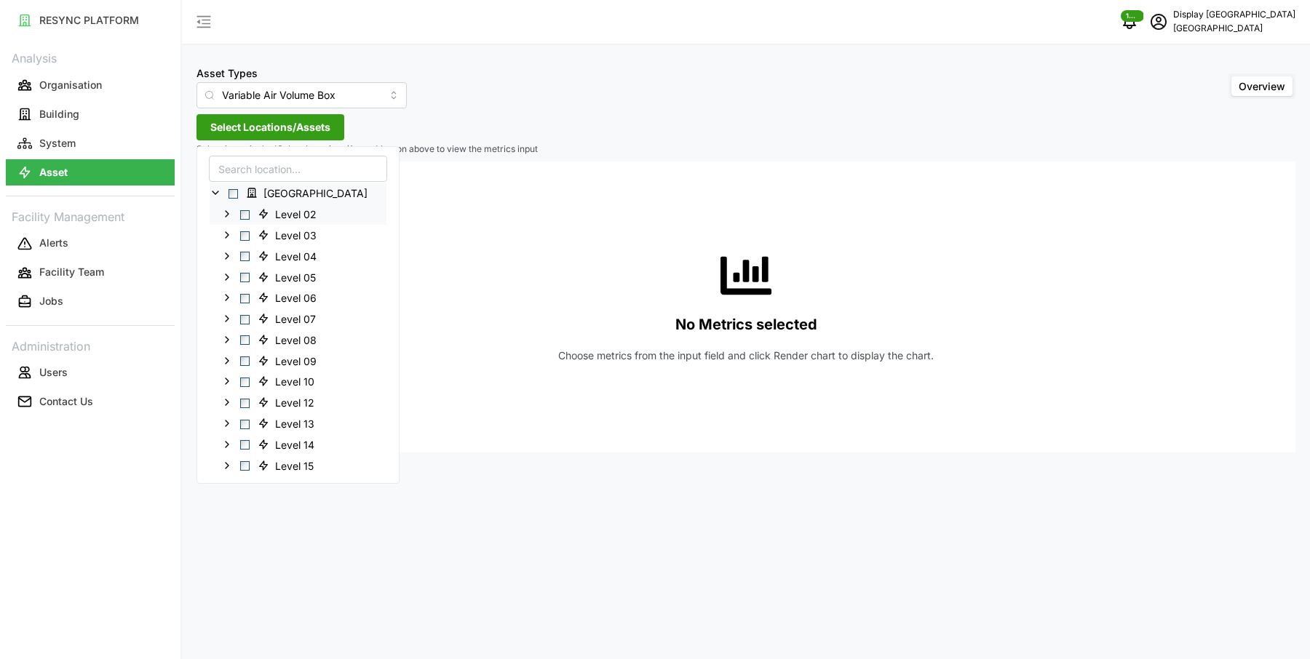
click at [226, 215] on icon at bounding box center [227, 214] width 12 height 12
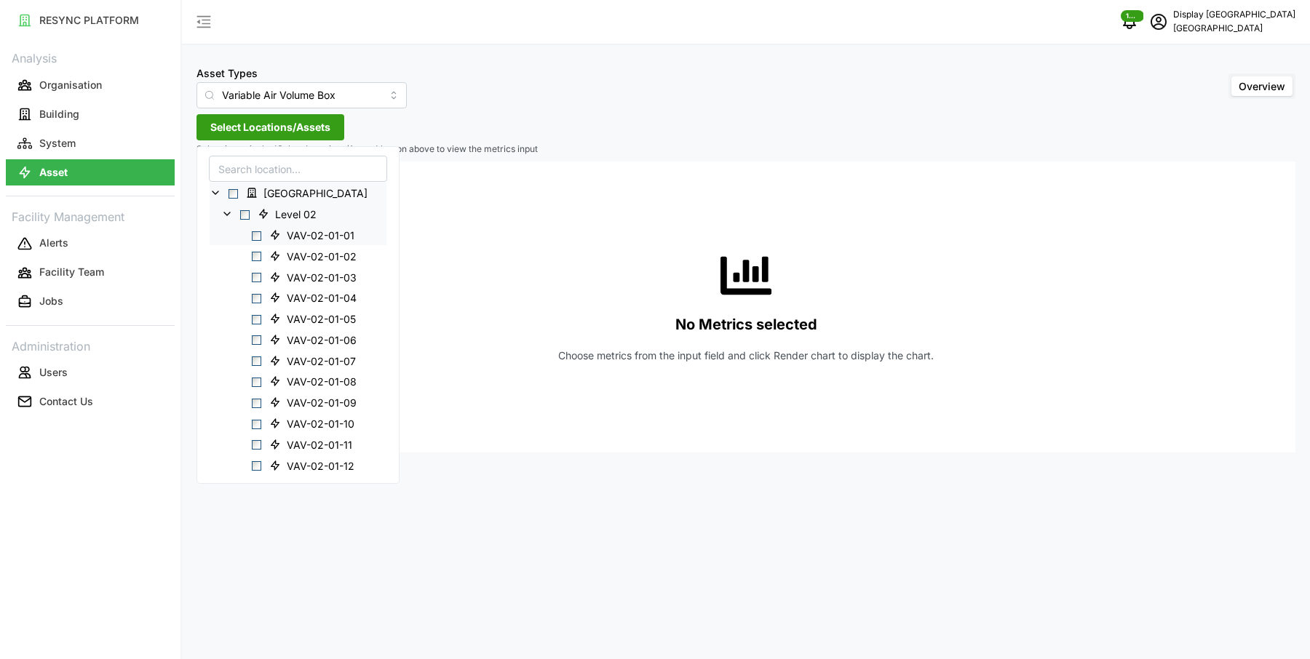
click at [253, 232] on span "Select VAV-02-01-01" at bounding box center [256, 235] width 9 height 9
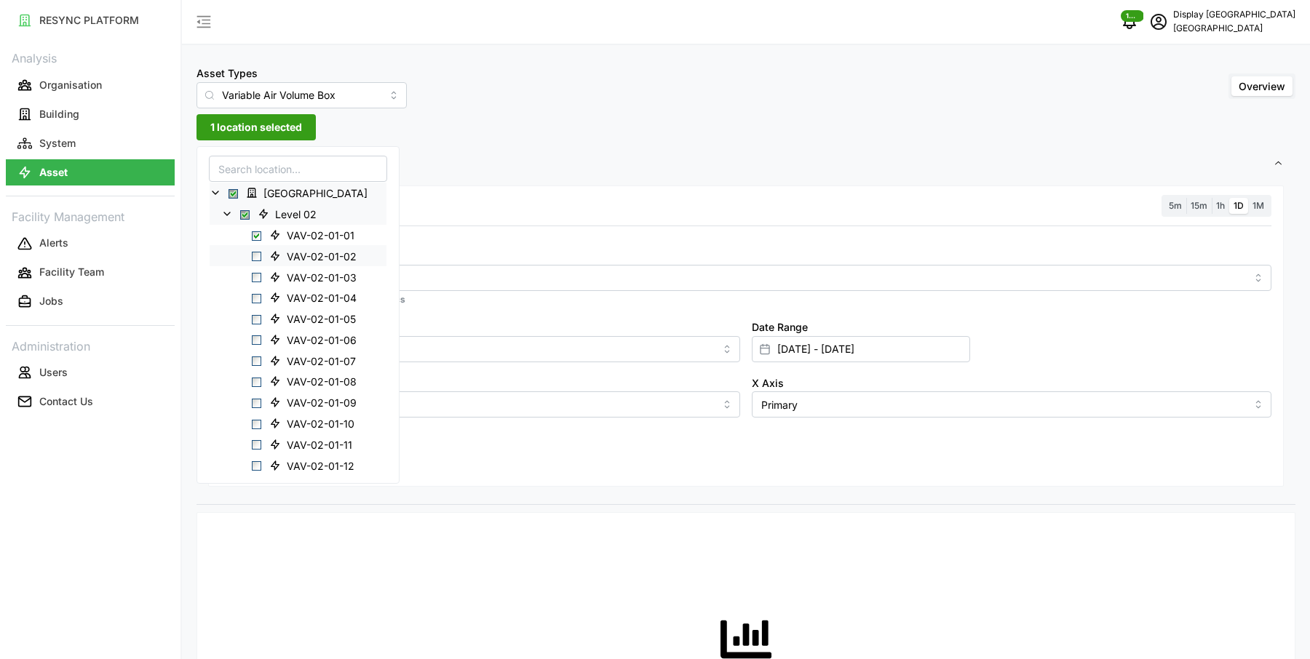
click at [255, 247] on div "VAV-02-01-02" at bounding box center [298, 255] width 177 height 21
click at [257, 257] on span "Select VAV-02-01-02" at bounding box center [256, 256] width 9 height 9
click at [379, 275] on div "Office Tower Level 02 VAV-02-01-01 VAV-02-01-02 VAV-02-01-03 [GEOGRAPHIC_DATA]-…" at bounding box center [297, 315] width 203 height 338
click at [413, 272] on input "Metric" at bounding box center [746, 277] width 1000 height 16
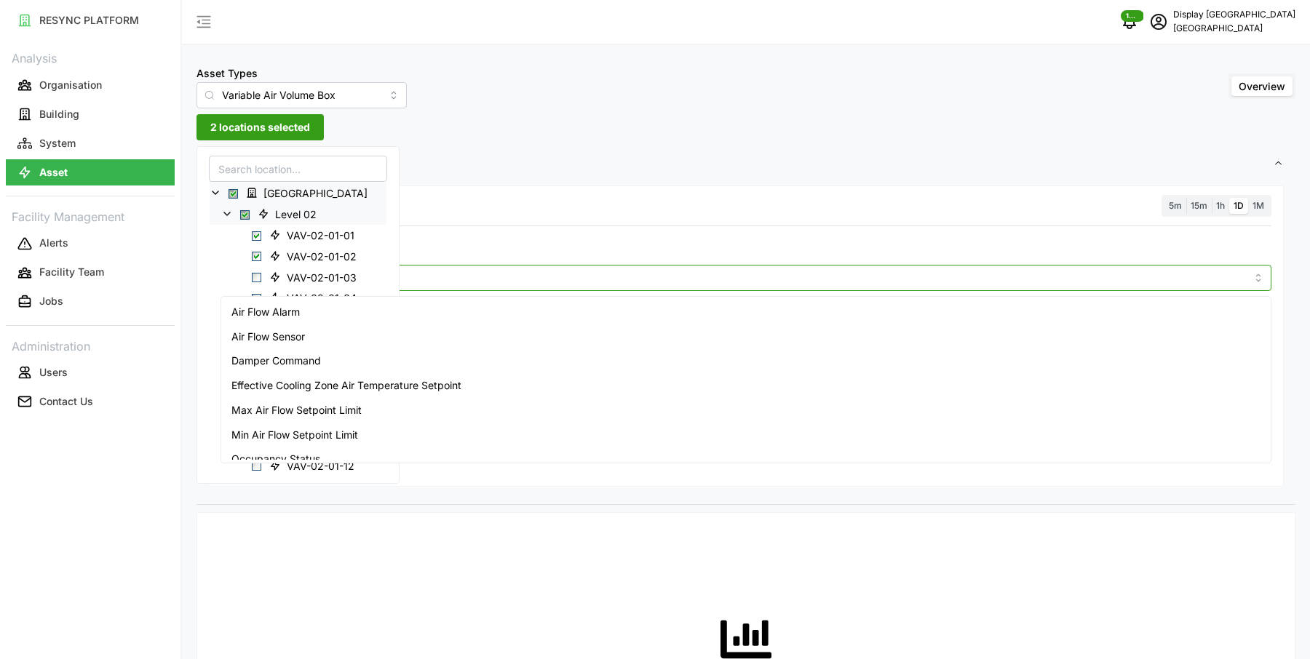
click at [349, 332] on div "Air Flow Sensor" at bounding box center [746, 336] width 1044 height 25
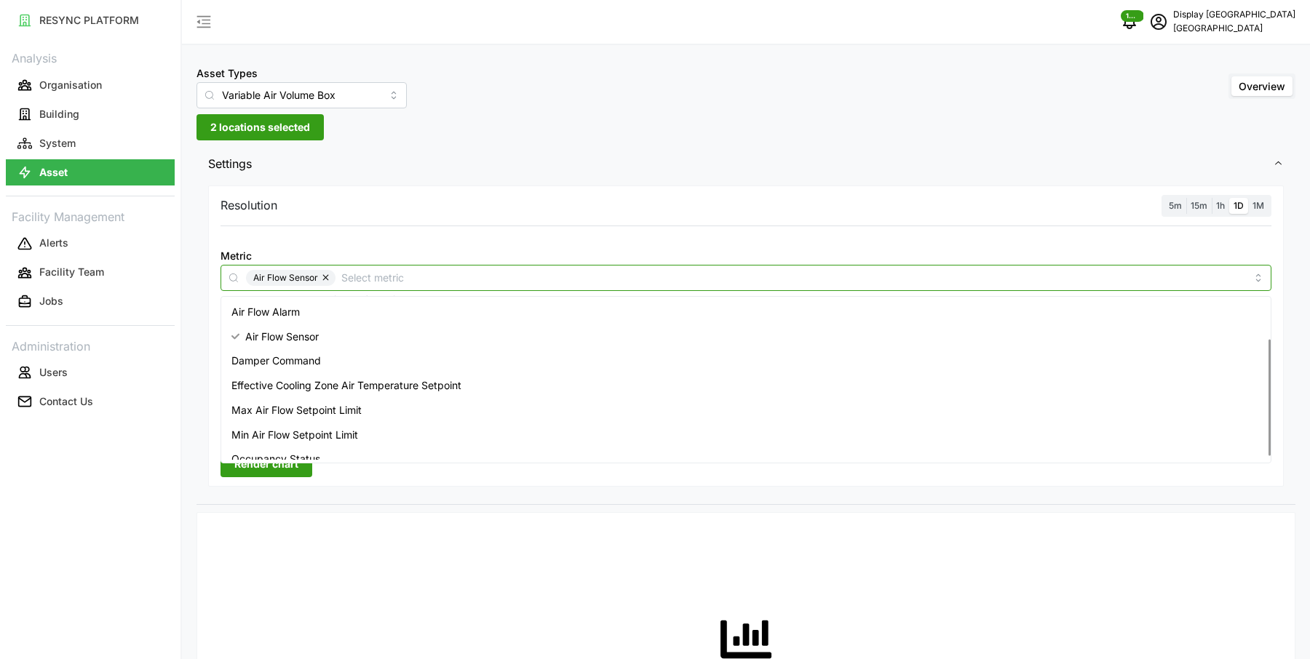
scroll to position [60, 0]
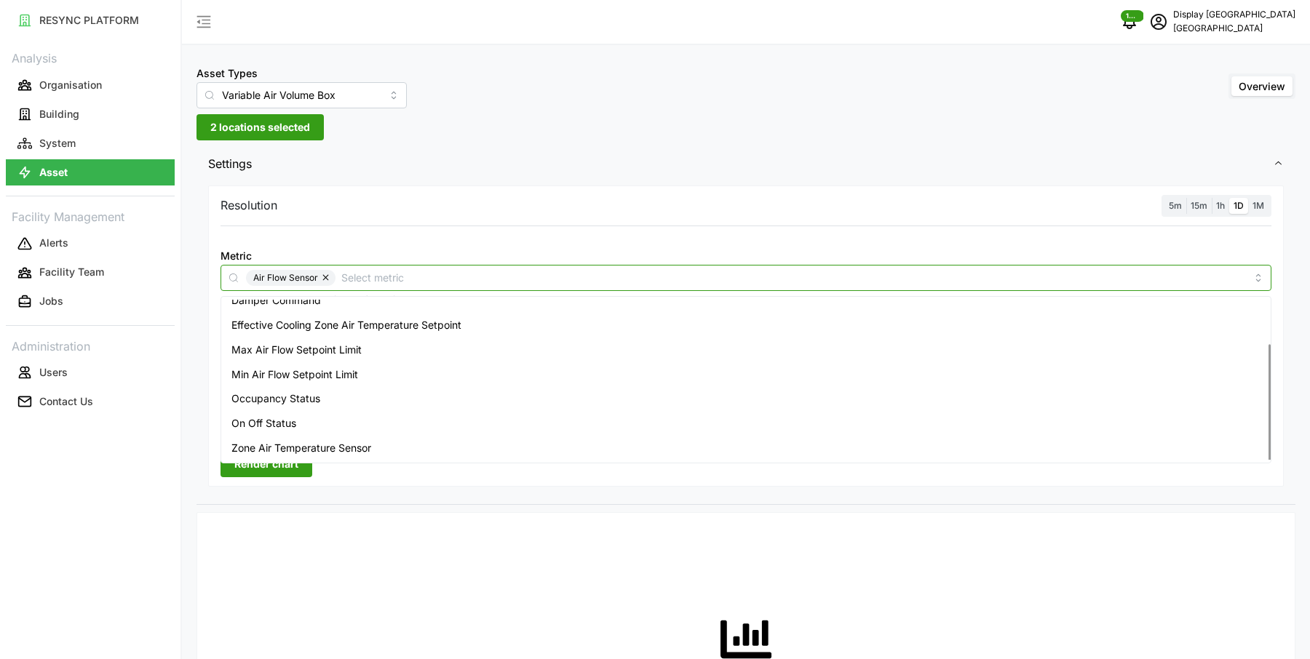
click at [295, 447] on span "Zone Air Temperature Sensor" at bounding box center [301, 448] width 140 height 16
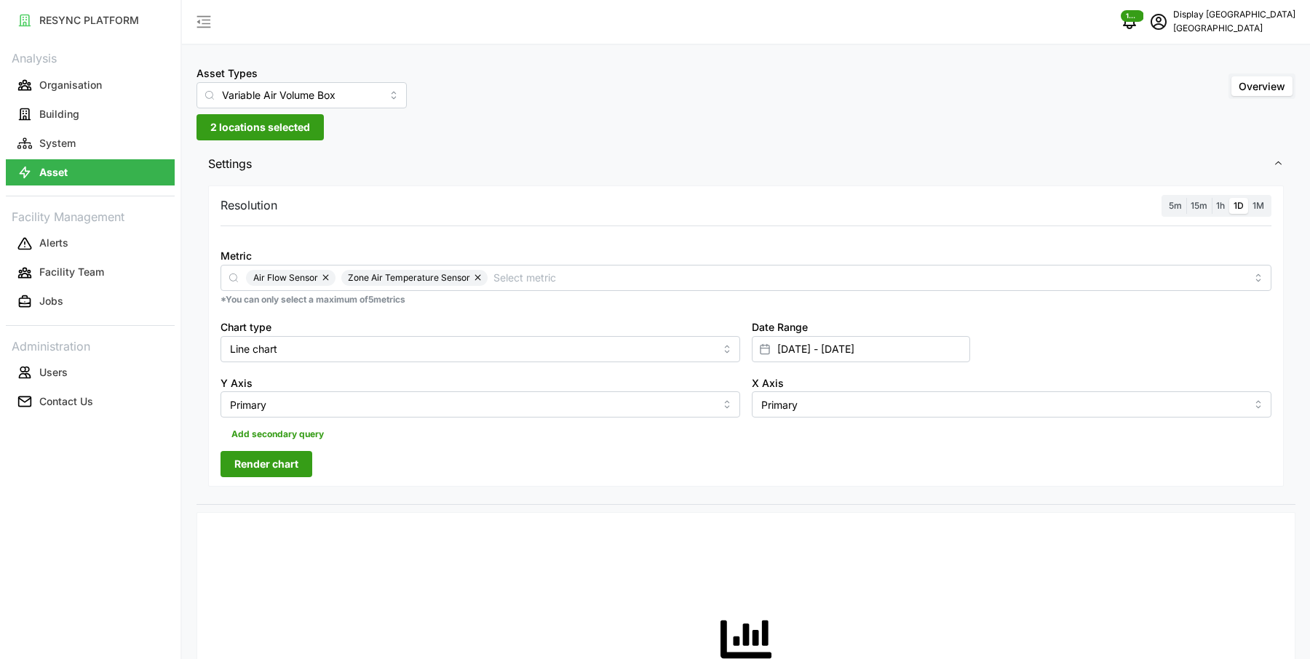
click at [1176, 207] on span "5m" at bounding box center [1174, 205] width 13 height 11
click at [1164, 198] on input "5m" at bounding box center [1164, 198] width 0 height 0
click at [810, 363] on div "Date Range [DATE] - [DATE]" at bounding box center [1011, 340] width 531 height 56
click at [295, 463] on span "Render chart" at bounding box center [266, 464] width 64 height 25
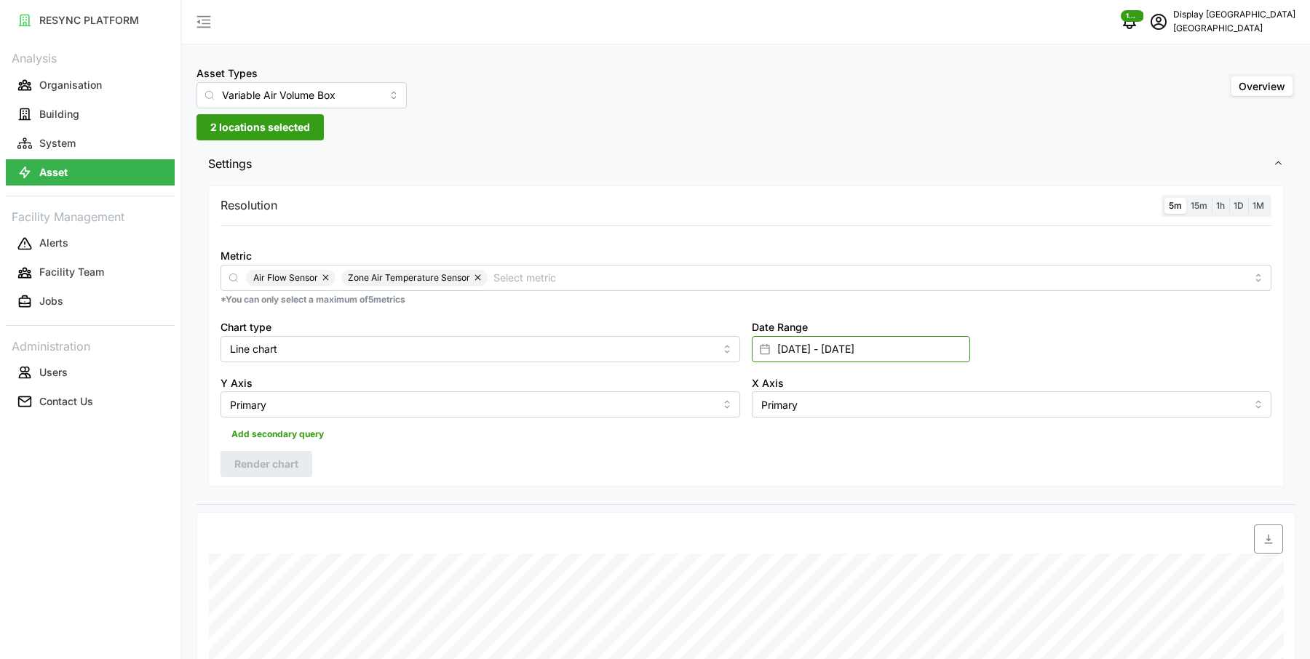
click at [805, 338] on input "[DATE] - [DATE]" at bounding box center [861, 349] width 218 height 26
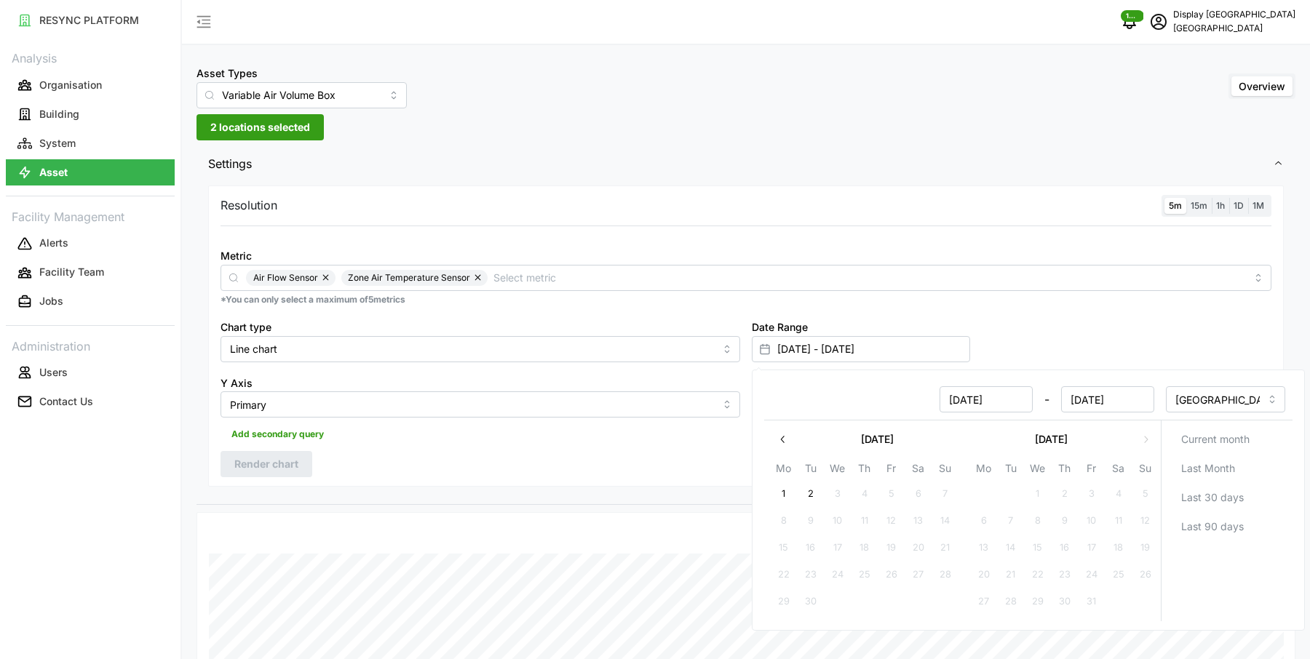
click at [779, 440] on icon "button" at bounding box center [783, 440] width 12 height 12
click at [1038, 570] on button "20" at bounding box center [1037, 575] width 26 height 26
type input "[DATE] - [DATE]"
type input "[DATE]"
click at [1072, 576] on button "21" at bounding box center [1064, 575] width 26 height 26
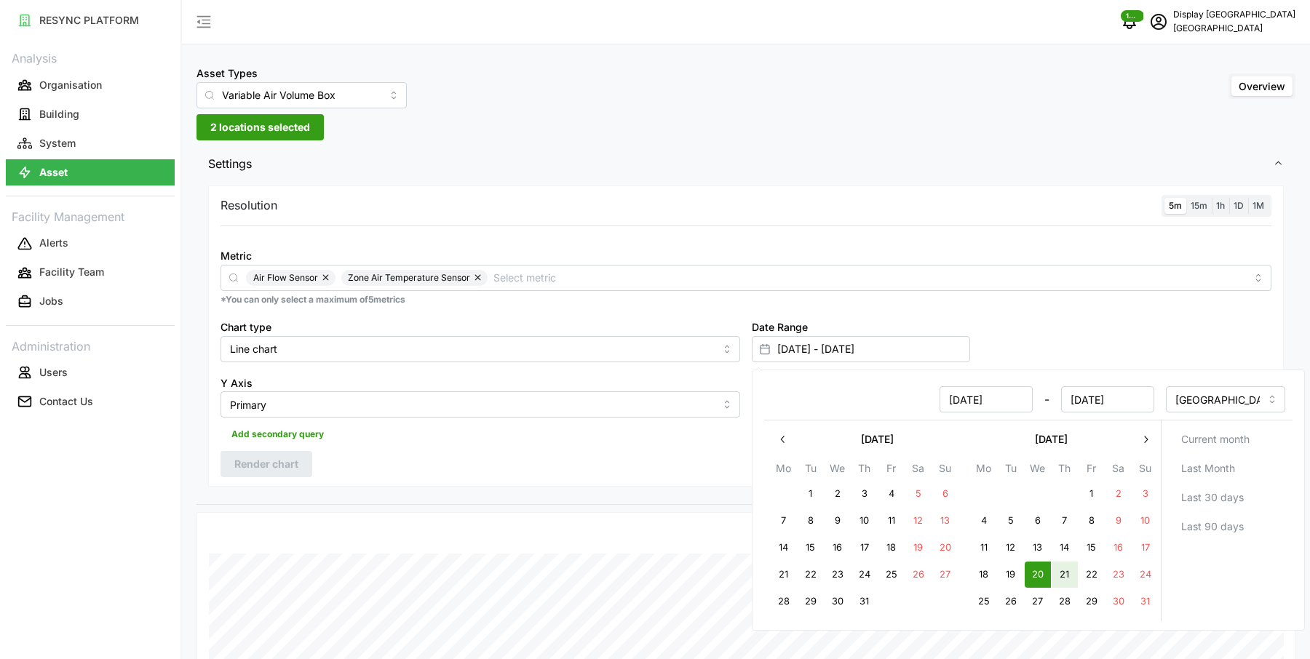
type input "[DATE] - [DATE]"
type input "[DATE]"
click at [602, 495] on div "Resolution 5m 15m 1h 1D 1M Metric Air Flow Sensor Zone Air Temperature Sensor *…" at bounding box center [745, 343] width 1099 height 323
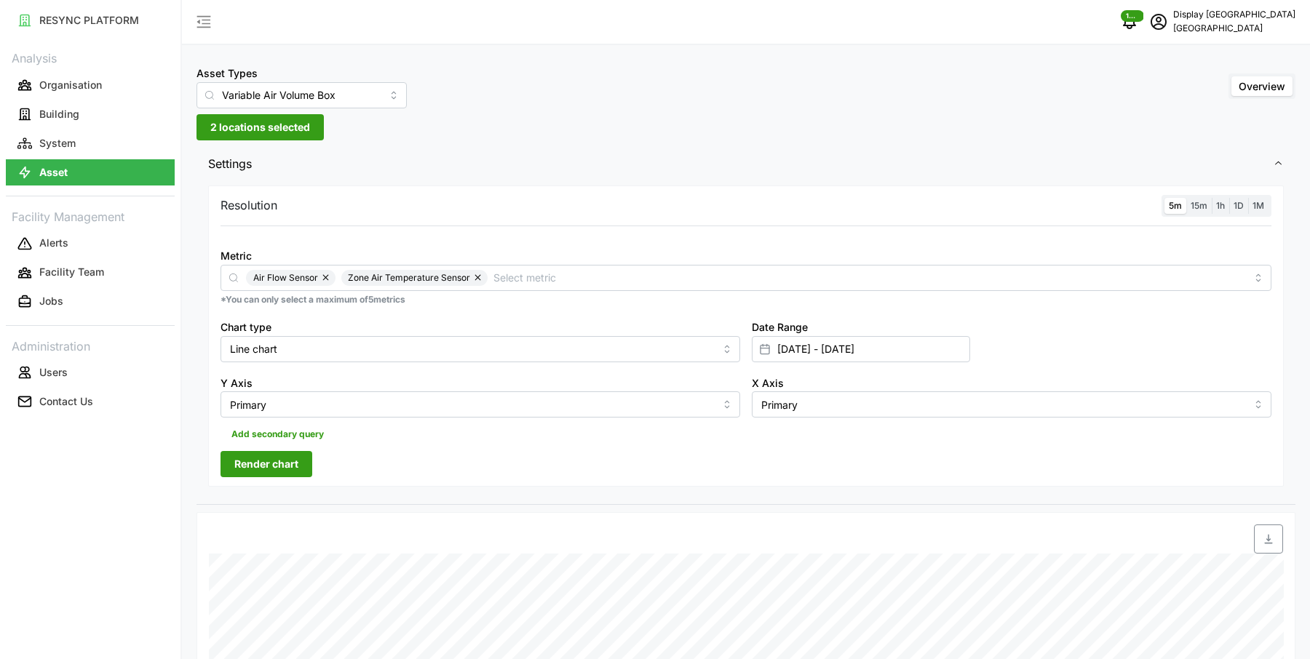
click at [241, 458] on span "Render chart" at bounding box center [266, 464] width 64 height 25
